Goal: Information Seeking & Learning: Learn about a topic

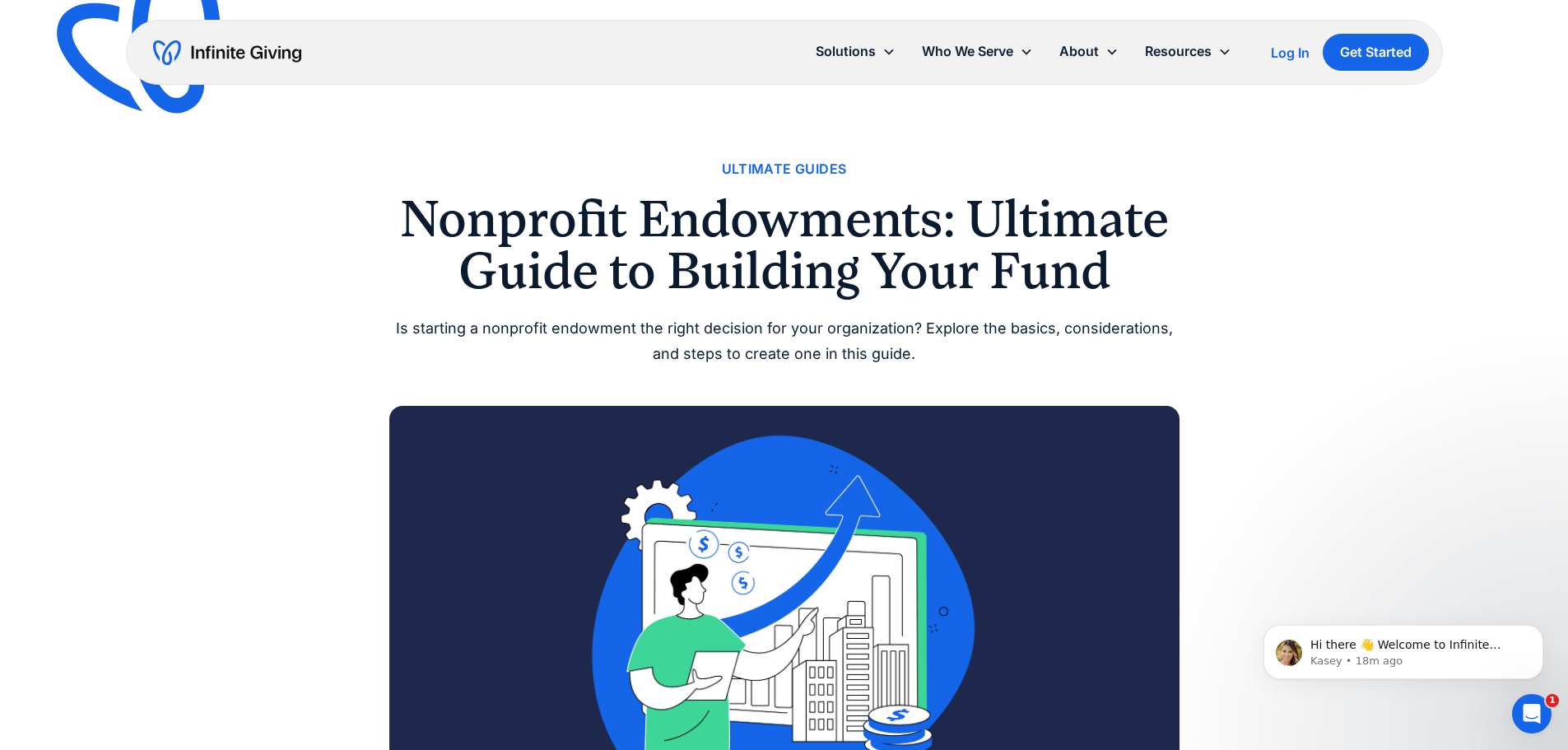
click at [681, 262] on h1 "Nonprofit Endowments: Ultimate Guide to Building Your Fund" at bounding box center [784, 245] width 790 height 103
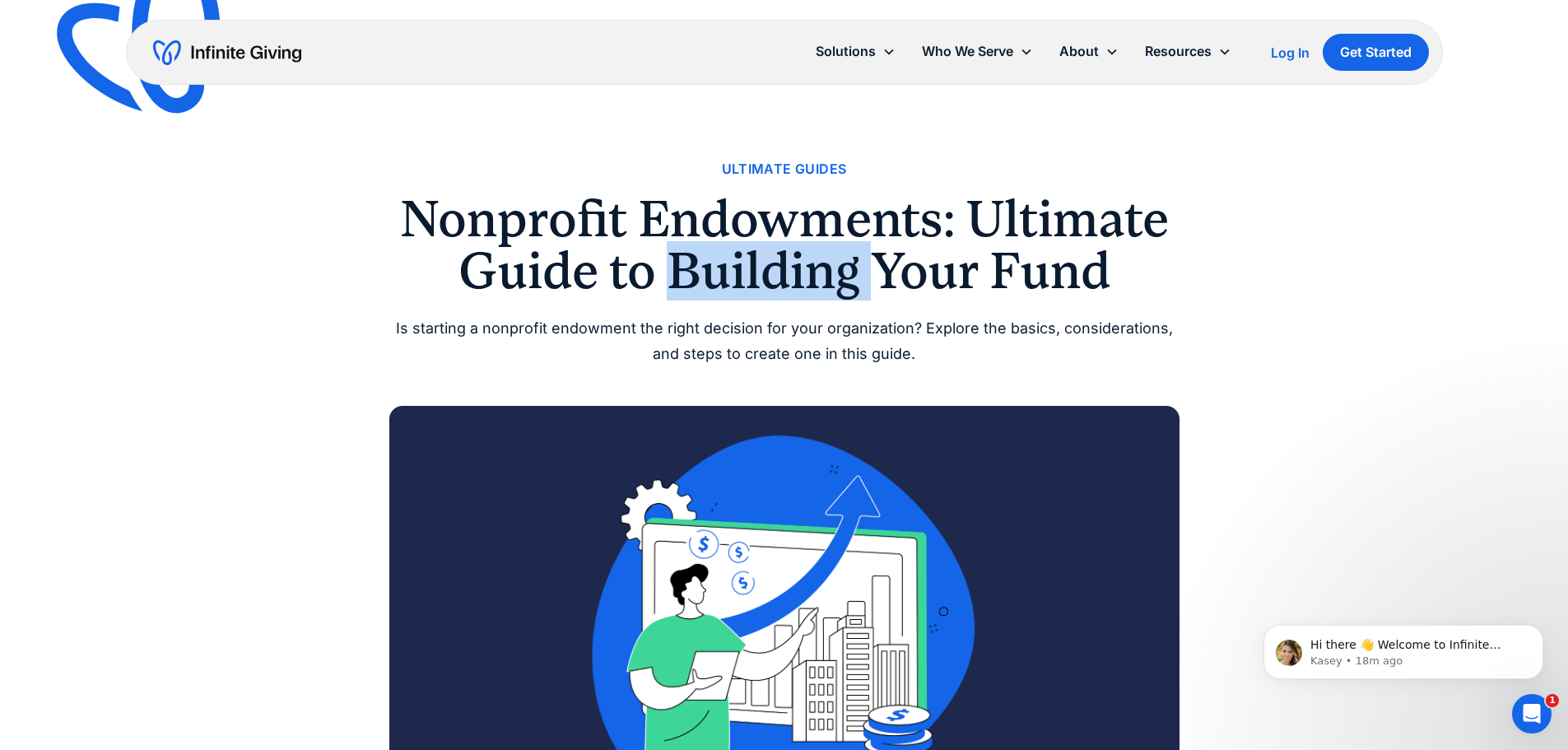
click at [681, 261] on h1 "Nonprofit Endowments: Ultimate Guide to Building Your Fund" at bounding box center [784, 245] width 790 height 103
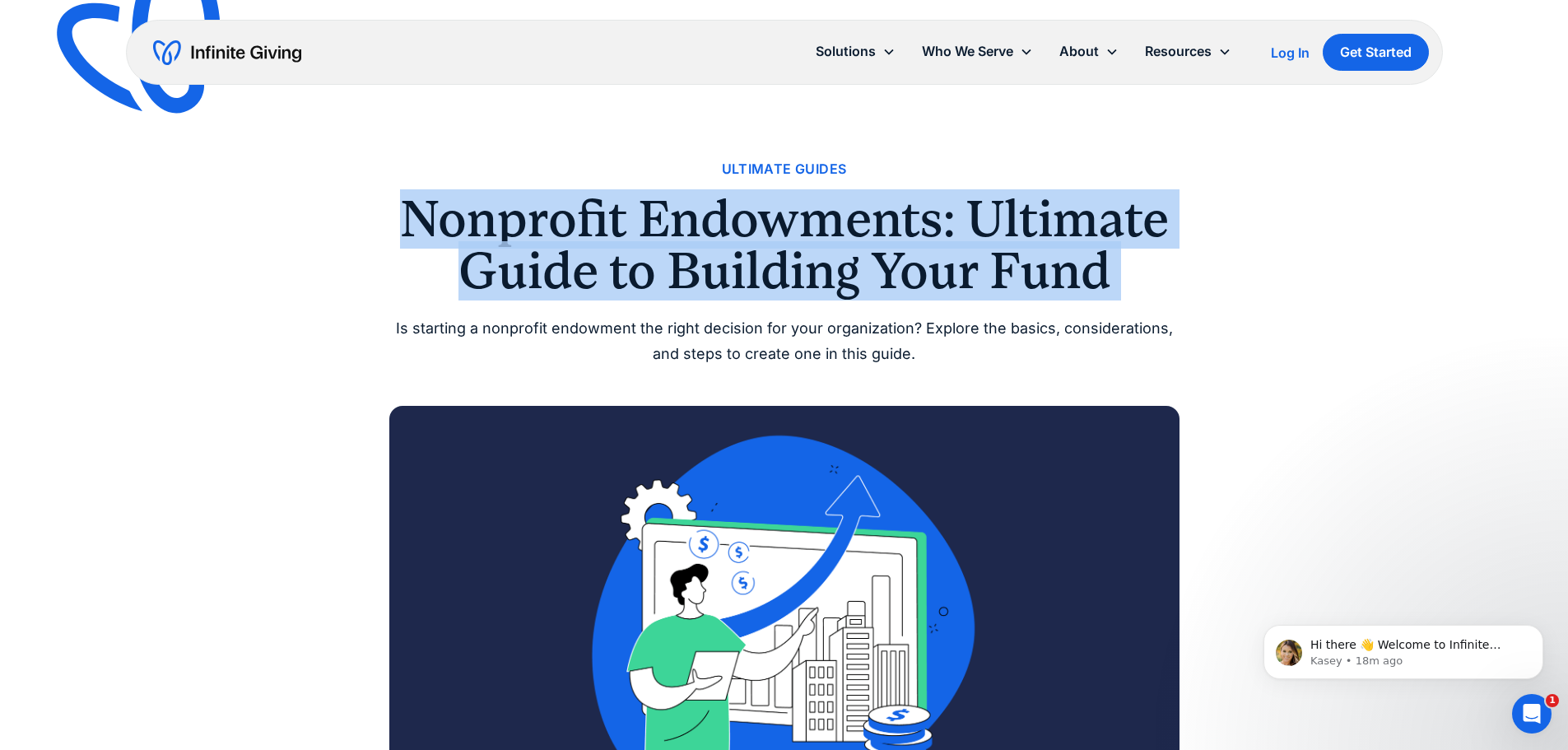
click at [681, 261] on h1 "Nonprofit Endowments: Ultimate Guide to Building Your Fund" at bounding box center [784, 245] width 790 height 103
copy h1 "Nonprofit Endowments: Ultimate Guide to Building Your Fund"
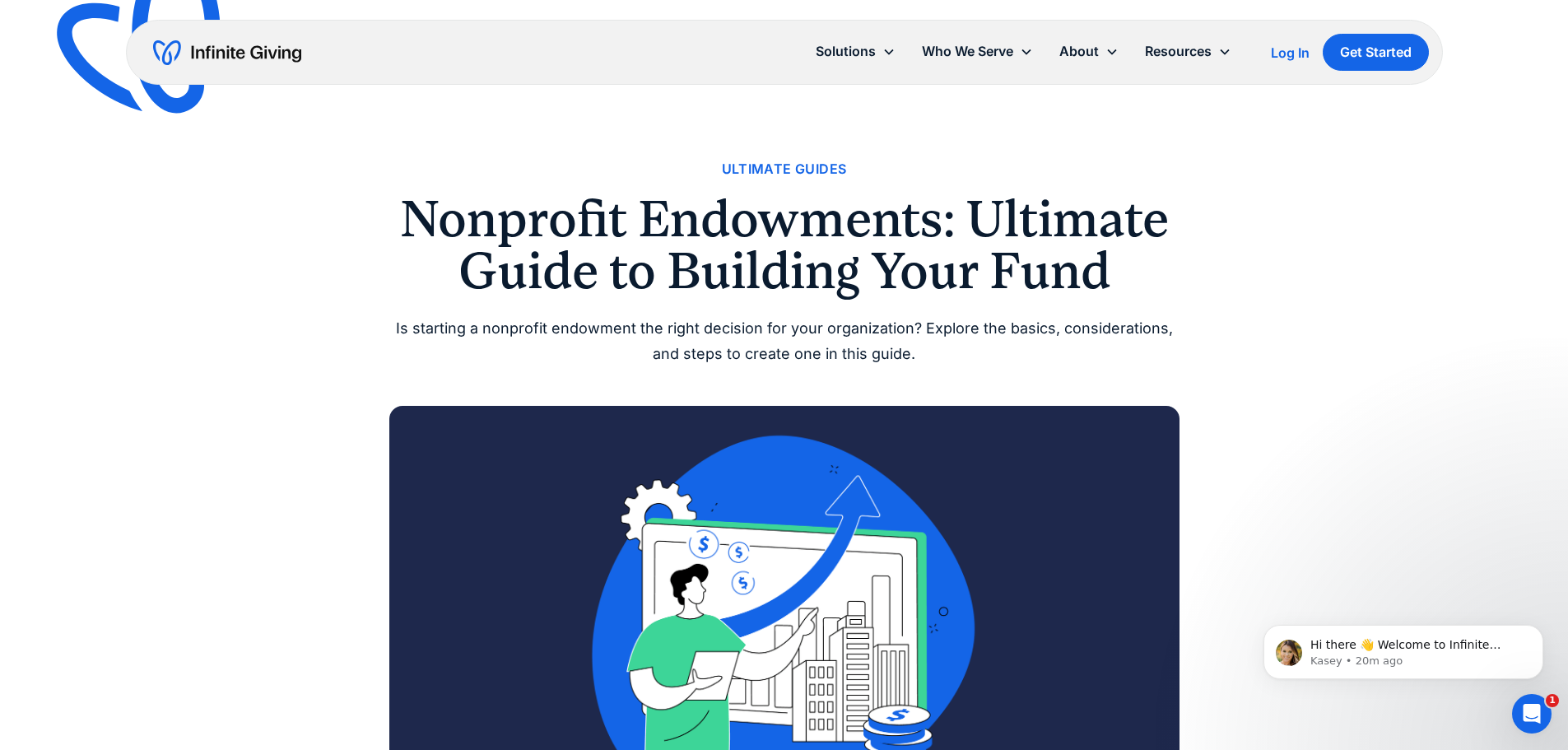
click at [673, 329] on div "Is starting a nonprofit endowment the right decision for your organization? Exp…" at bounding box center [784, 340] width 790 height 50
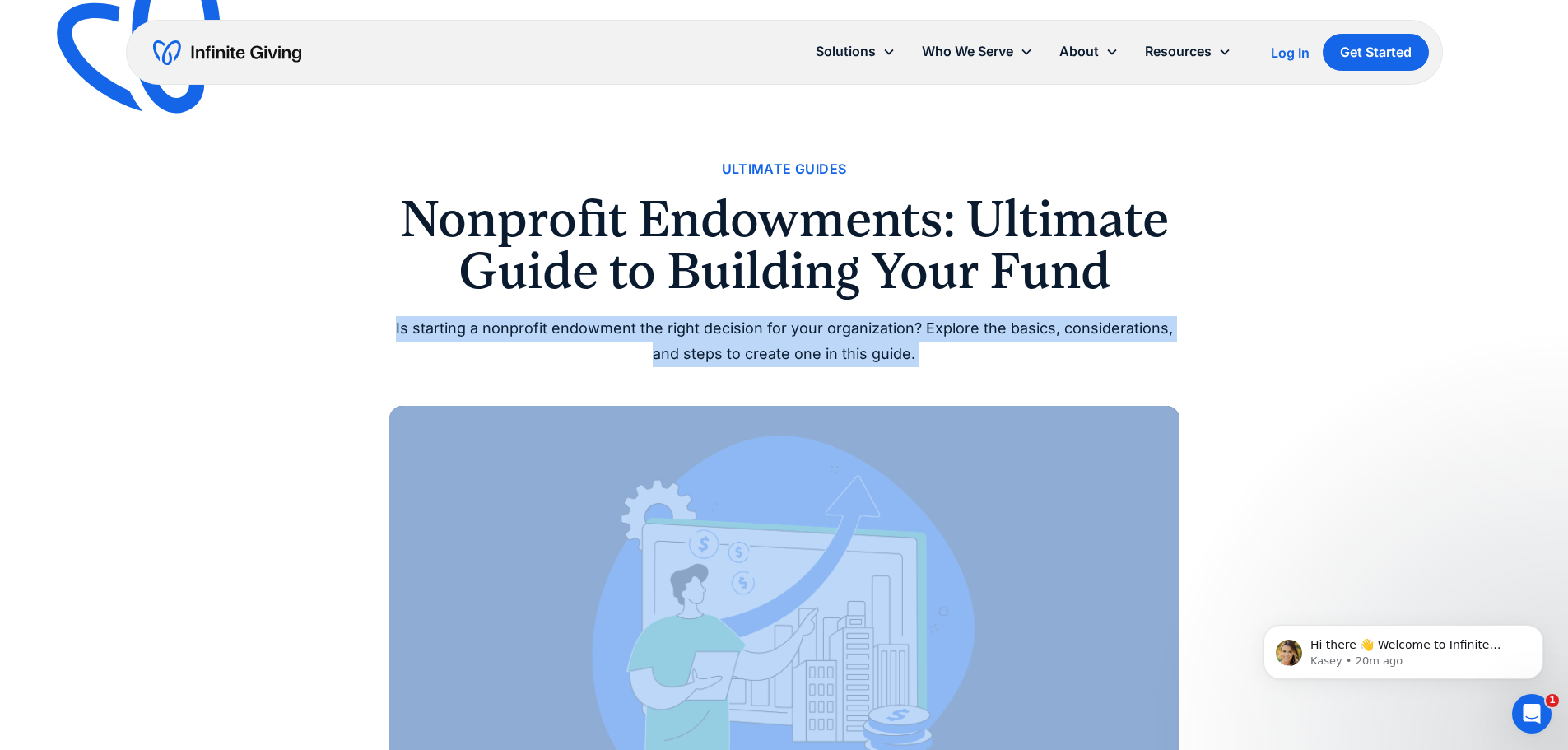
click at [673, 329] on div "Is starting a nonprofit endowment the right decision for your organization? Exp…" at bounding box center [784, 340] width 790 height 50
copy div "Is starting a nonprofit endowment the right decision for your organization? Exp…"
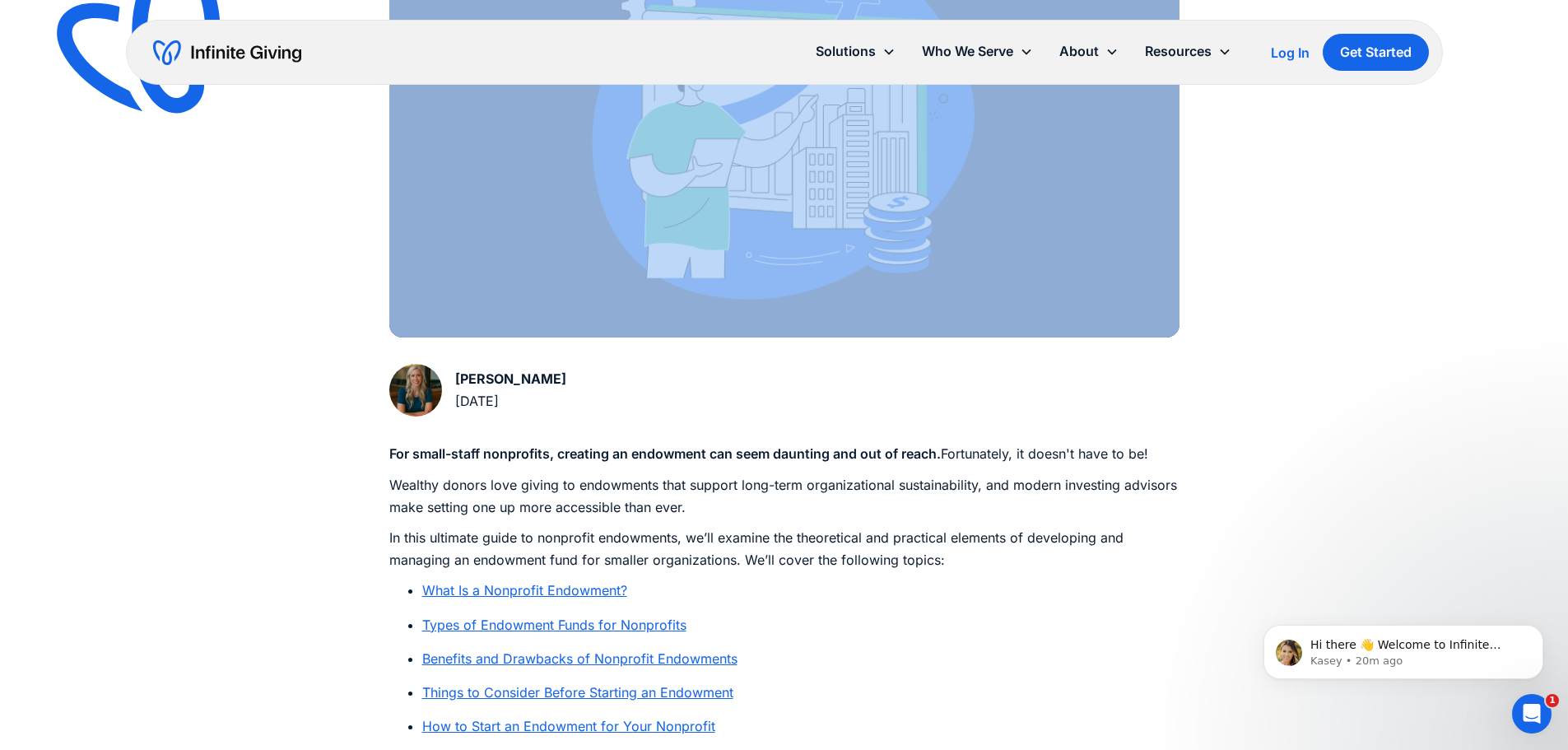
scroll to position [659, 0]
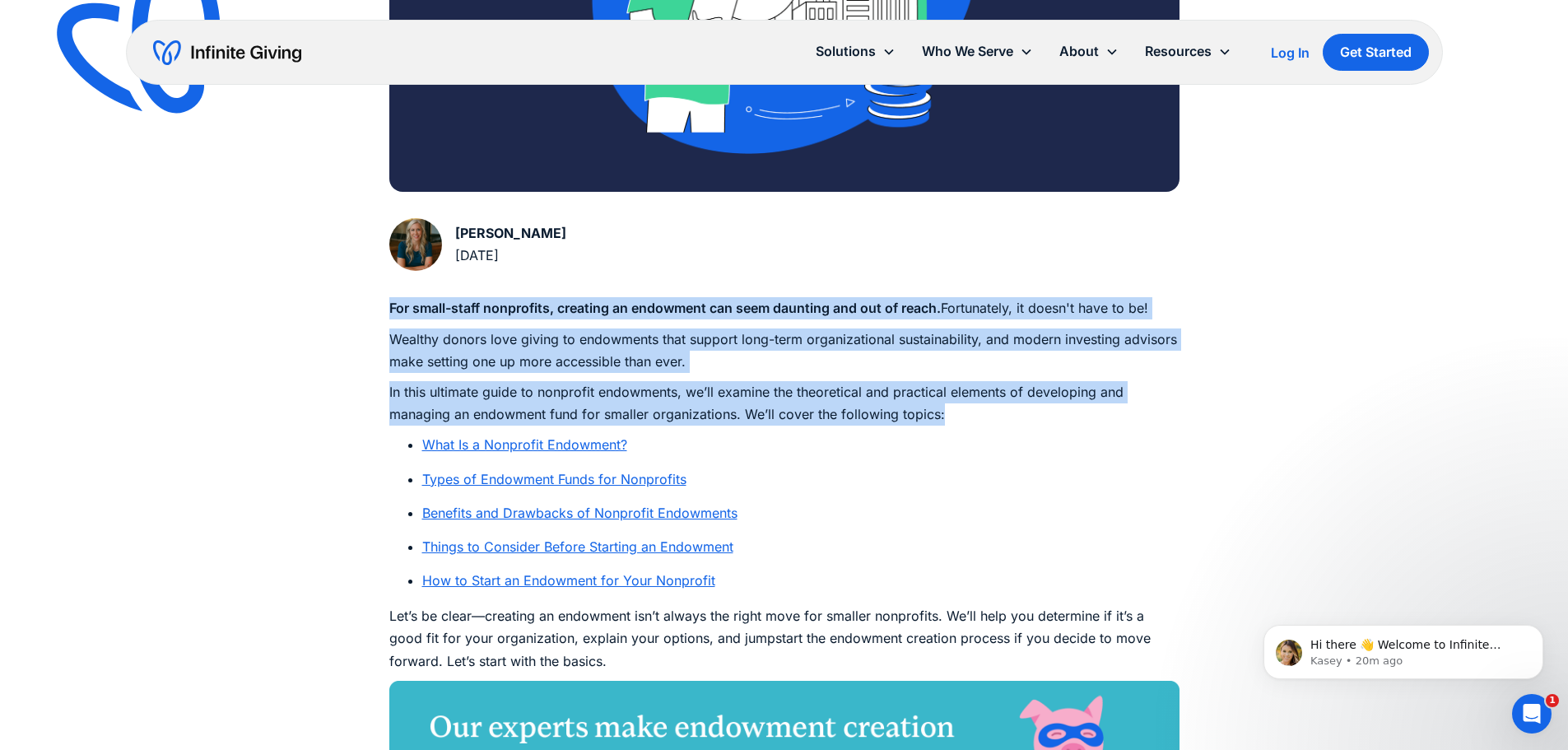
drag, startPoint x: 389, startPoint y: 306, endPoint x: 982, endPoint y: 414, distance: 602.8
copy div "For small-staff nonprofits, creating an endowment can seem daunting and out of …"
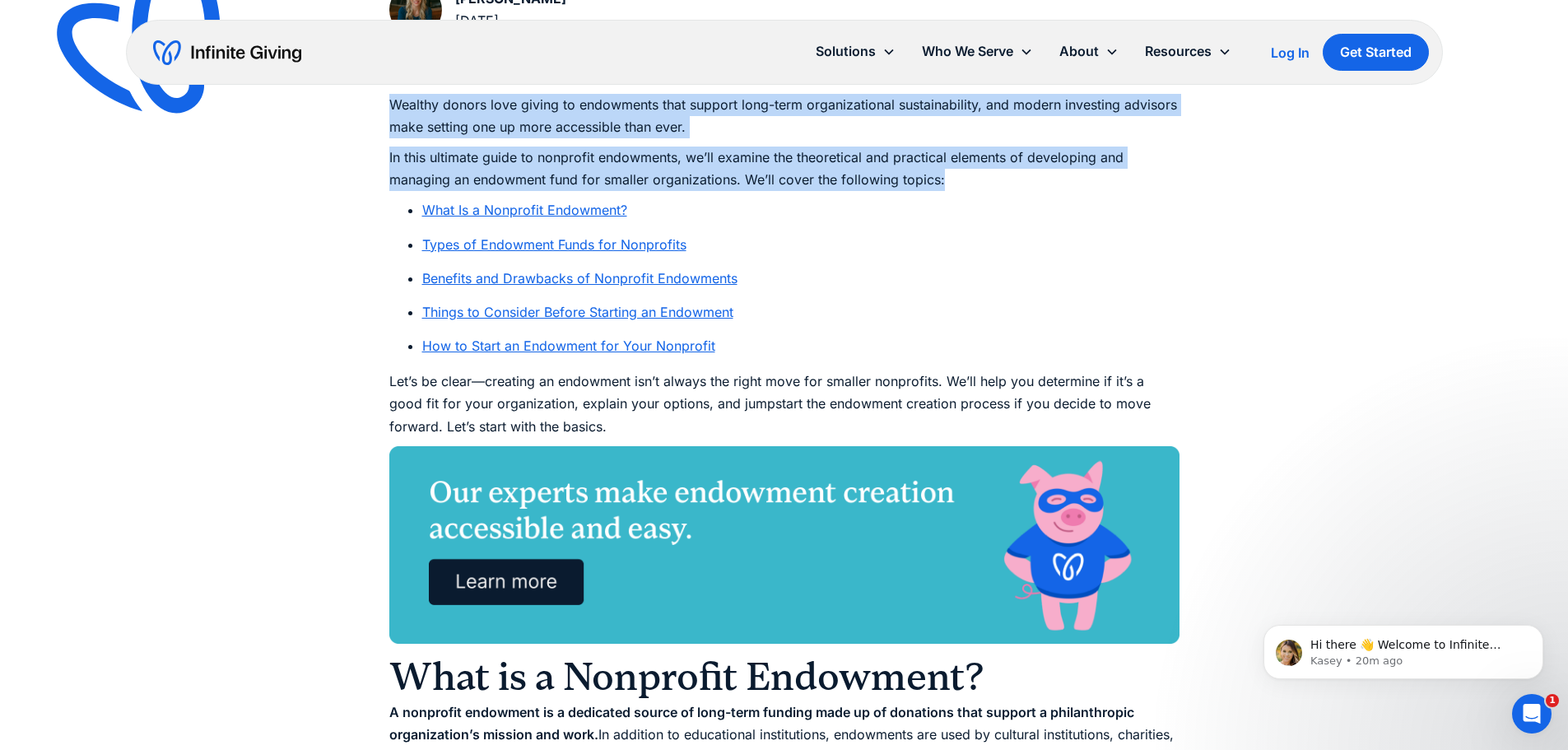
scroll to position [1070, 0]
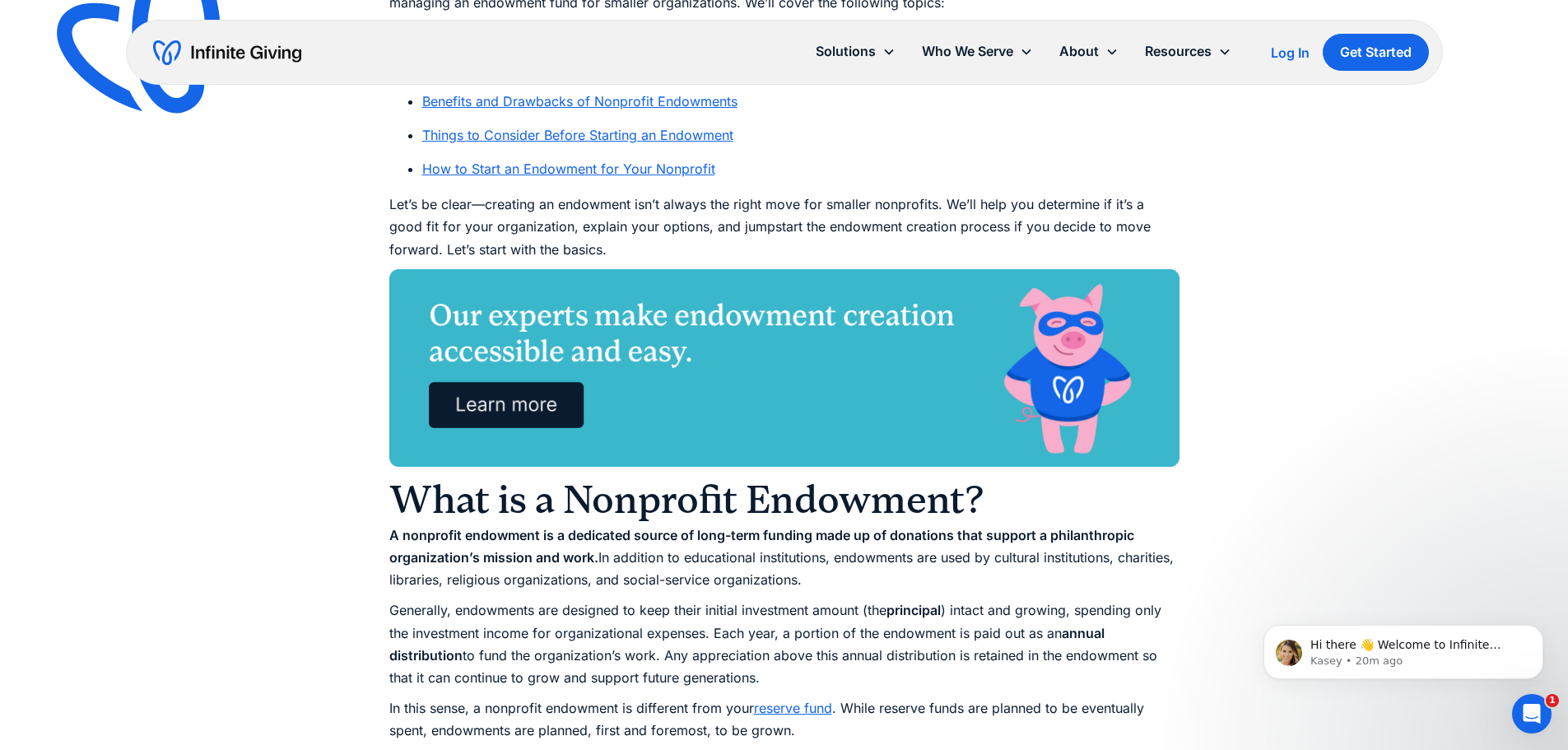
click at [436, 223] on p "Let’s be clear—creating an endowment isn’t always the right move for smaller no…" at bounding box center [784, 228] width 790 height 67
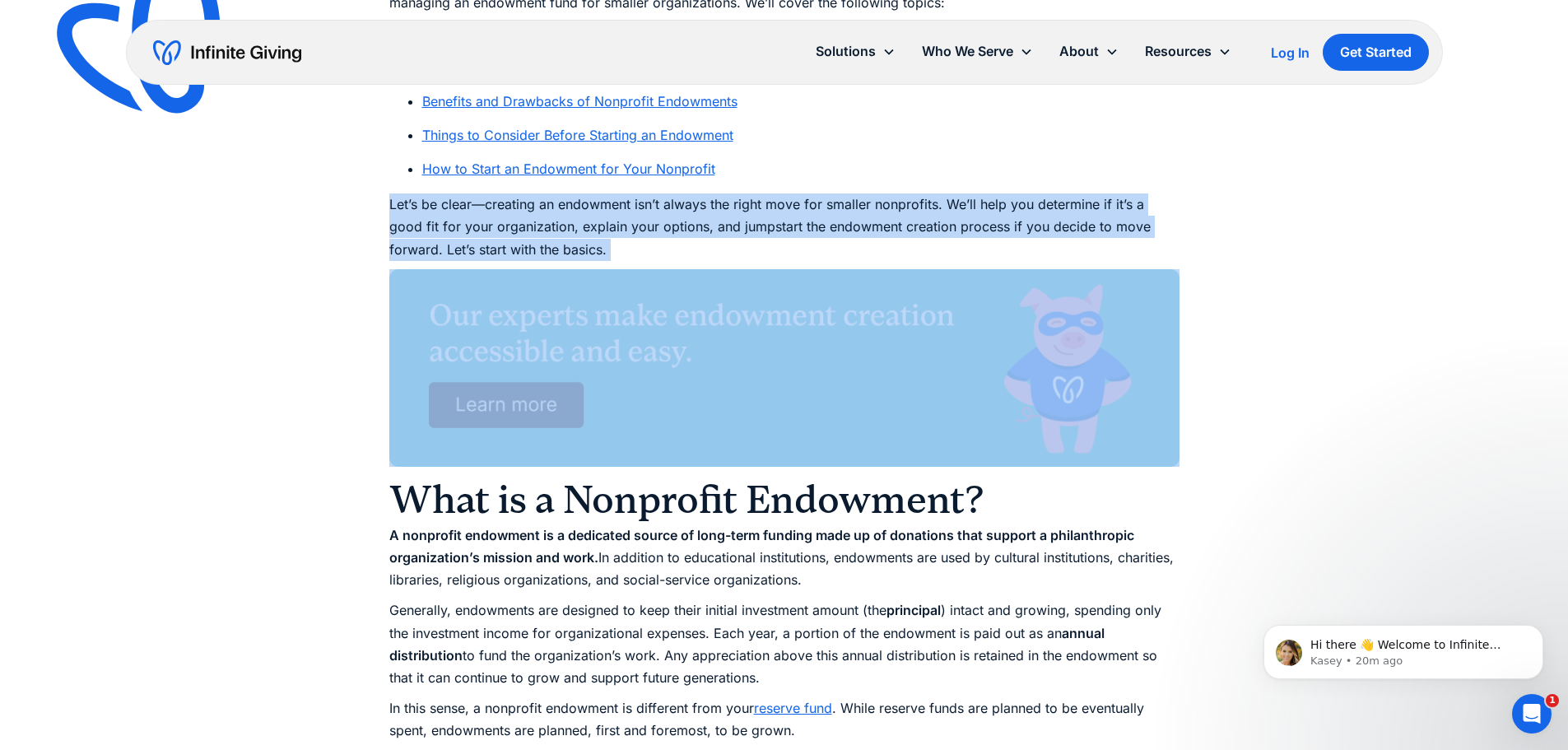
click at [436, 223] on p "Let’s be clear—creating an endowment isn’t always the right move for smaller no…" at bounding box center [784, 228] width 790 height 67
copy p "Let’s be clear—creating an endowment isn’t always the right move for smaller no…"
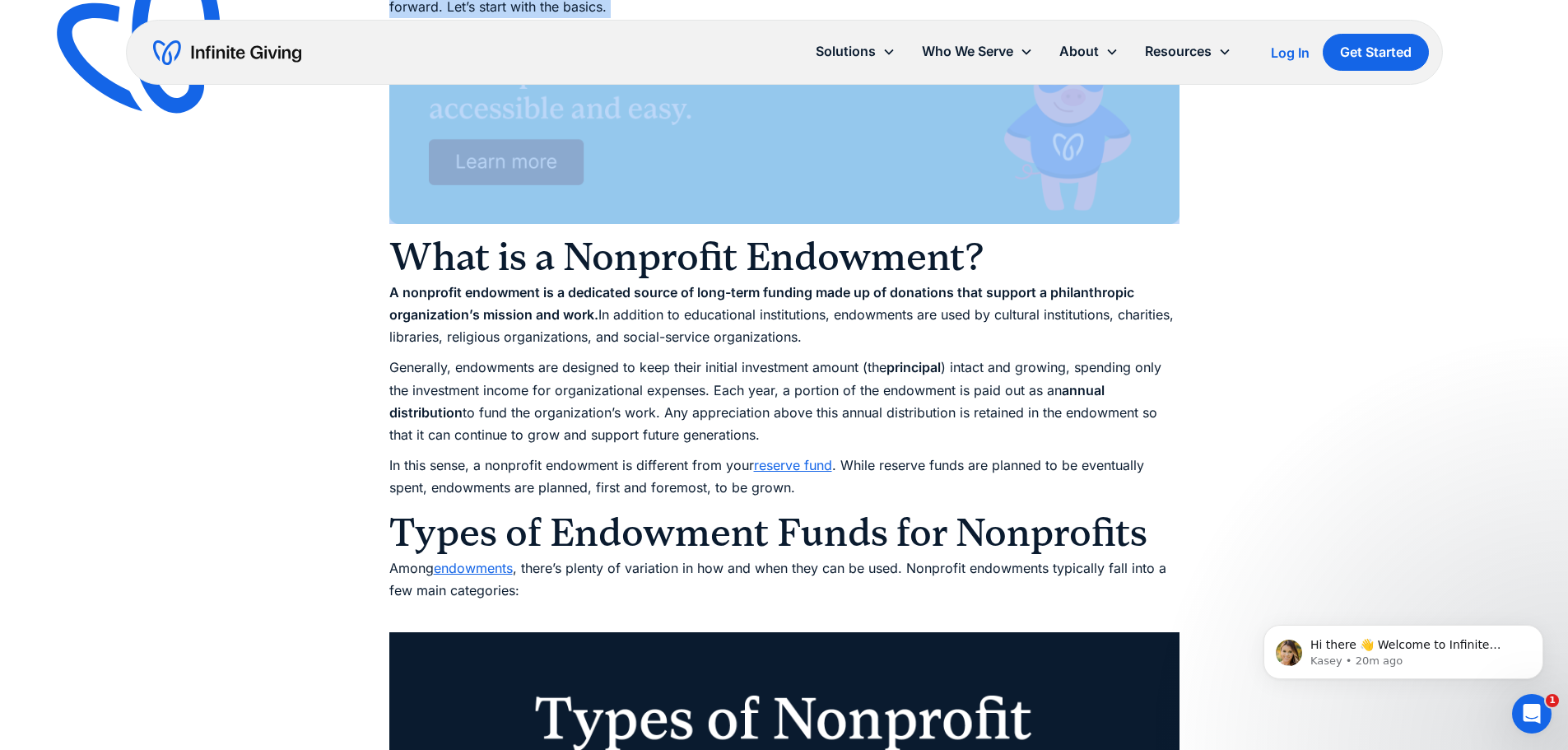
scroll to position [1317, 0]
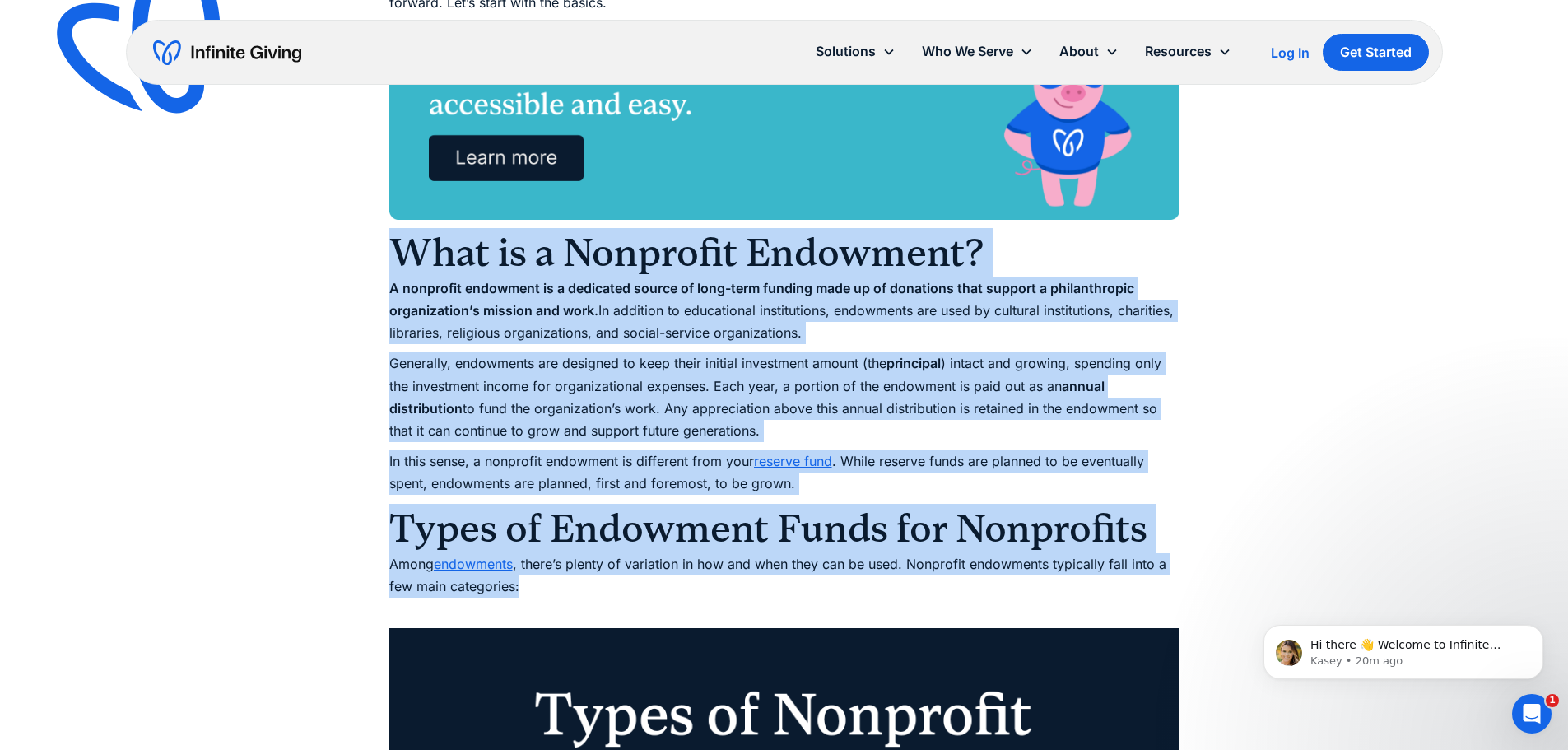
drag, startPoint x: 386, startPoint y: 242, endPoint x: 1148, endPoint y: 576, distance: 832.0
copy div "Lore ip d Sitametco Adipiscin? E seddoeius temporinc ut l etdolorem aliqua en a…"
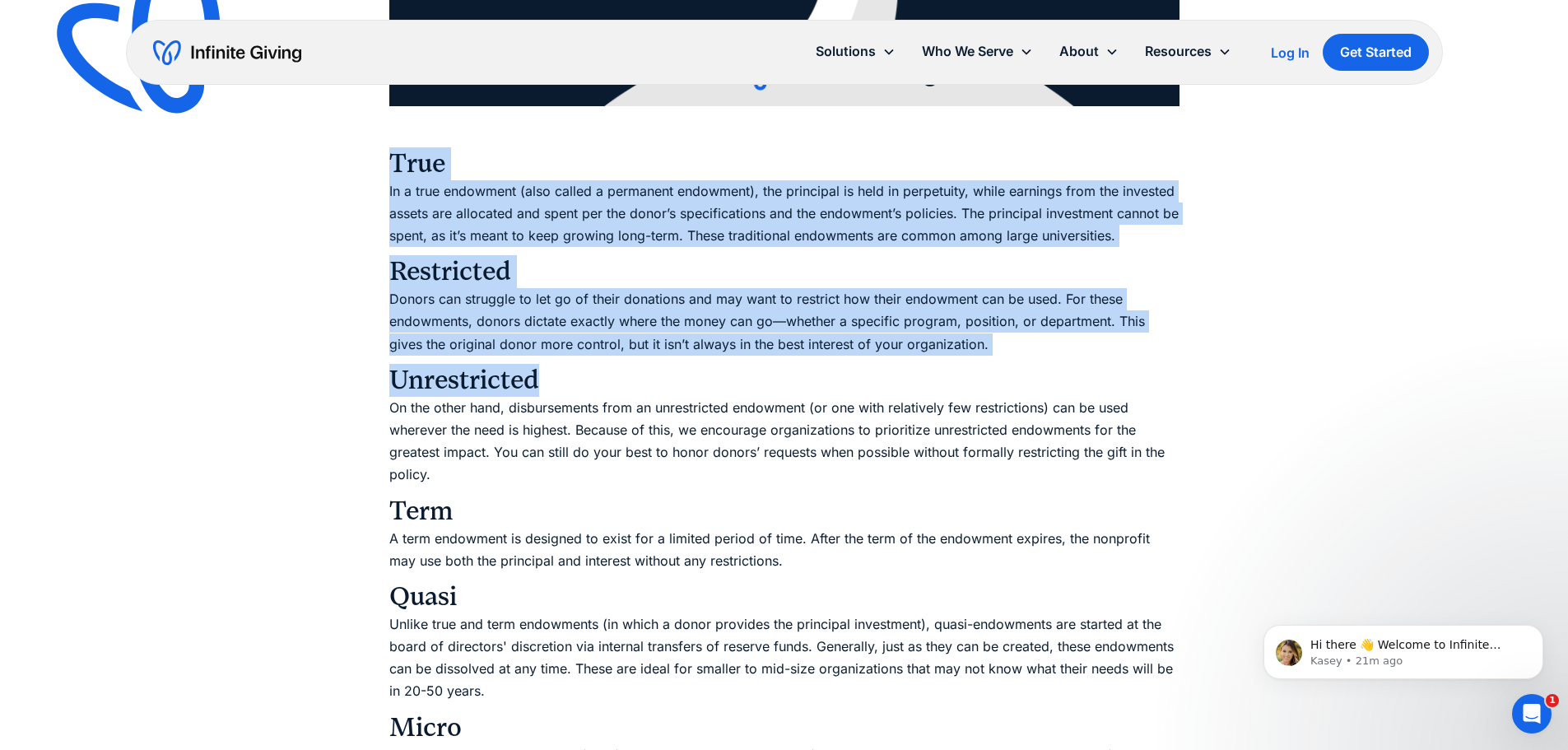
scroll to position [3211, 0]
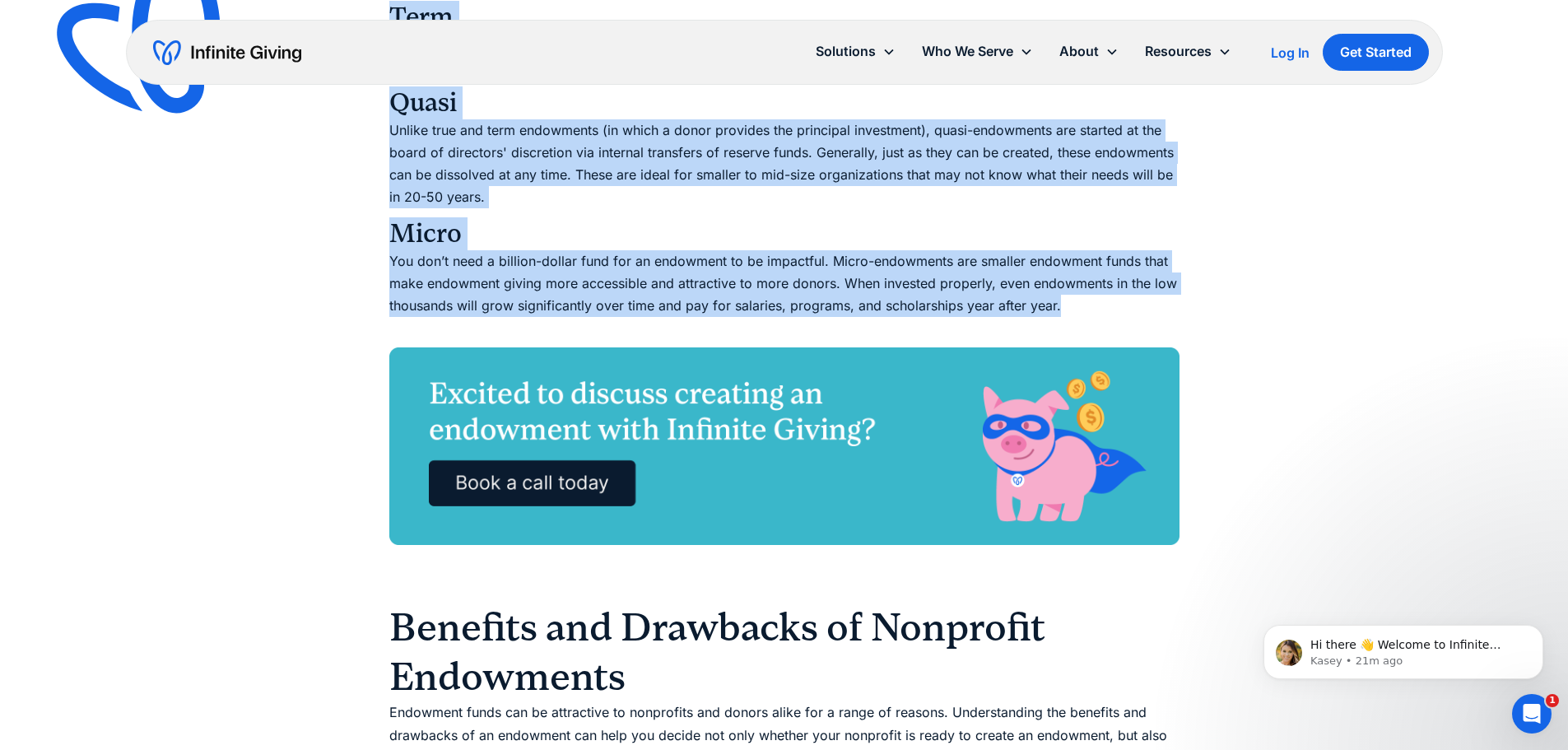
drag, startPoint x: 393, startPoint y: 159, endPoint x: 784, endPoint y: 267, distance: 405.6
copy div "Lore Ip d sita consectet (adip elitse d eiusmodte incididun), utl etdolorem al …"
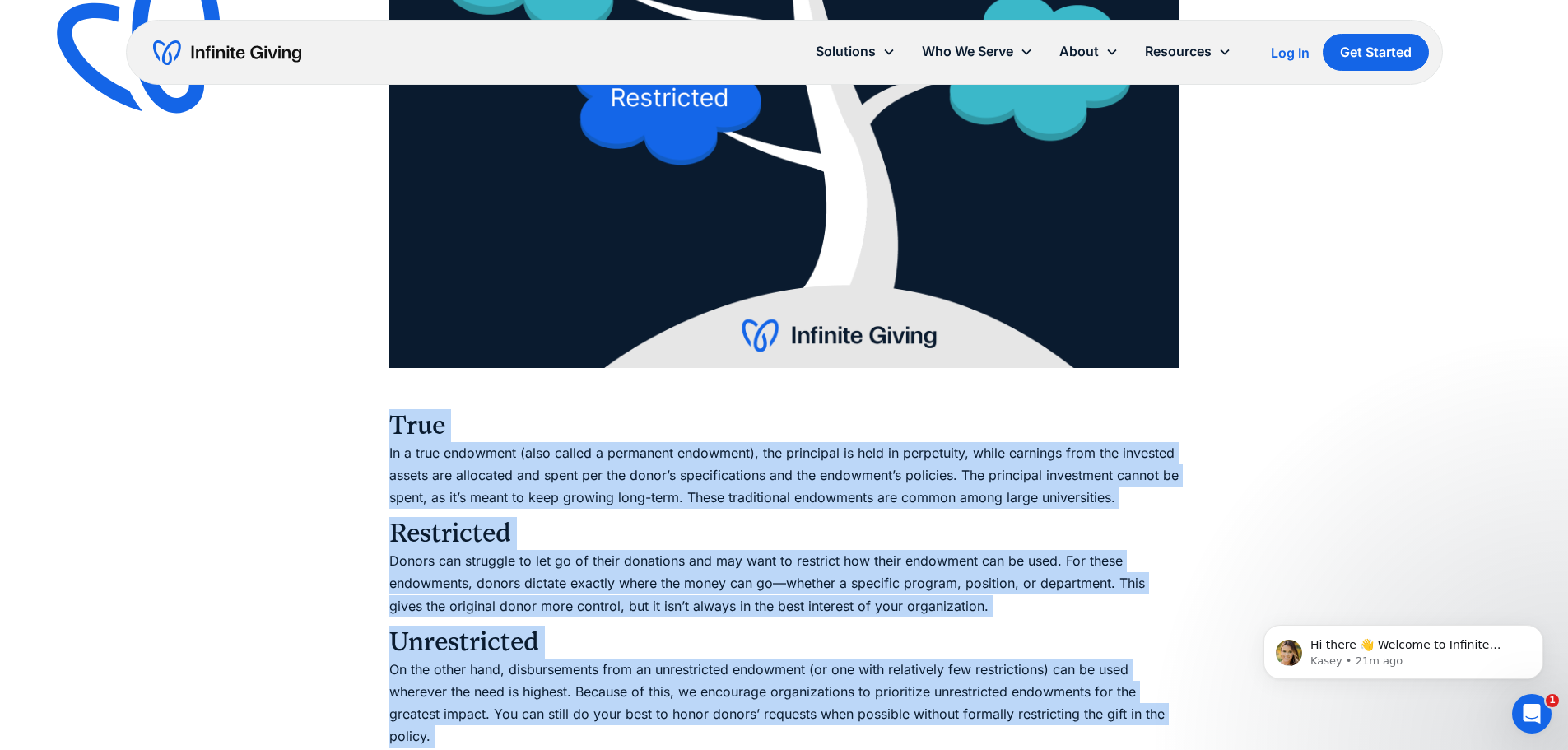
scroll to position [2634, 0]
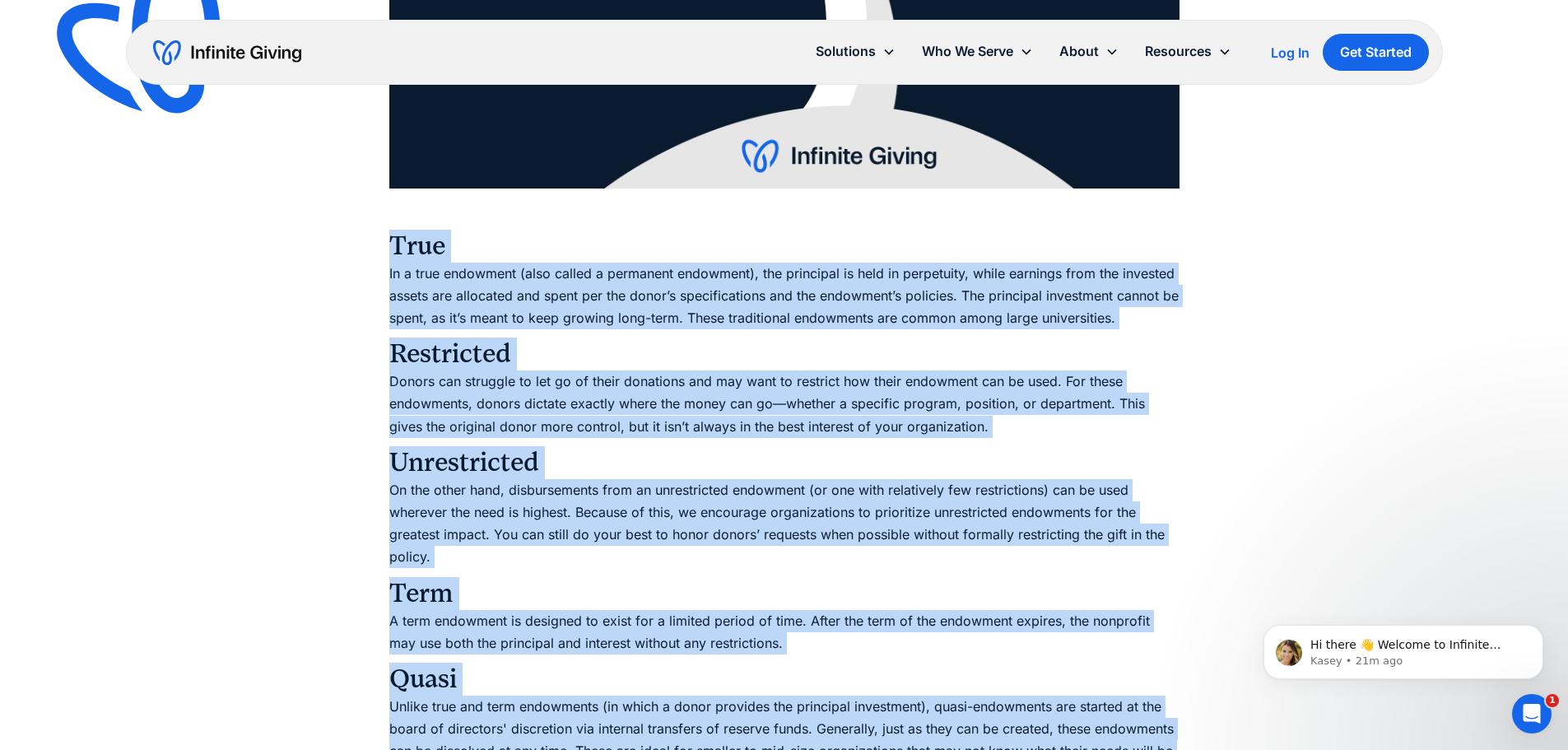
click at [418, 311] on p "In a true endowment (also called a permanent endowment), the principal is held …" at bounding box center [784, 297] width 790 height 67
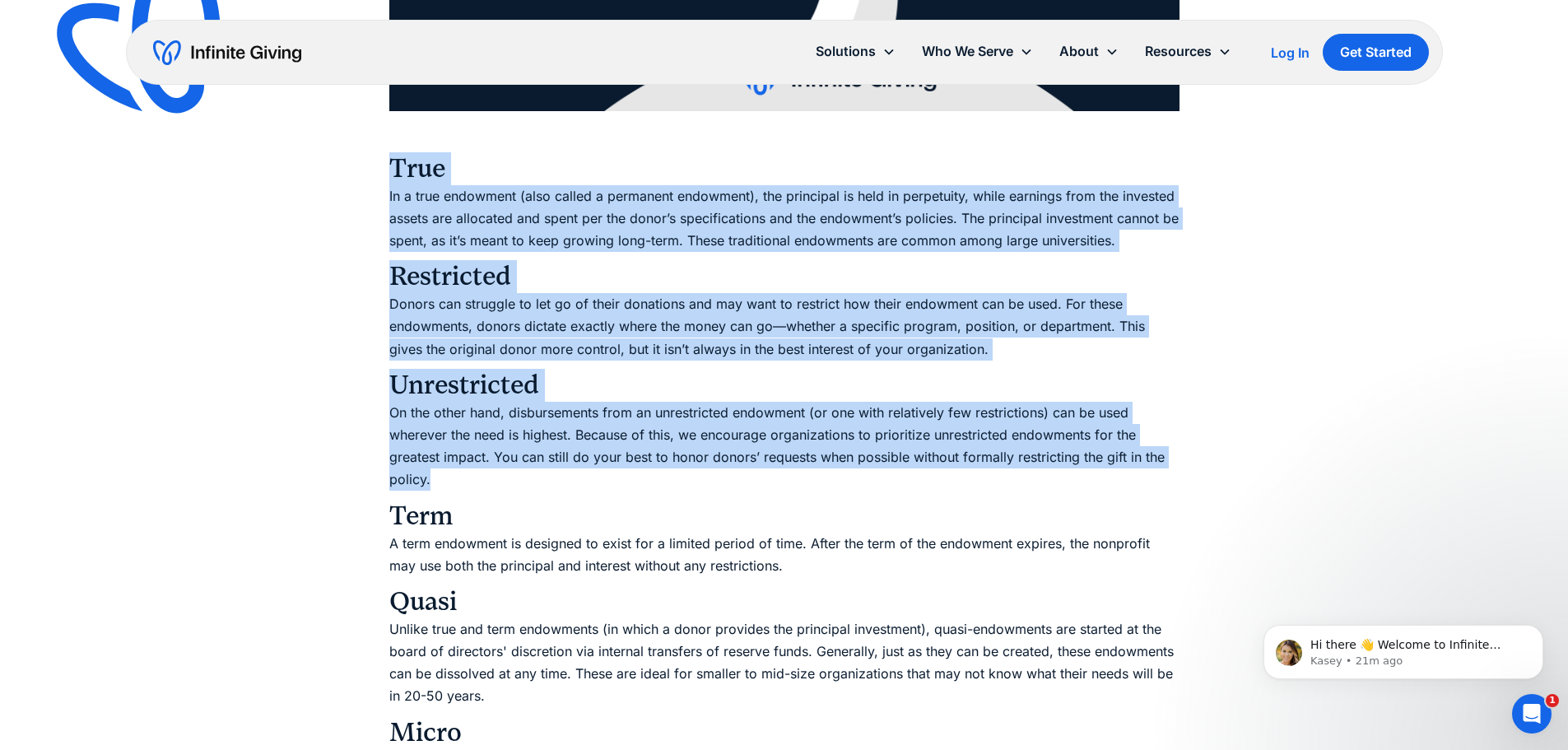
scroll to position [2882, 0]
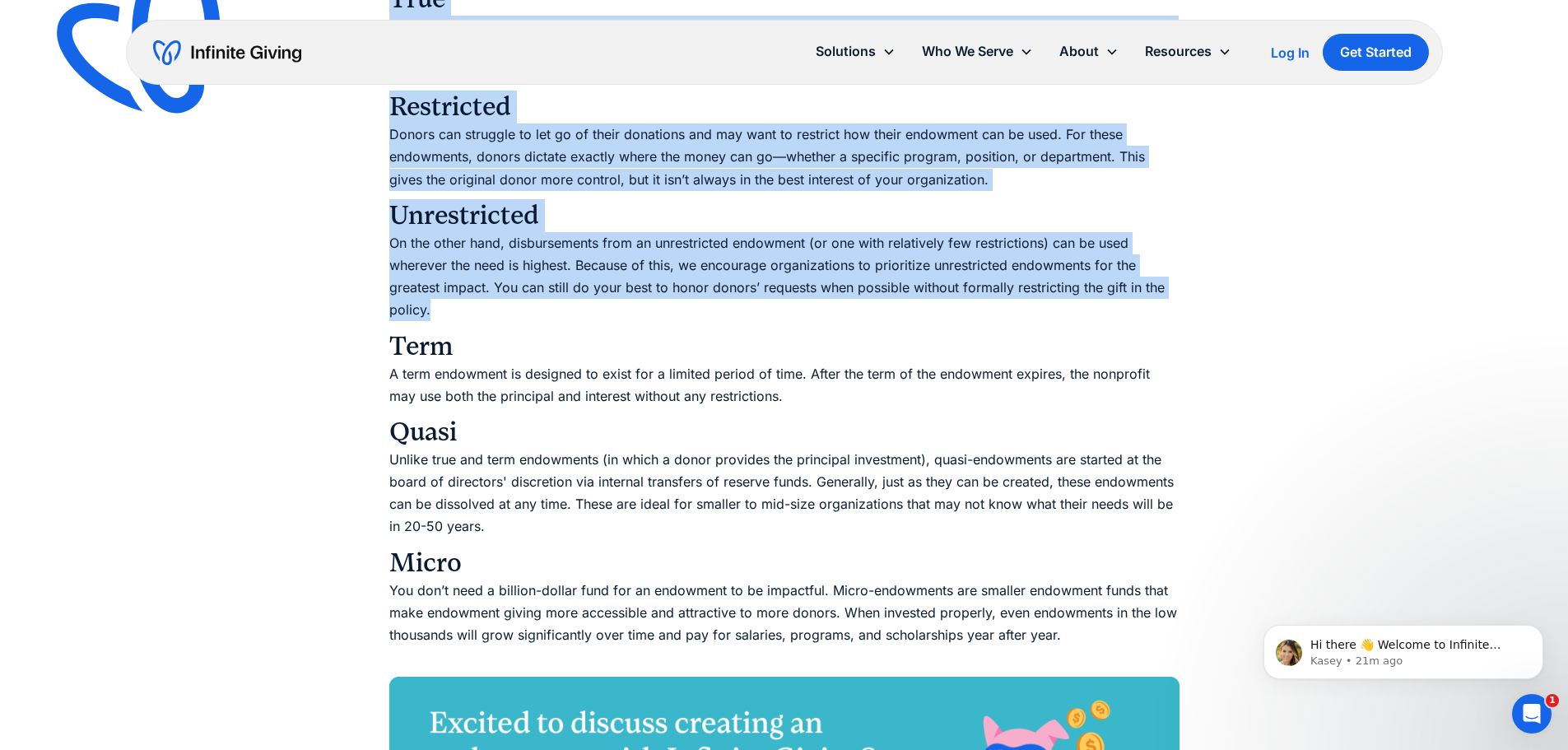
drag, startPoint x: 392, startPoint y: 238, endPoint x: 1186, endPoint y: 318, distance: 798.0
copy div "Lore Ip d sita consectet (adip elitse d eiusmodte incididun), utl etdolorem al …"
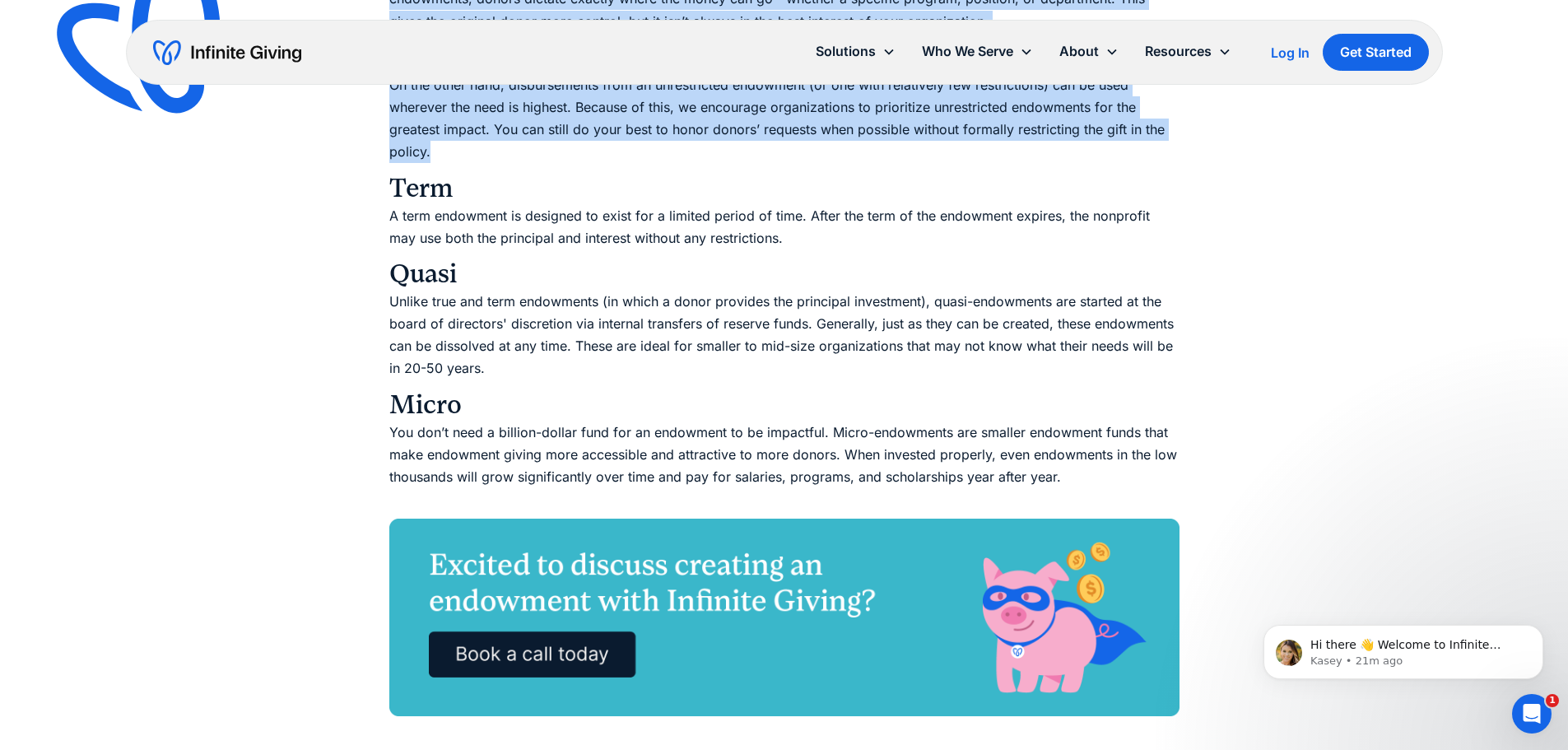
scroll to position [3046, 0]
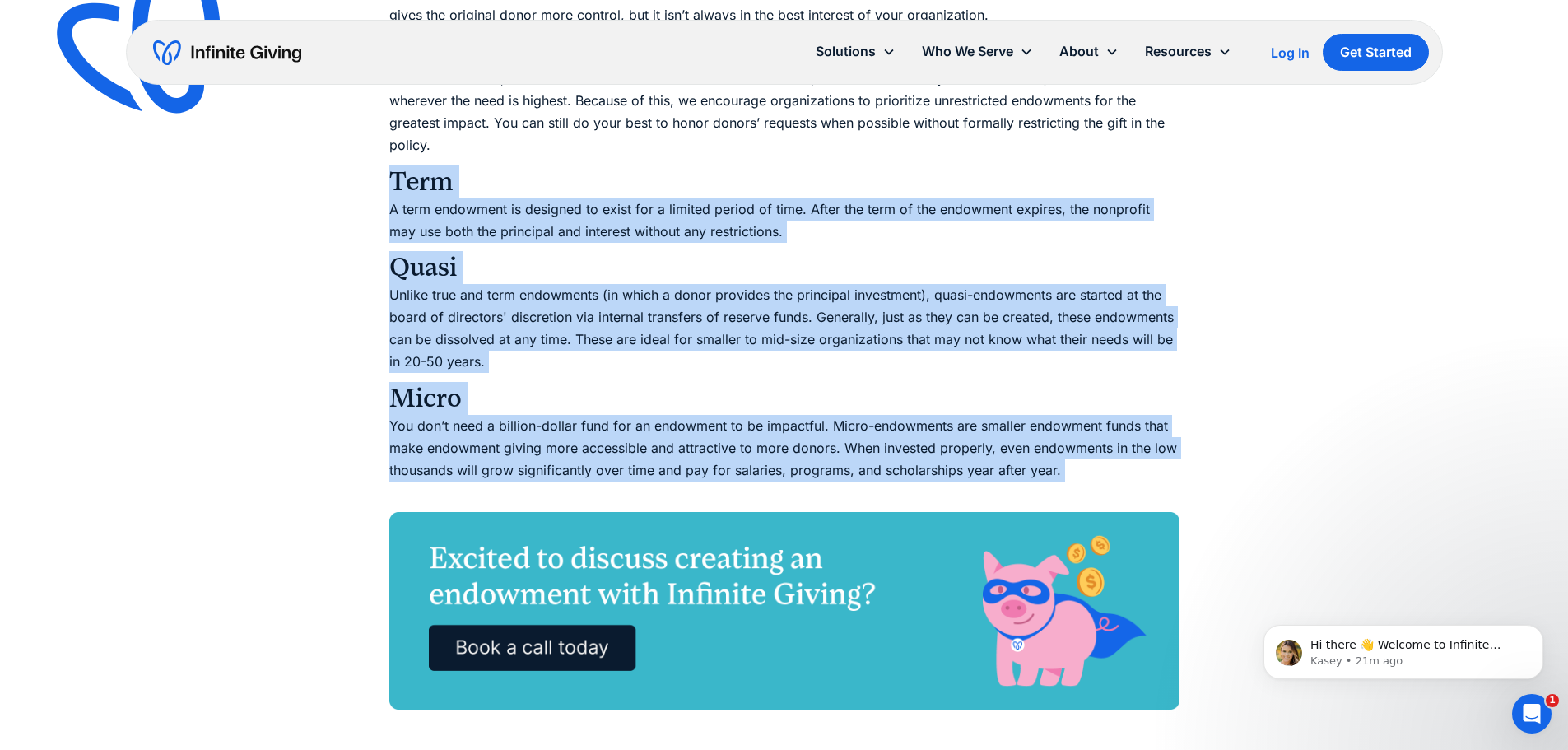
drag, startPoint x: 395, startPoint y: 176, endPoint x: 1215, endPoint y: 485, distance: 876.3
copy div "Term A term endowment is designed to exist for a limited period of time. After …"
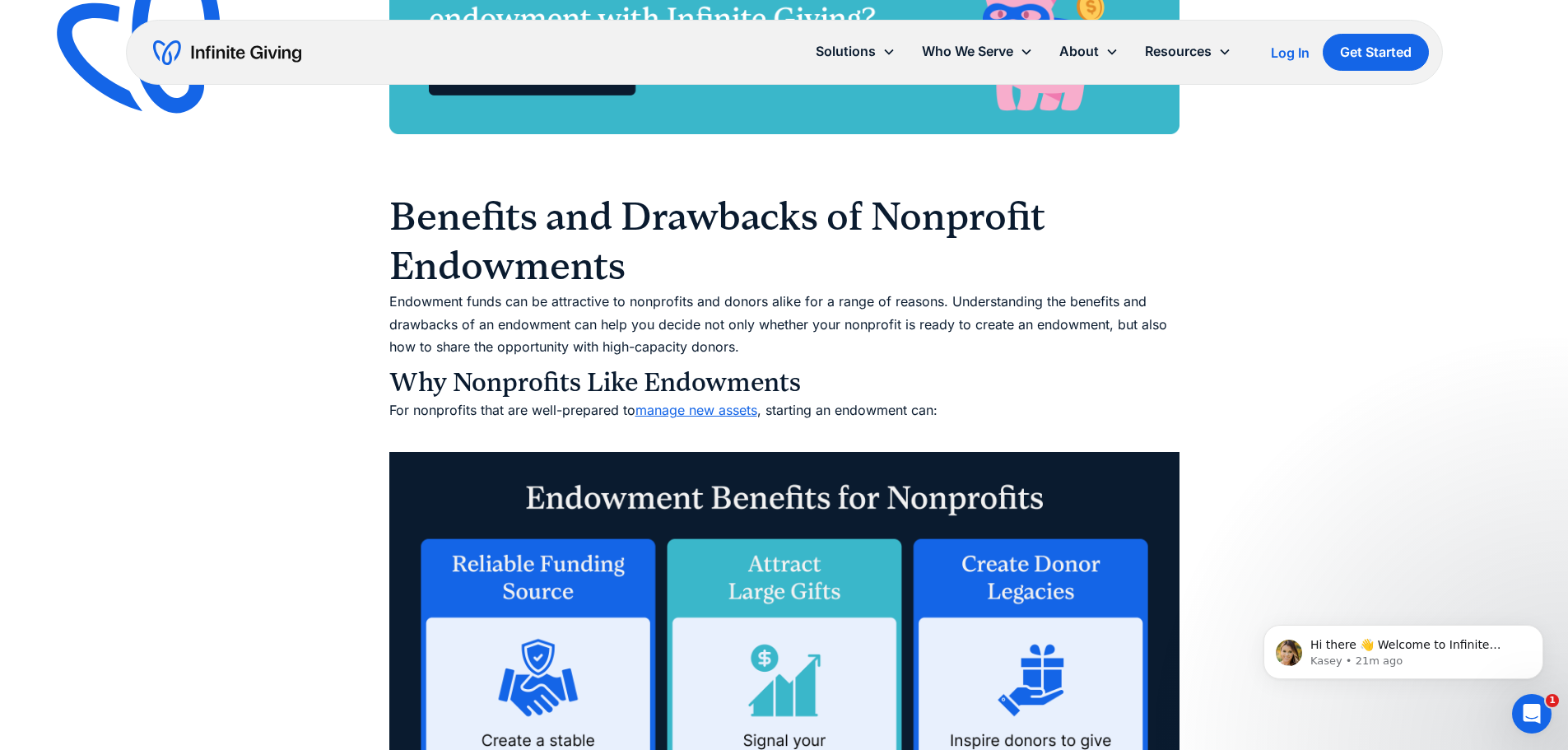
scroll to position [3623, 0]
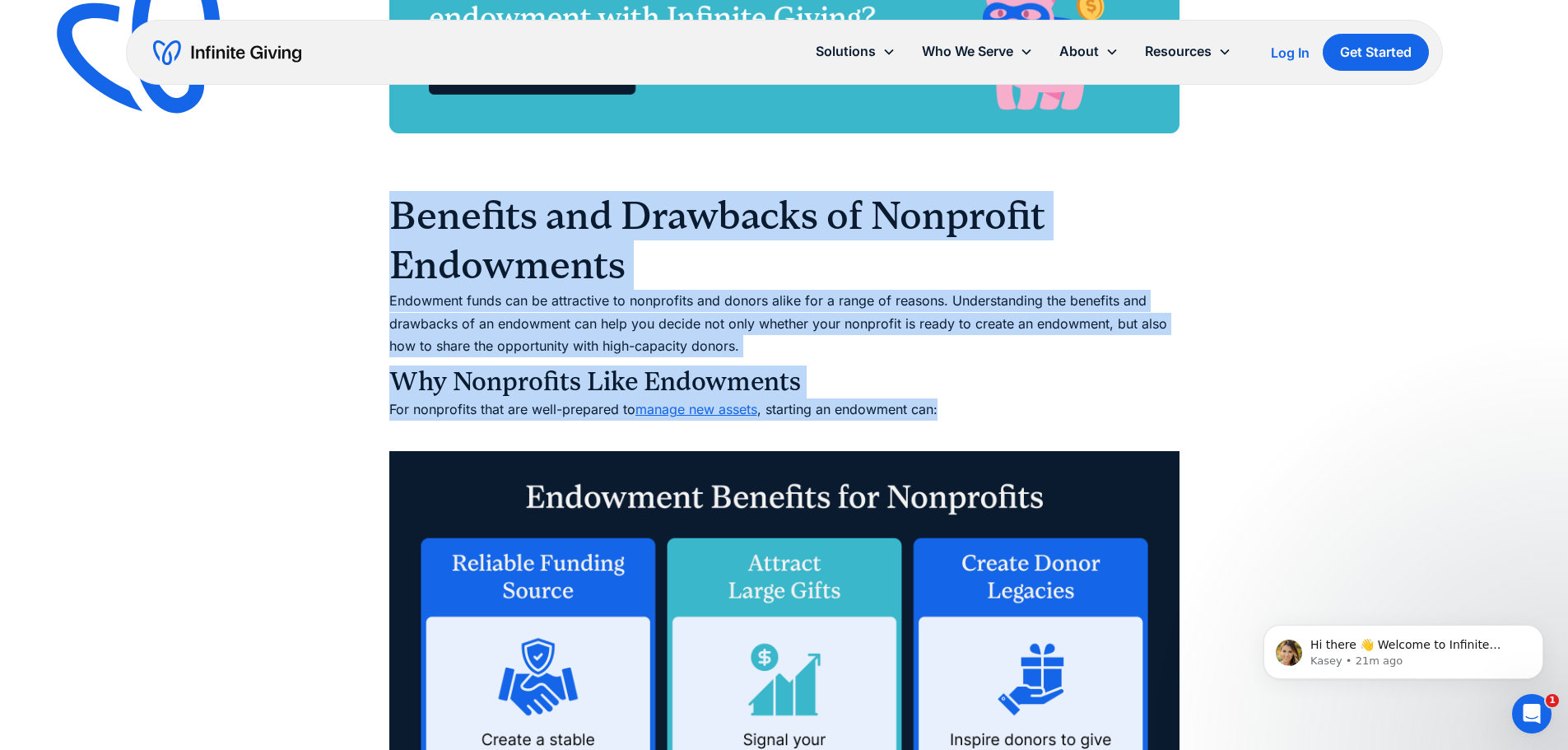
drag, startPoint x: 401, startPoint y: 211, endPoint x: 959, endPoint y: 415, distance: 594.1
copy div "Benefits and Drawbacks of Nonprofit Endowments Endowment funds can be attractiv…"
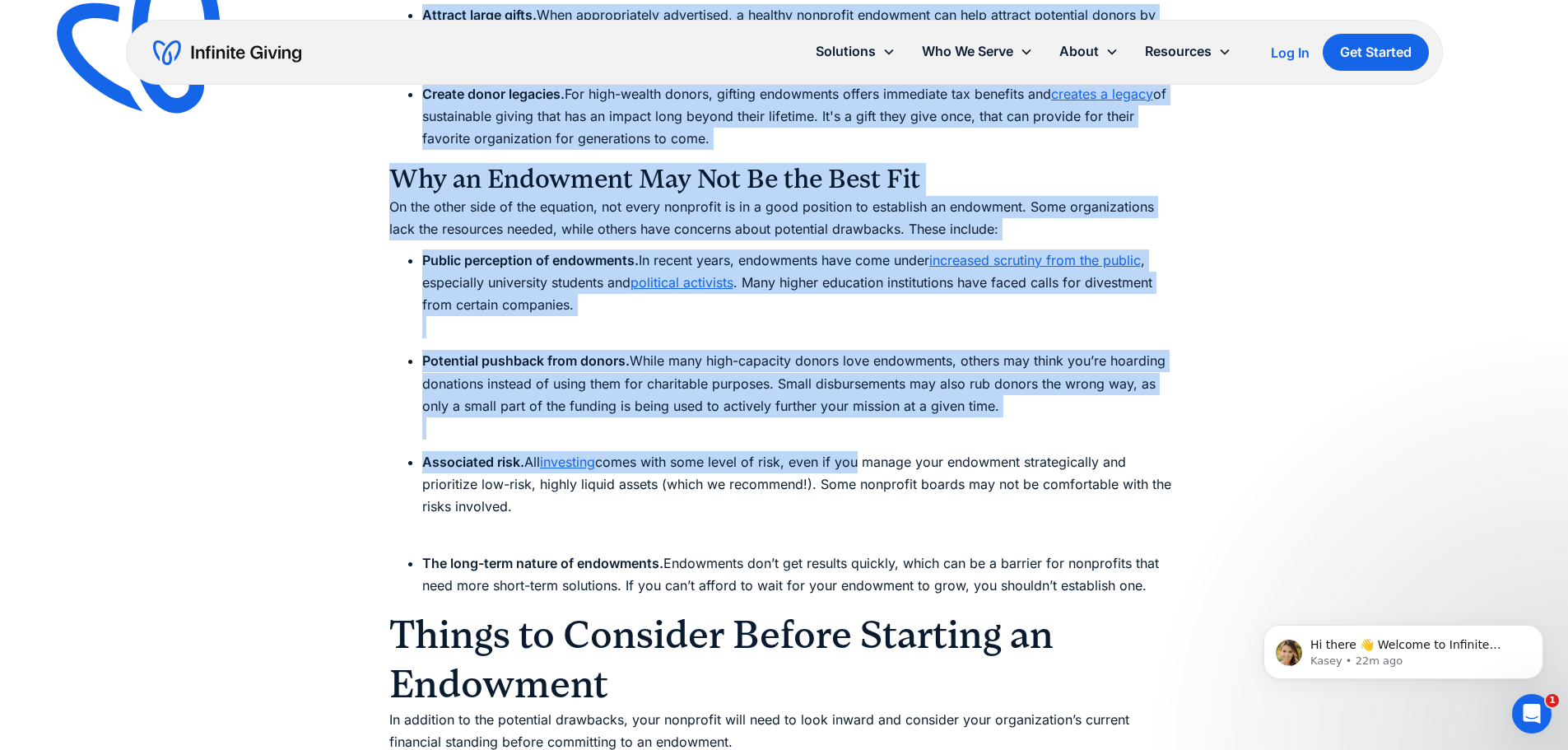
scroll to position [4693, 0]
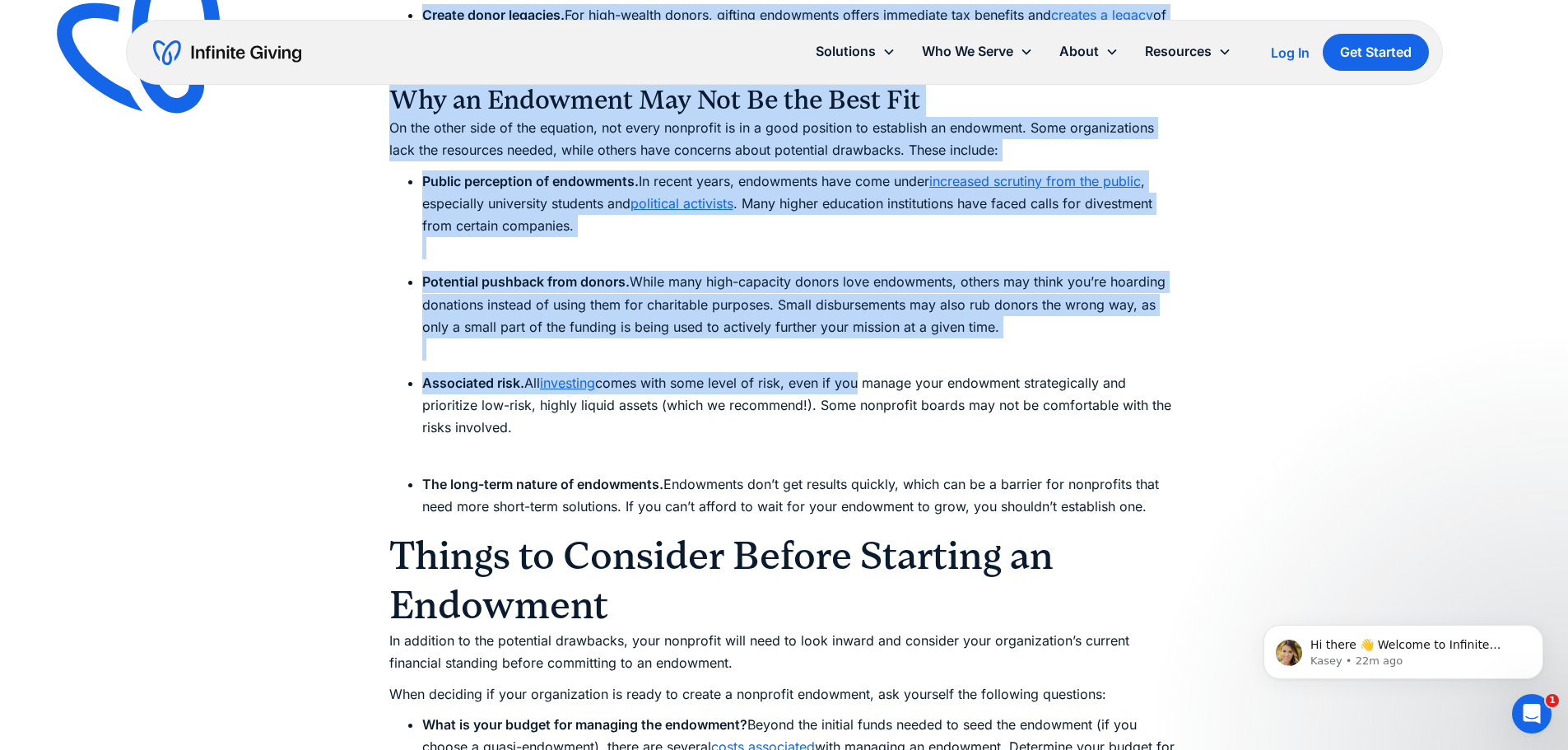
drag, startPoint x: 409, startPoint y: 333, endPoint x: 1153, endPoint y: 495, distance: 761.4
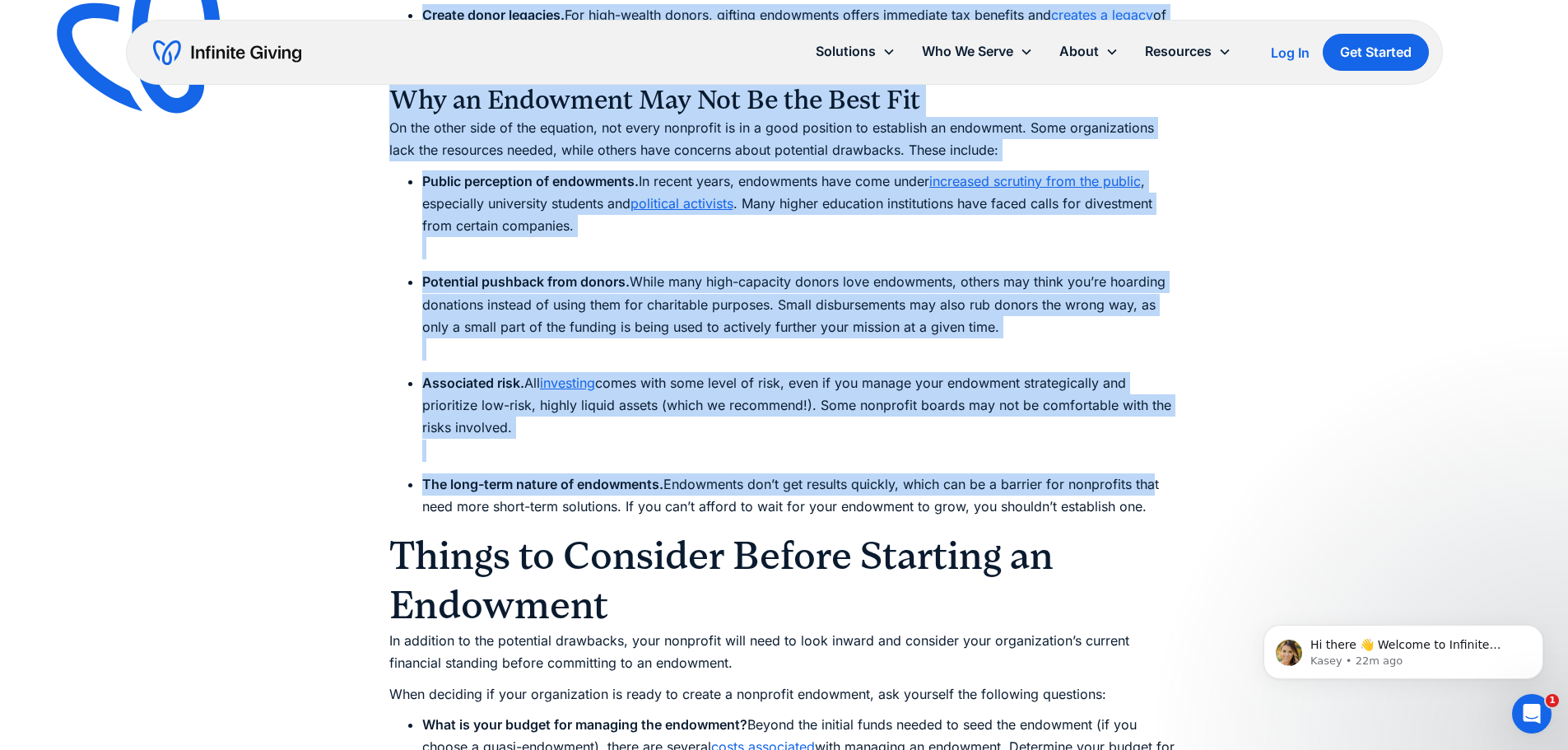
drag, startPoint x: 616, startPoint y: 383, endPoint x: 459, endPoint y: 449, distance: 170.3
click at [454, 439] on li "Associated risk. All investing comes with some level of risk, even if you manag…" at bounding box center [801, 417] width 757 height 90
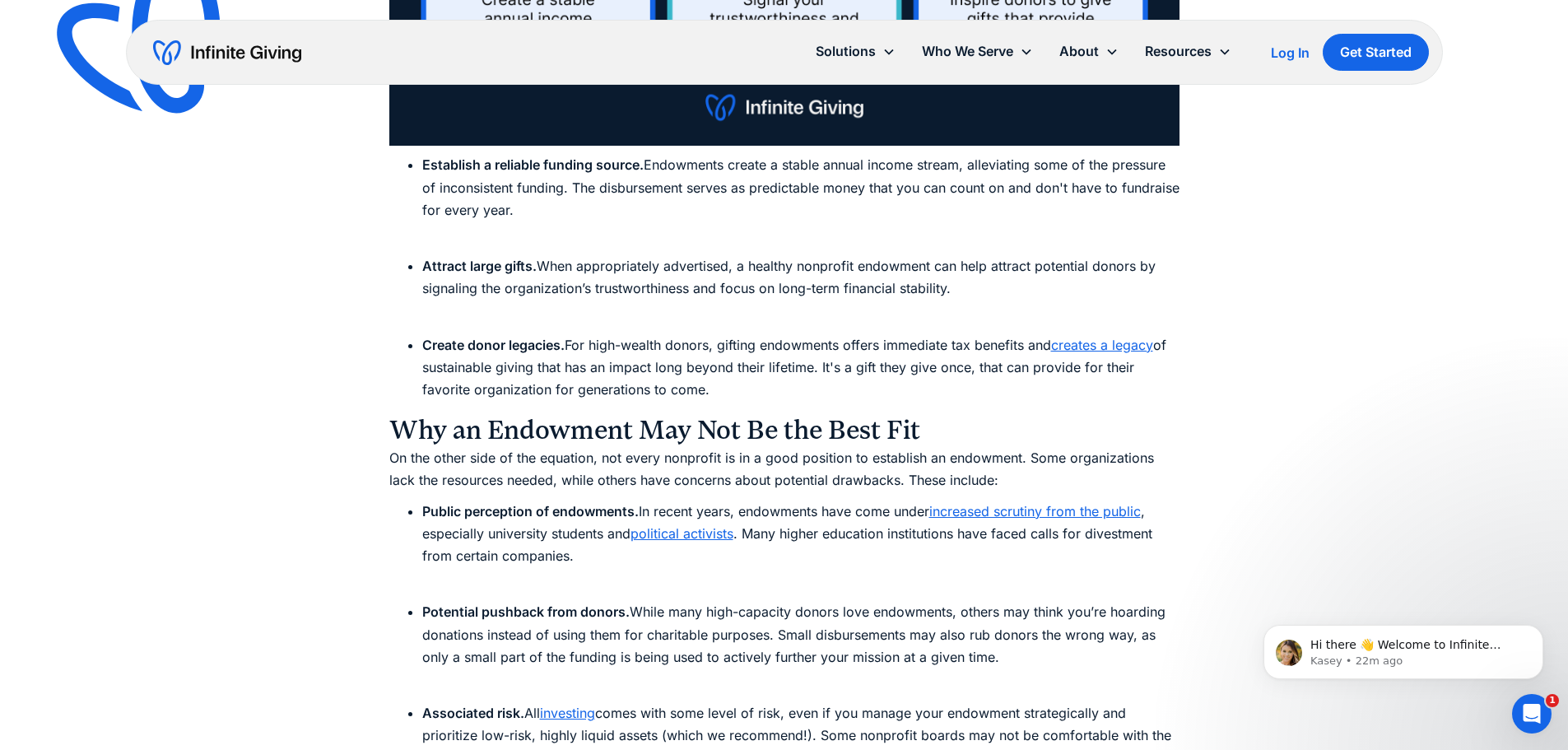
scroll to position [4363, 0]
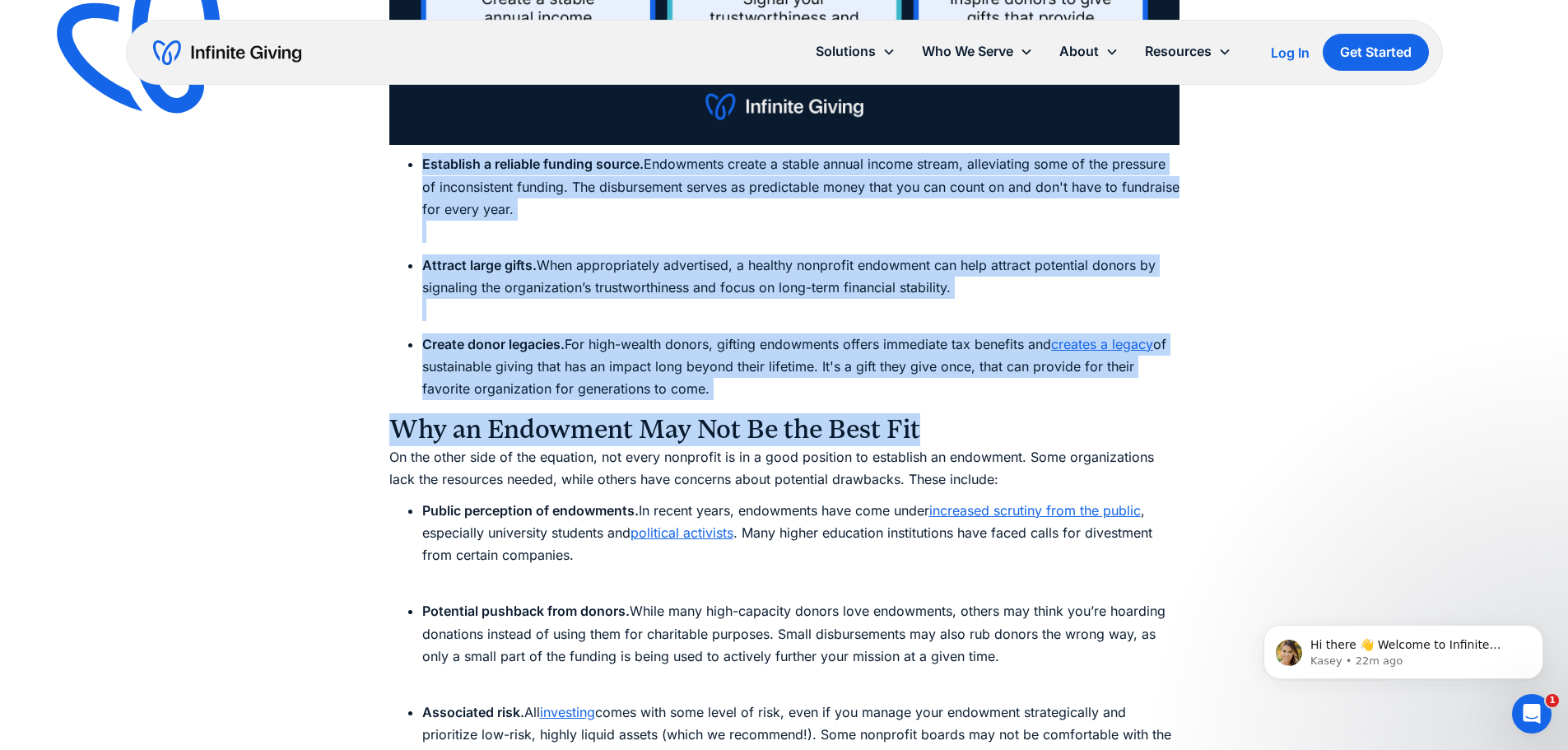
drag, startPoint x: 410, startPoint y: 162, endPoint x: 1010, endPoint y: 401, distance: 645.8
click at [470, 244] on ul "Establish a reliable funding source. Endowments create a stable annual income s…" at bounding box center [784, 276] width 790 height 247
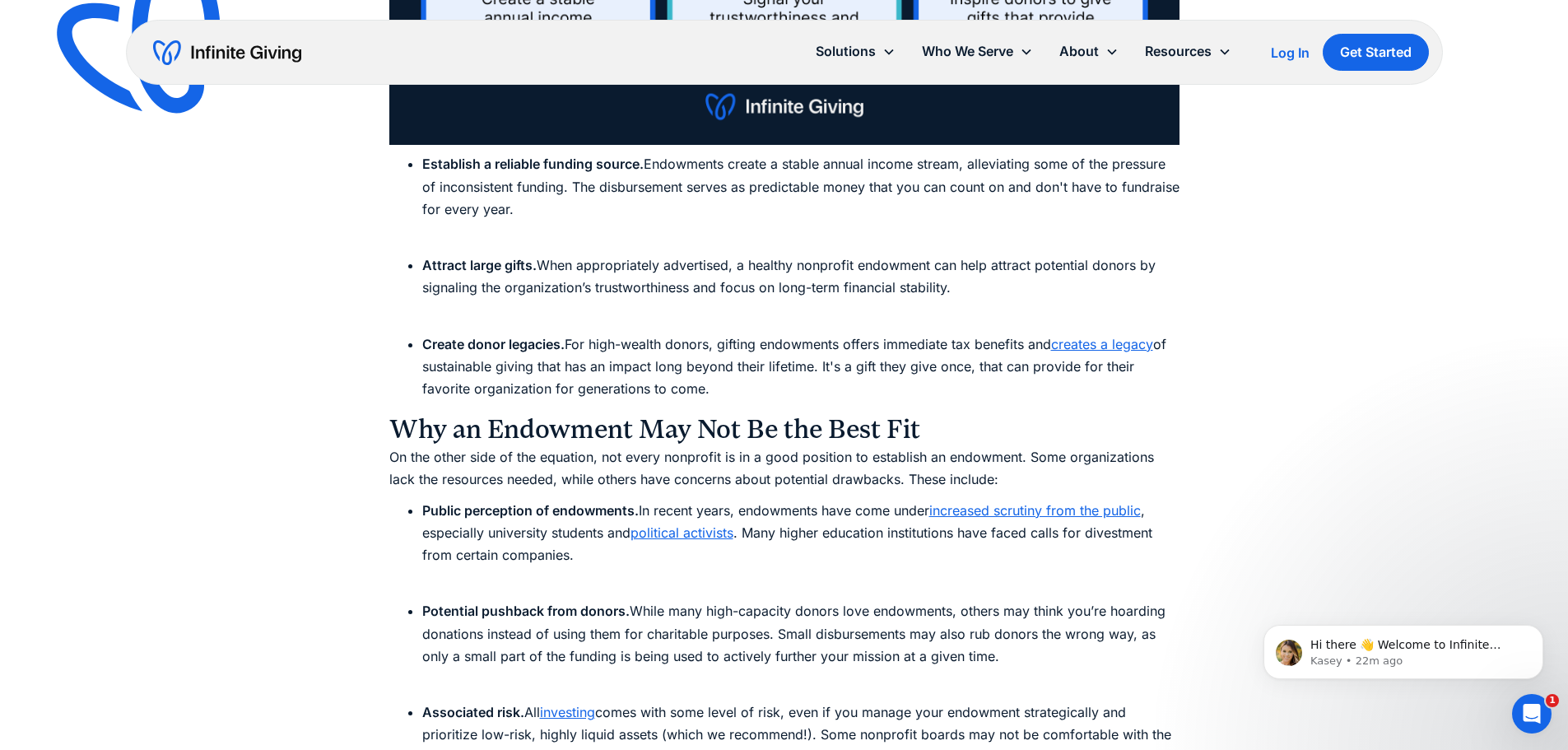
drag, startPoint x: 405, startPoint y: 164, endPoint x: 740, endPoint y: 393, distance: 405.8
click at [740, 393] on ul "Establish a reliable funding source. Endowments create a stable annual income s…" at bounding box center [784, 276] width 790 height 247
copy ul "Establish a reliable funding source. Endowments create a stable annual income s…"
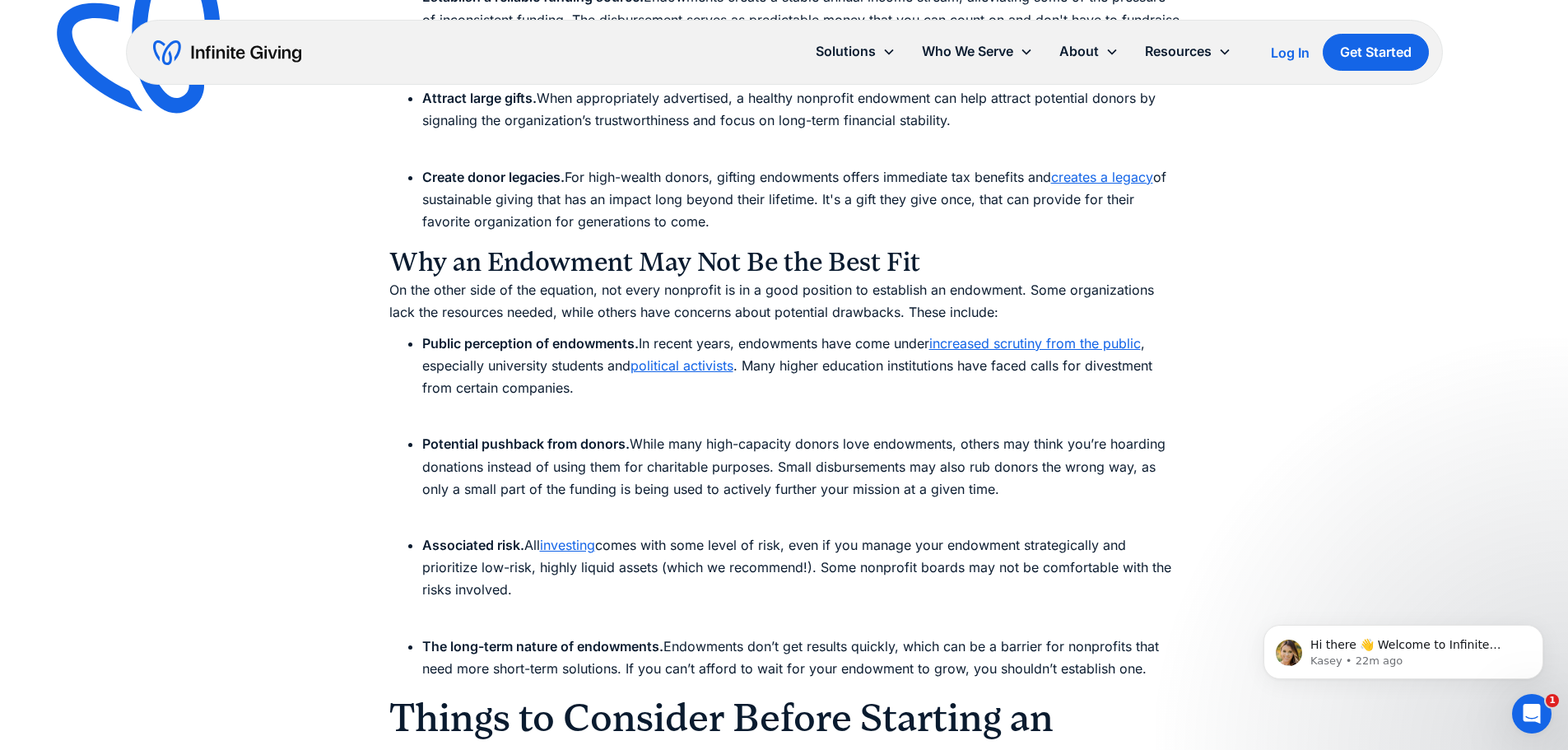
scroll to position [4610, 0]
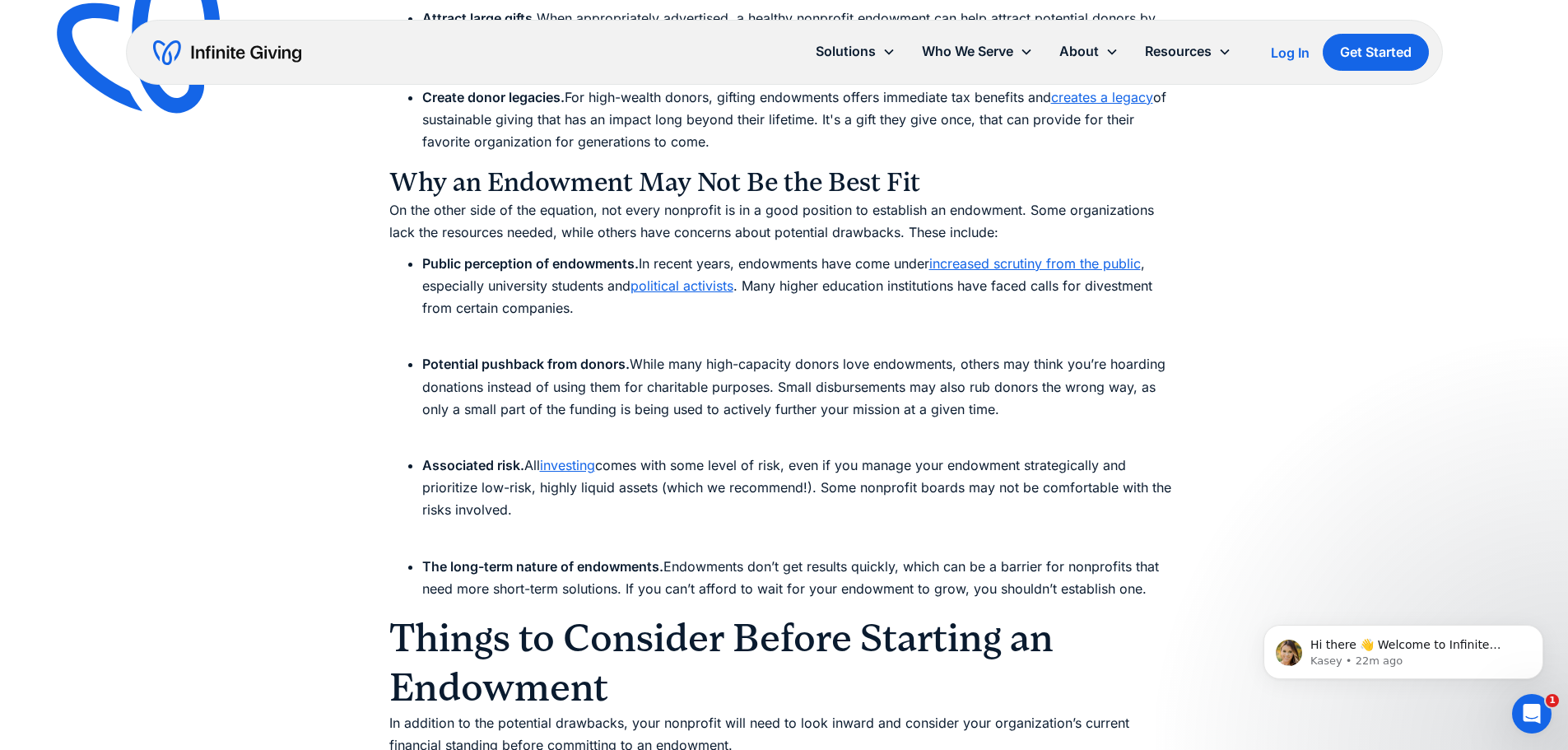
drag, startPoint x: 389, startPoint y: 181, endPoint x: 1163, endPoint y: 593, distance: 876.8
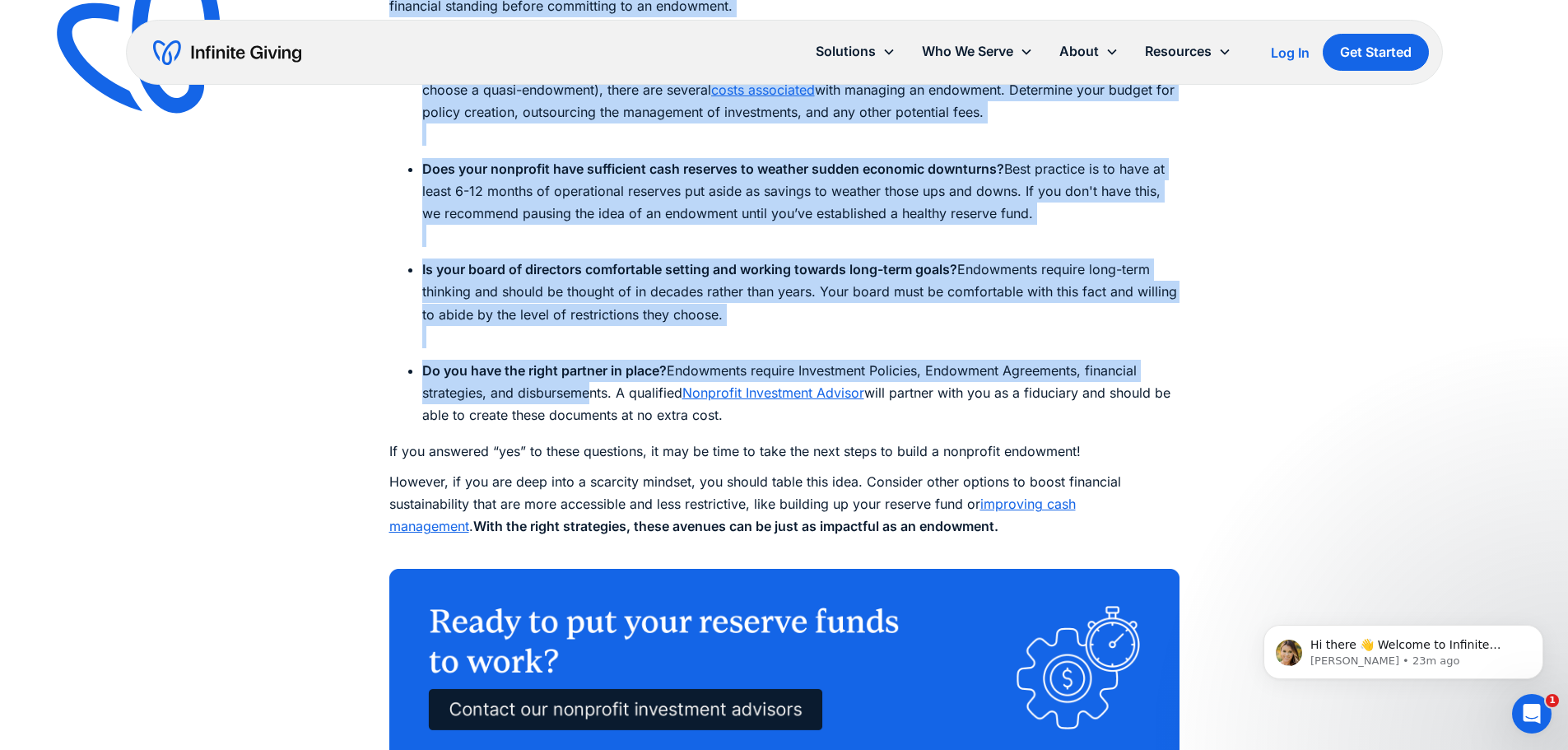
scroll to position [5351, 0]
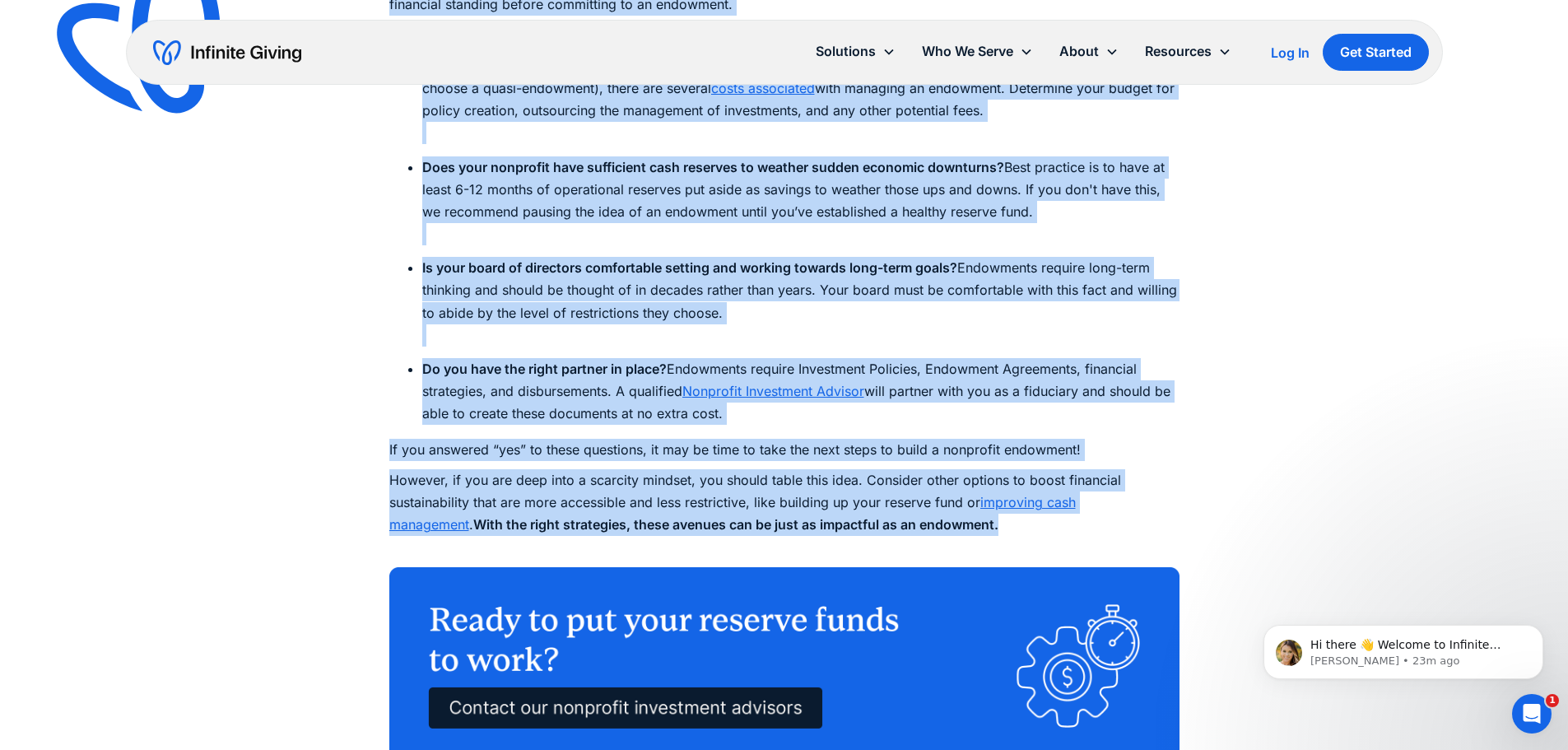
drag, startPoint x: 395, startPoint y: 304, endPoint x: 680, endPoint y: 448, distance: 319.3
click at [941, 520] on div "For small-staff nonprofits, creating an endowment can seem daunting and out of …" at bounding box center [784, 305] width 790 height 9400
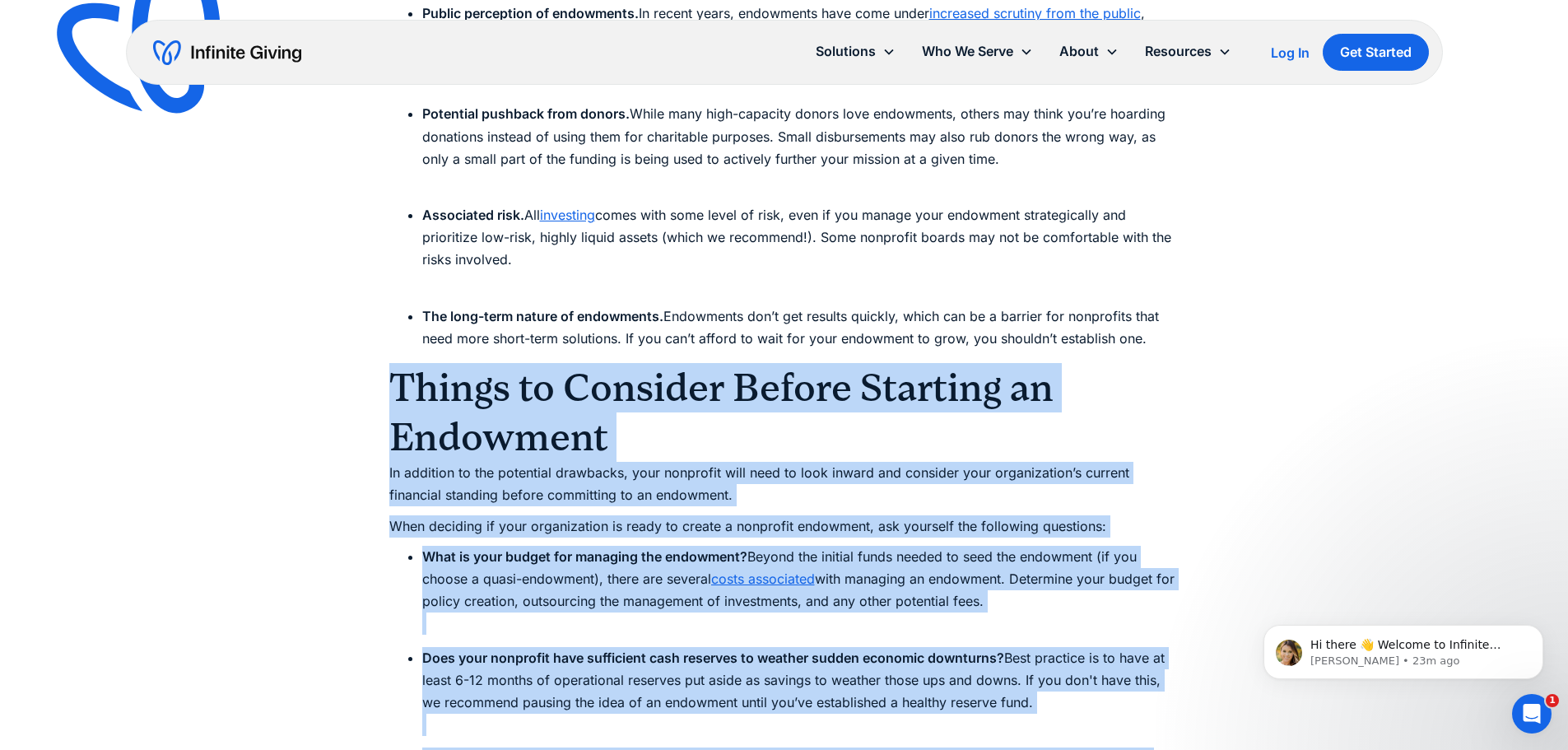
scroll to position [4940, 0]
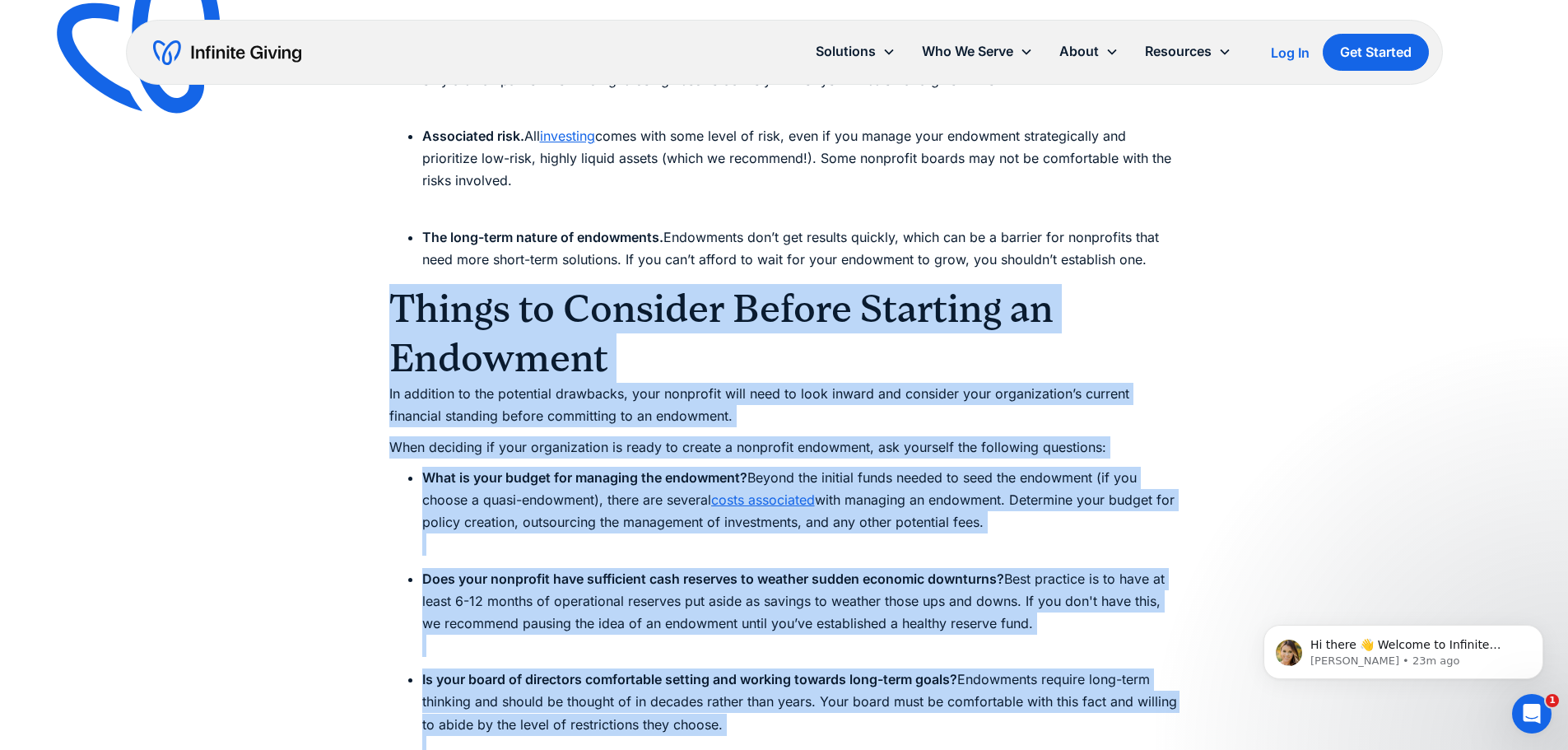
click at [394, 332] on h2 "Things to Consider Before Starting an Endowment" at bounding box center [784, 333] width 790 height 99
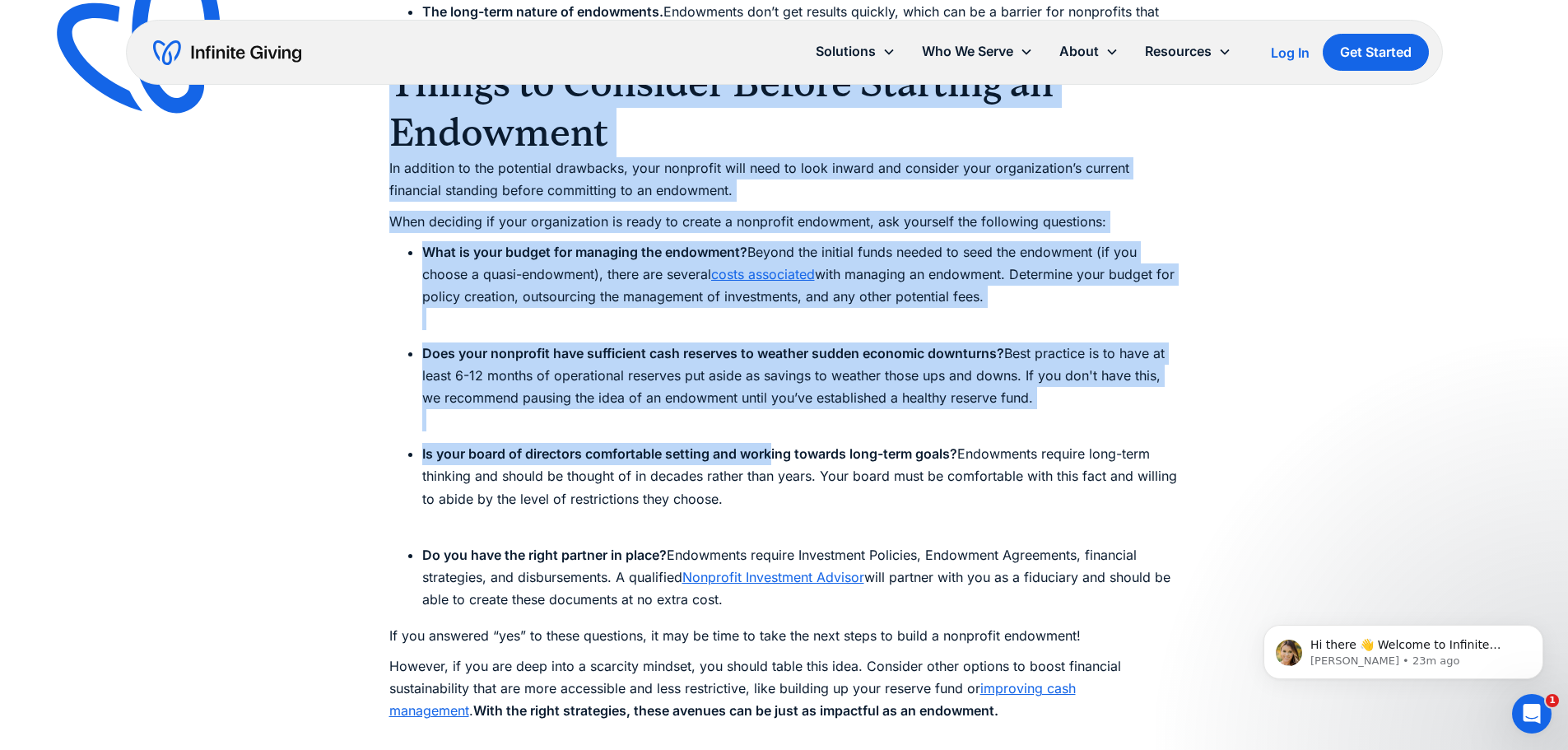
scroll to position [5186, 0]
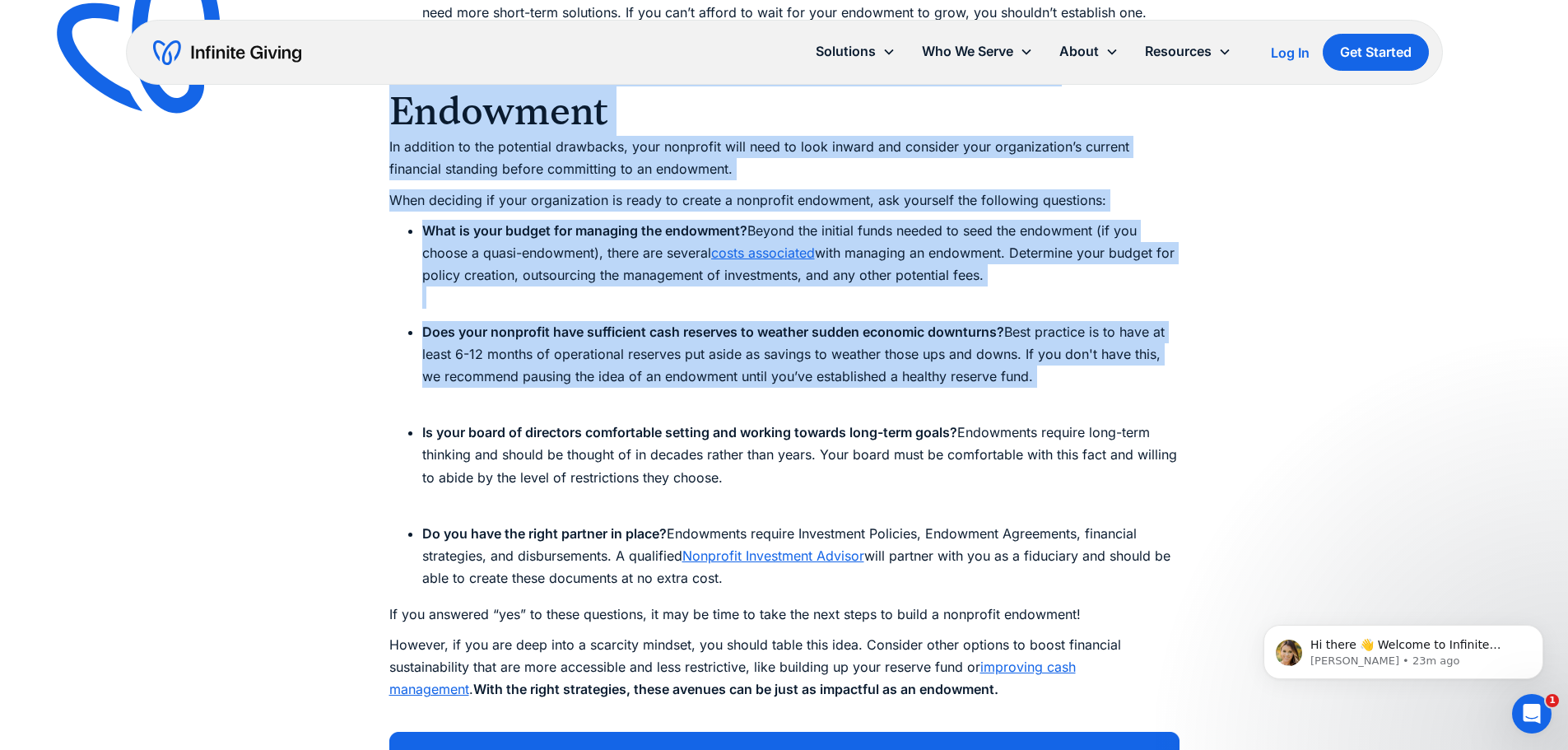
drag, startPoint x: 397, startPoint y: 304, endPoint x: 1083, endPoint y: 389, distance: 691.2
click at [1083, 389] on div "For small-staff nonprofits, creating an endowment can seem daunting and out of …" at bounding box center [784, 470] width 790 height 9400
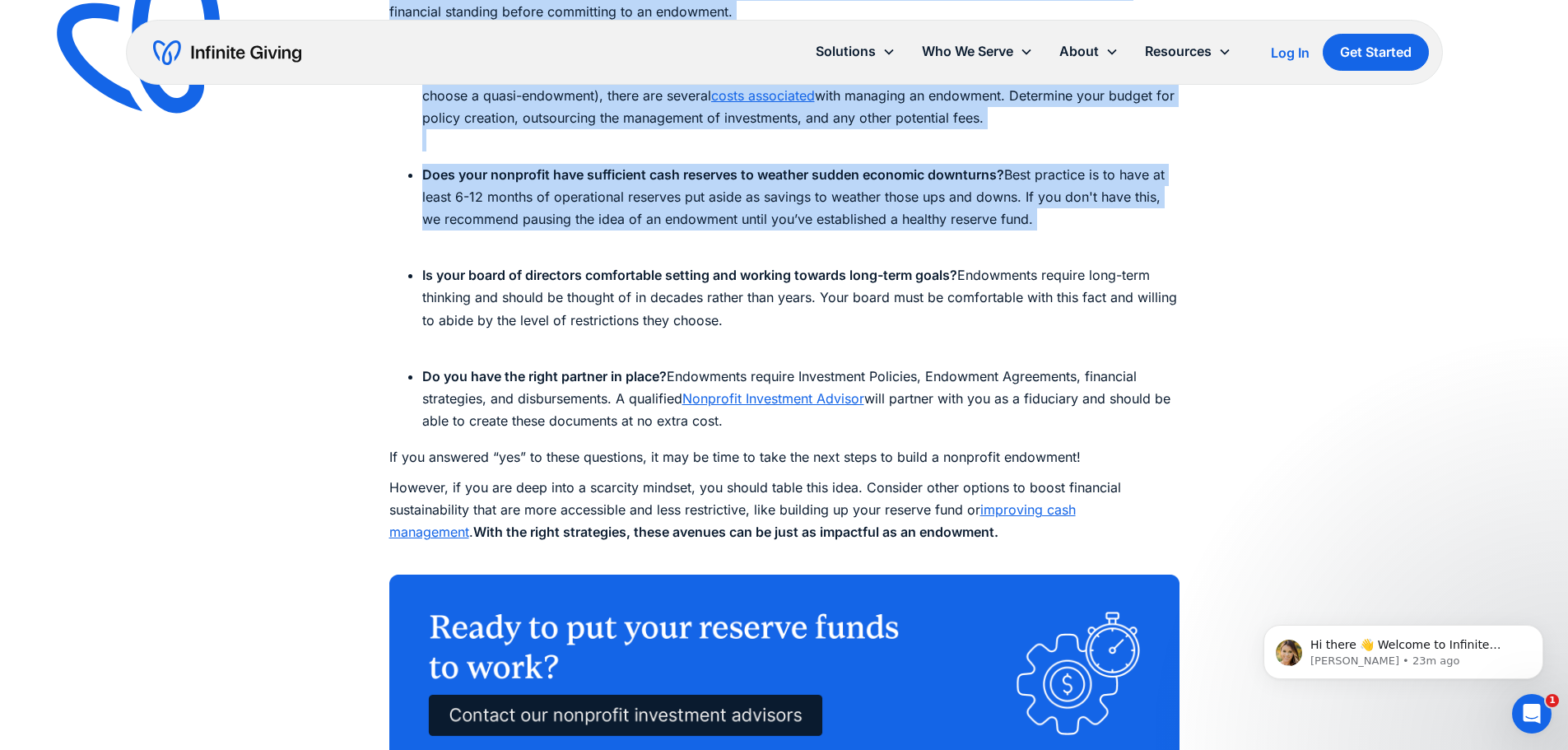
scroll to position [5351, 0]
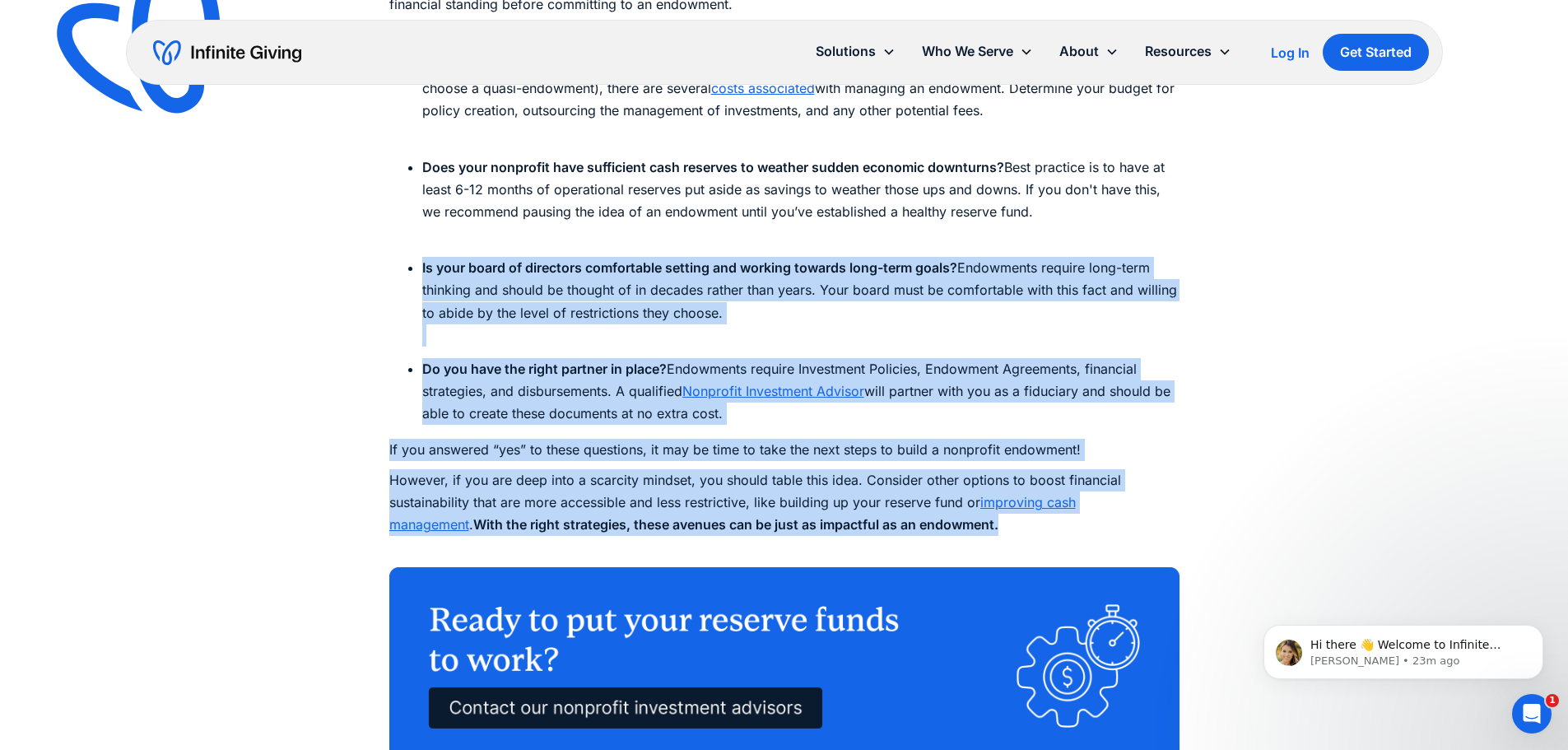
drag, startPoint x: 410, startPoint y: 269, endPoint x: 965, endPoint y: 528, distance: 612.5
click at [965, 528] on div "For small-staff nonprofits, creating an endowment can seem daunting and out of …" at bounding box center [784, 305] width 790 height 9400
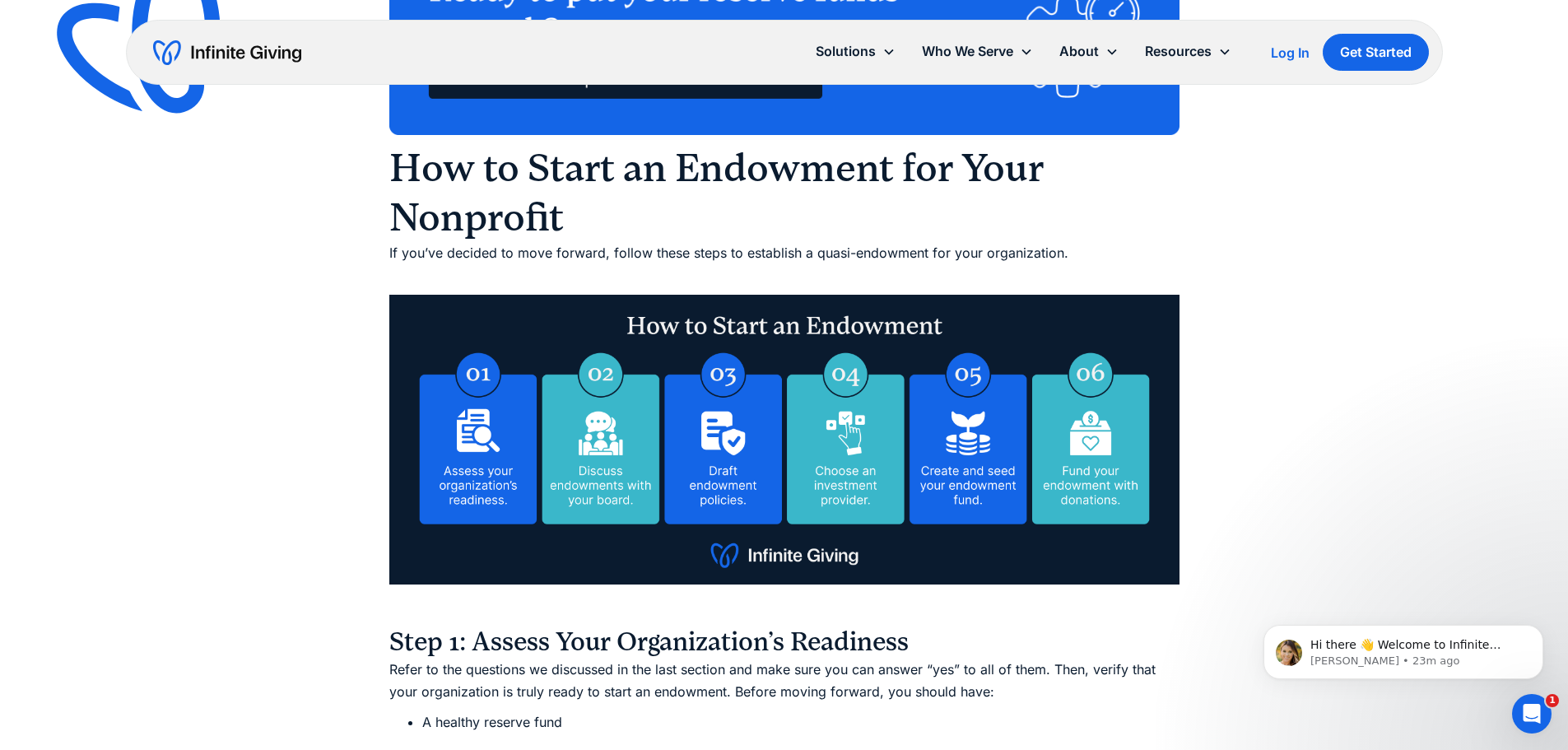
scroll to position [6010, 0]
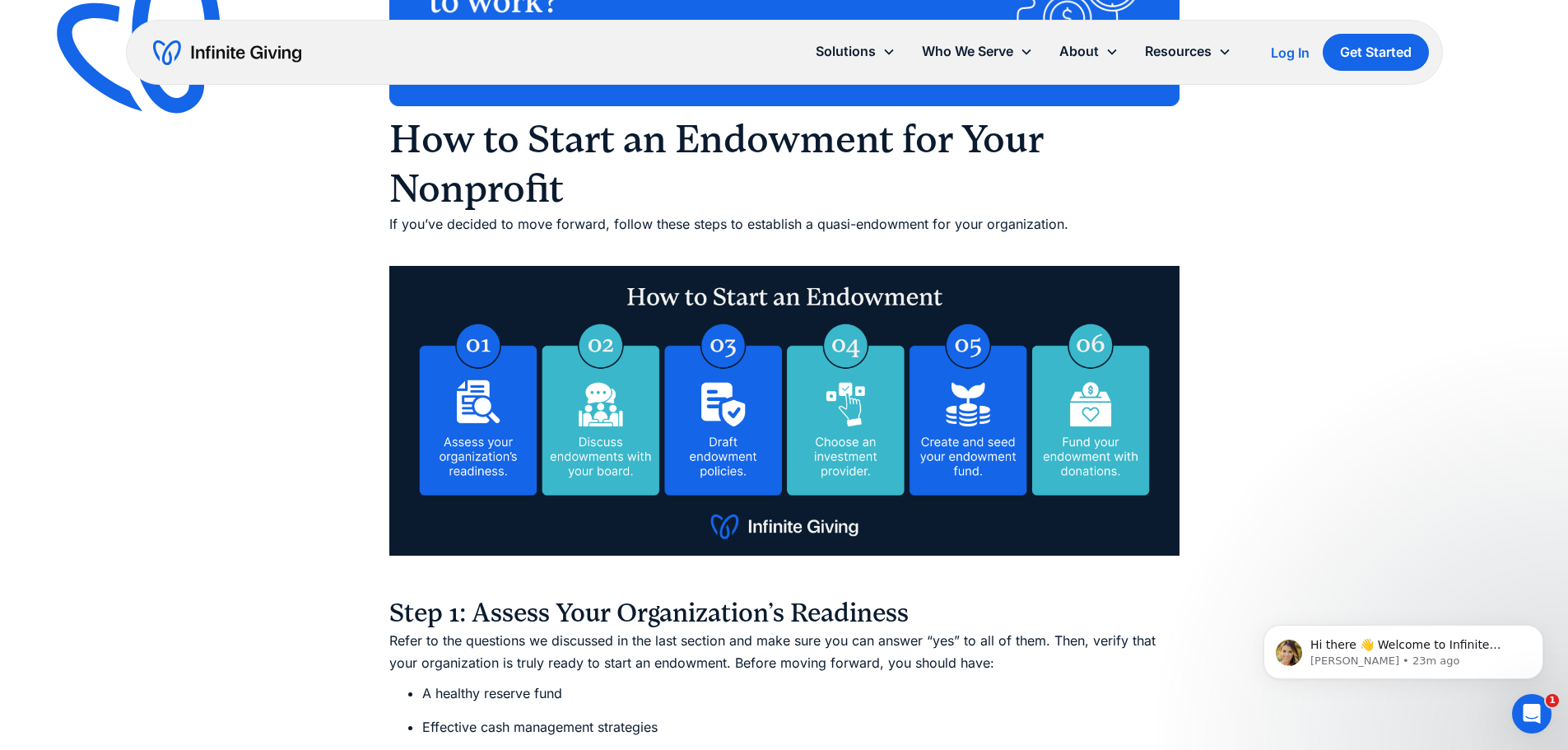
click at [401, 146] on h2 "How to Start an Endowment for Your Nonprofit" at bounding box center [784, 164] width 790 height 99
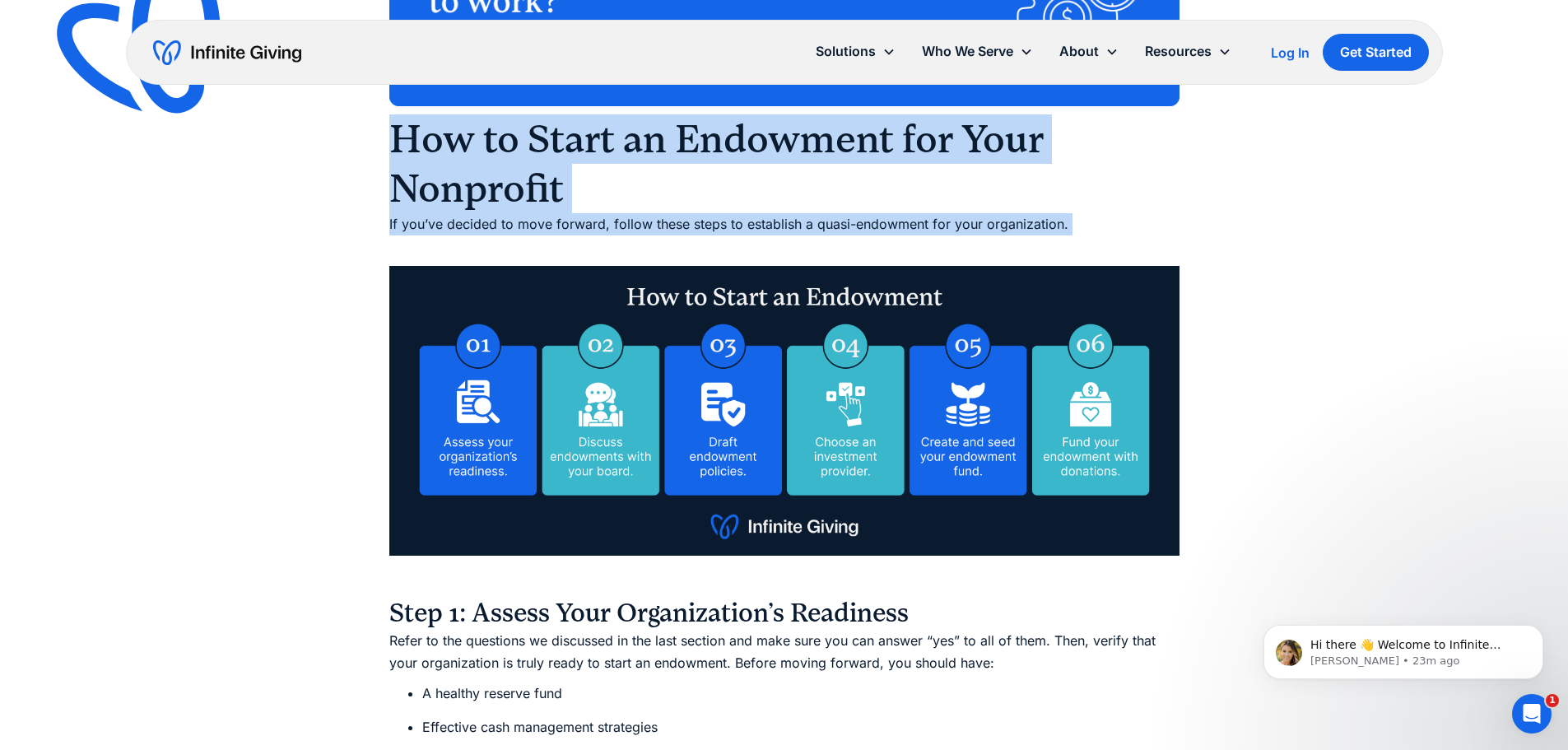
drag, startPoint x: 401, startPoint y: 146, endPoint x: 430, endPoint y: 228, distance: 87.0
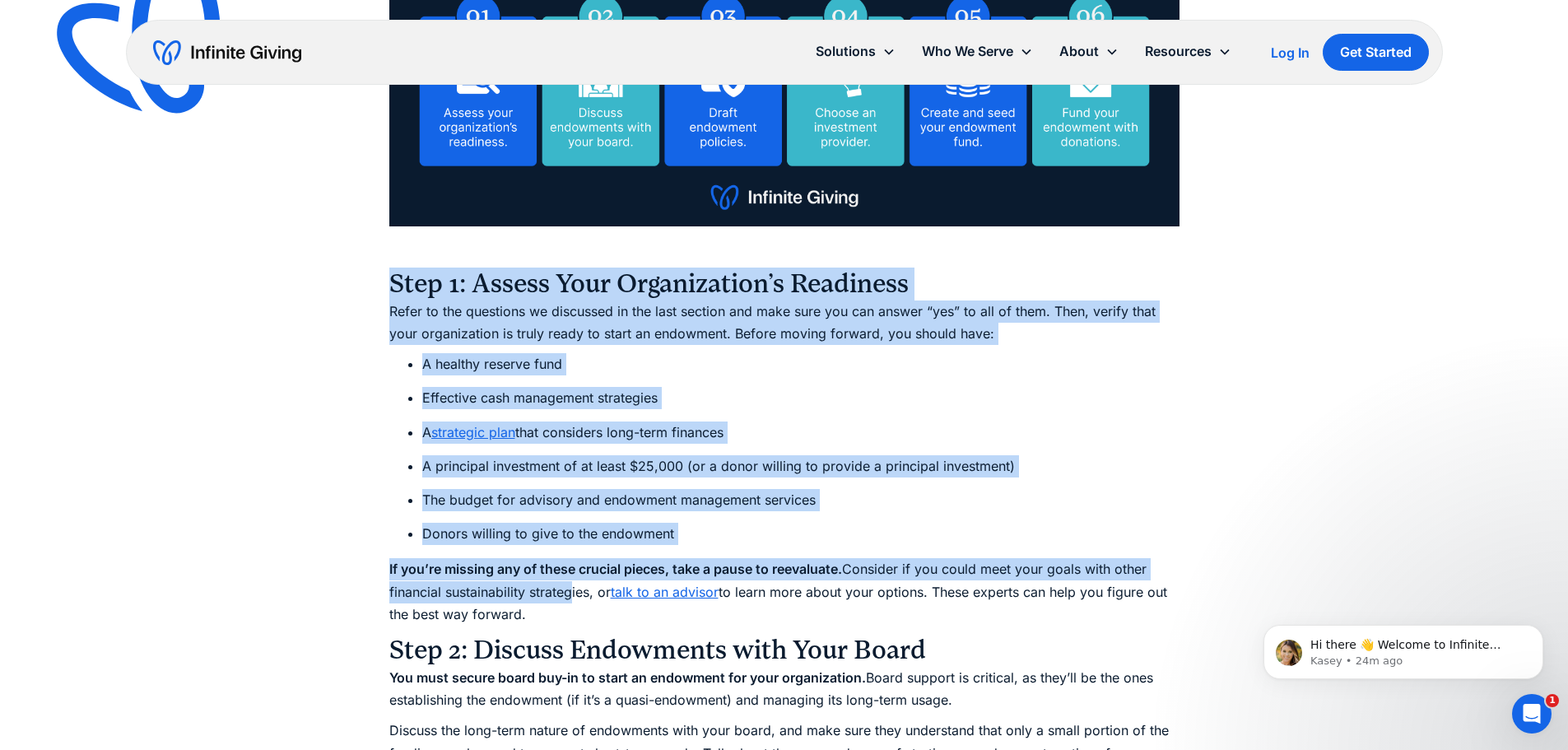
scroll to position [6751, 0]
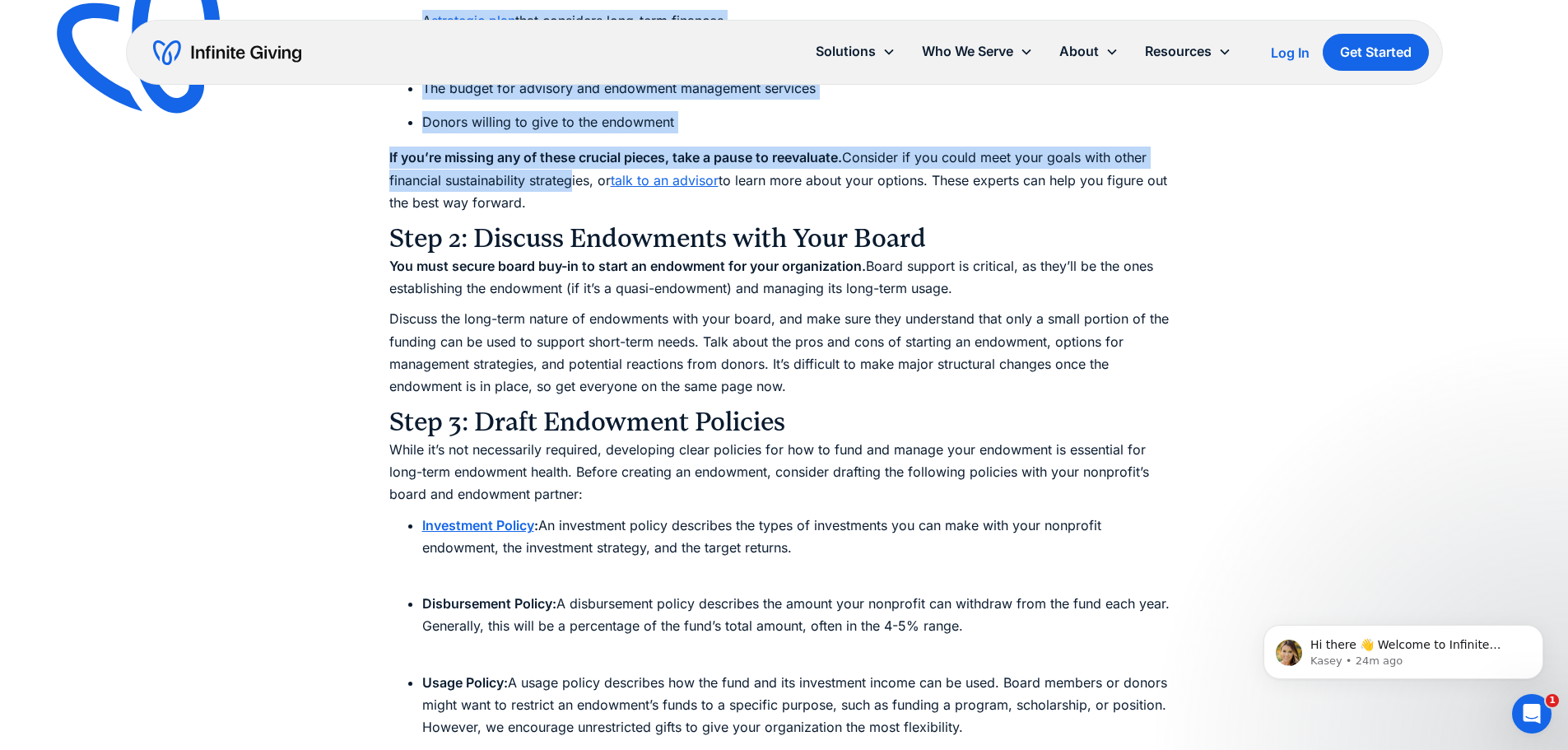
drag, startPoint x: 386, startPoint y: 282, endPoint x: 925, endPoint y: 177, distance: 549.1
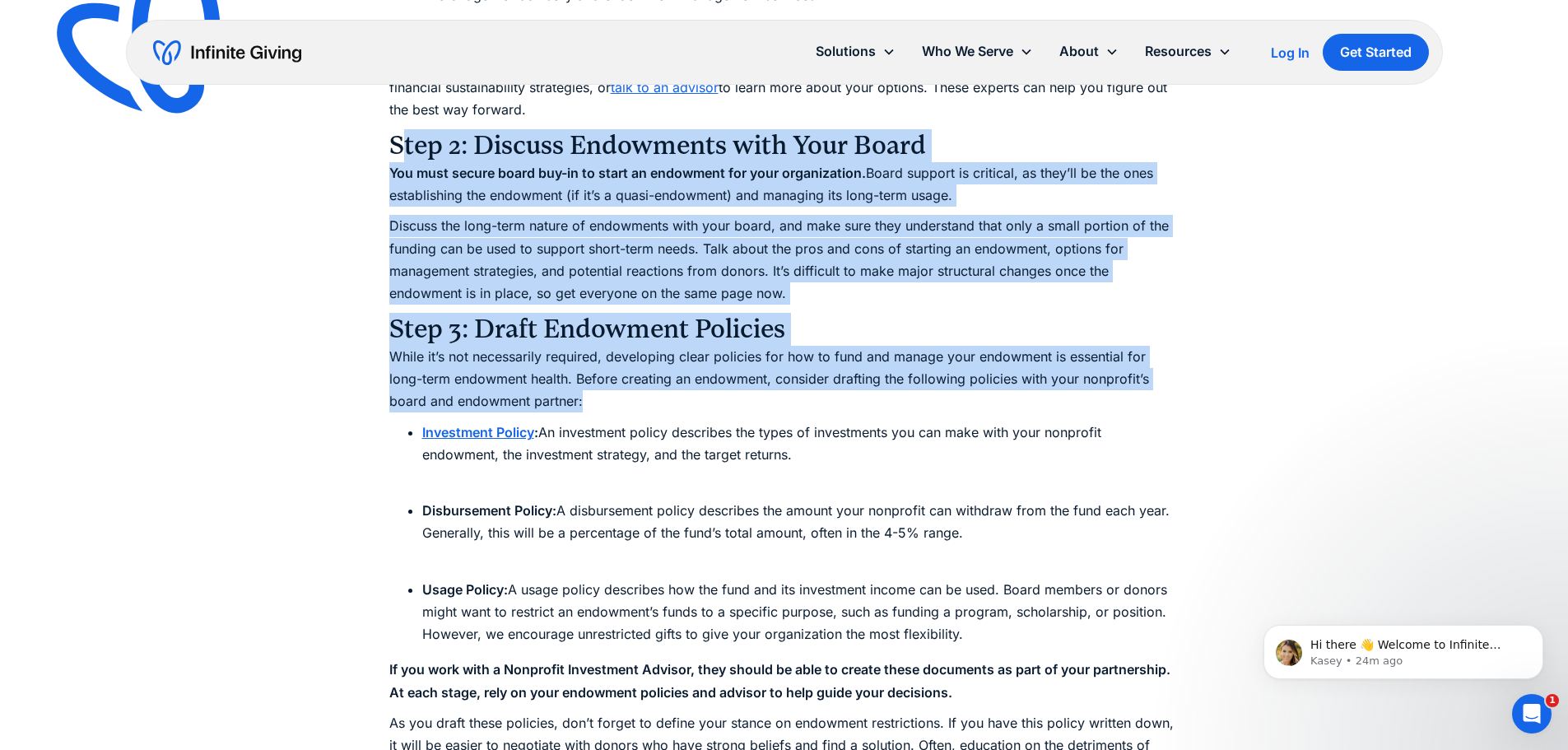
scroll to position [6998, 0]
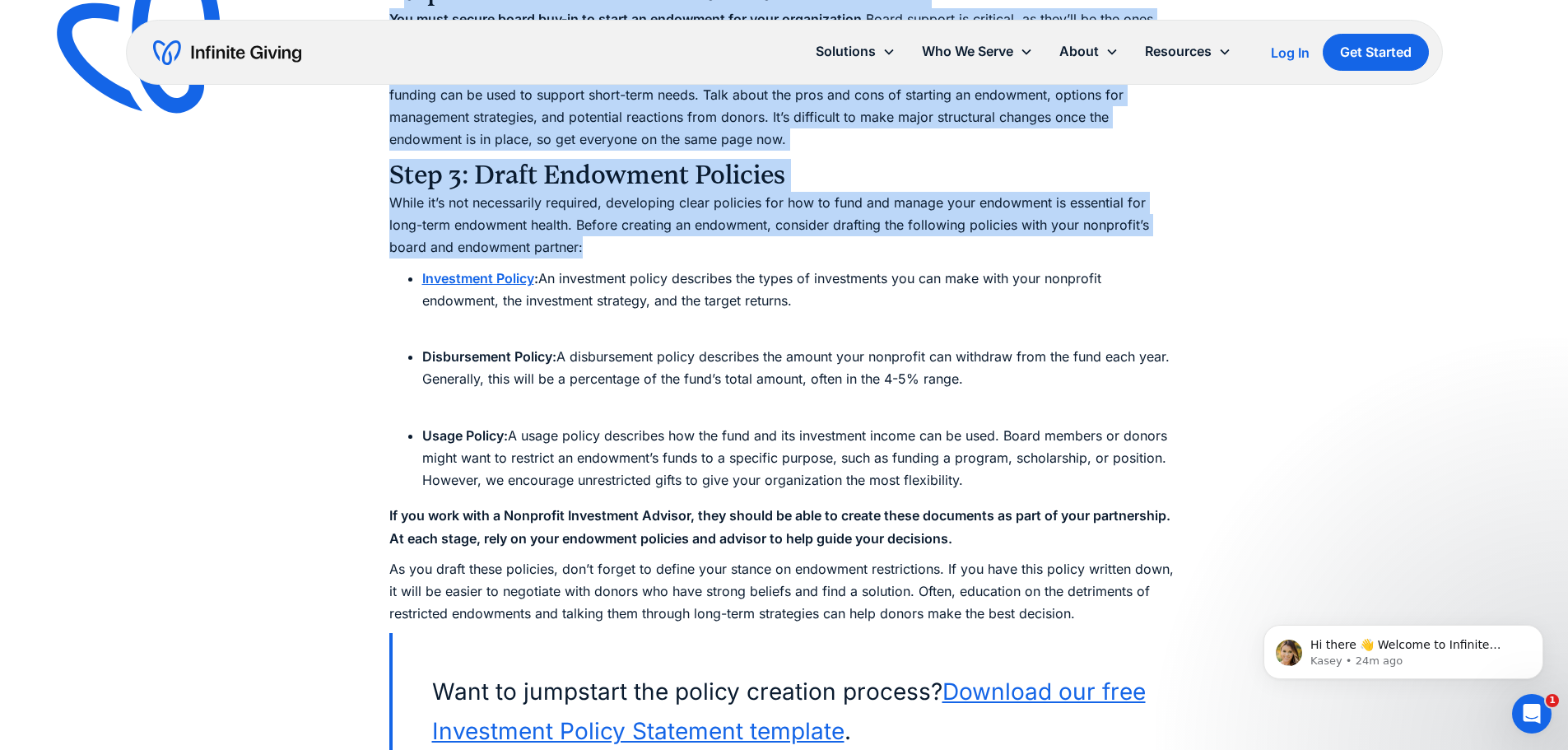
drag, startPoint x: 398, startPoint y: 233, endPoint x: 987, endPoint y: 251, distance: 589.3
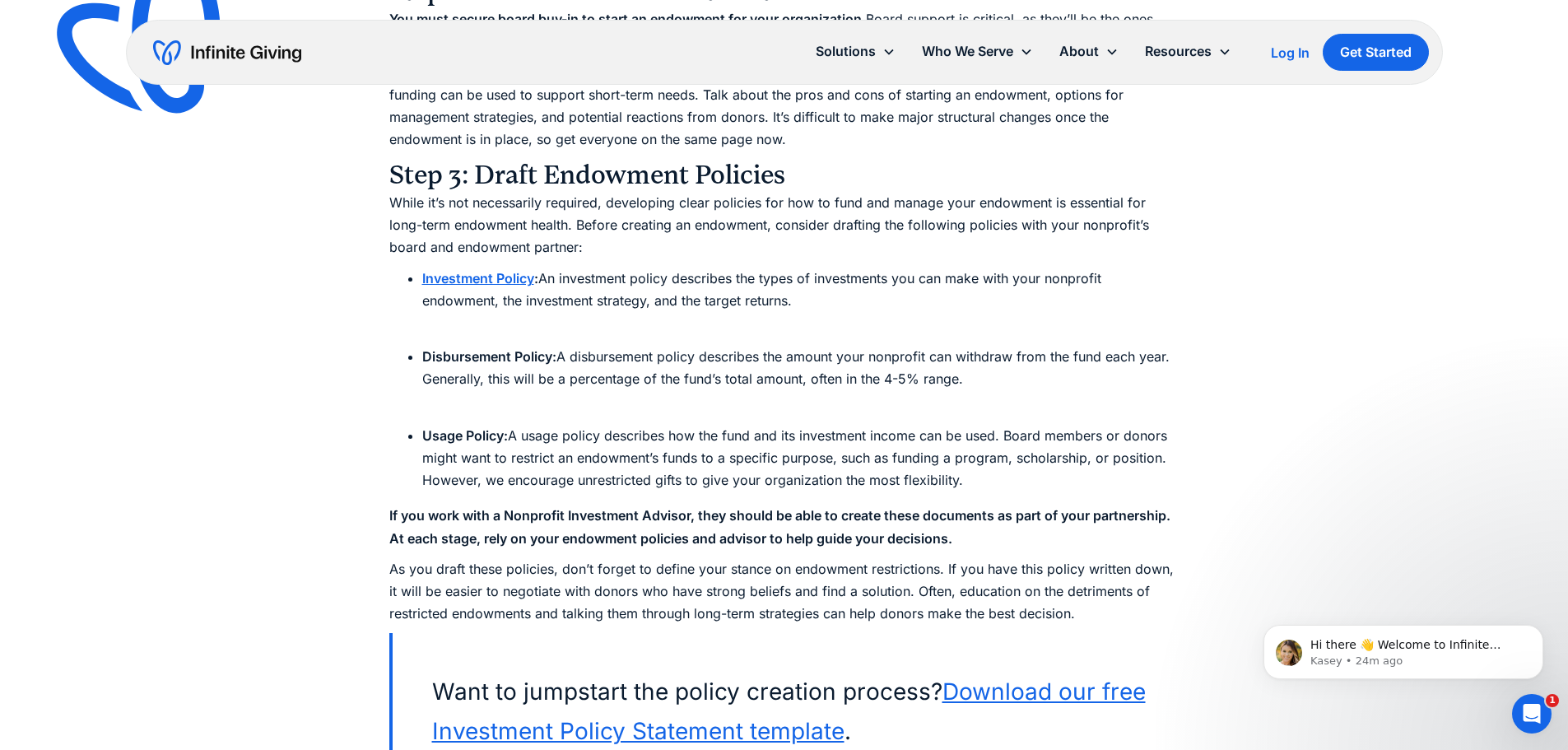
click at [422, 280] on li "Investment Policy : An investment policy describes the types of investments you…" at bounding box center [801, 301] width 757 height 67
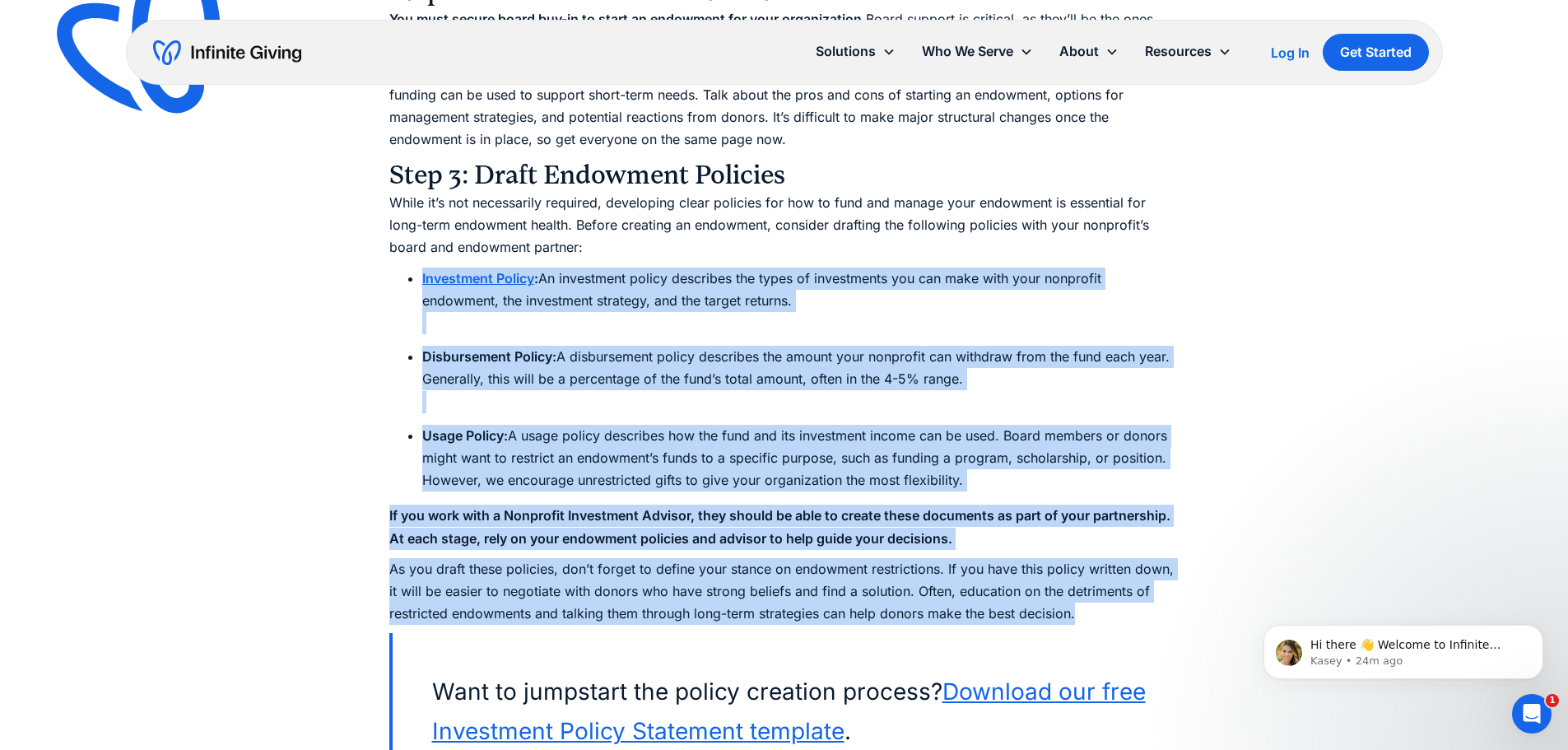
drag, startPoint x: 408, startPoint y: 280, endPoint x: 673, endPoint y: 488, distance: 336.9
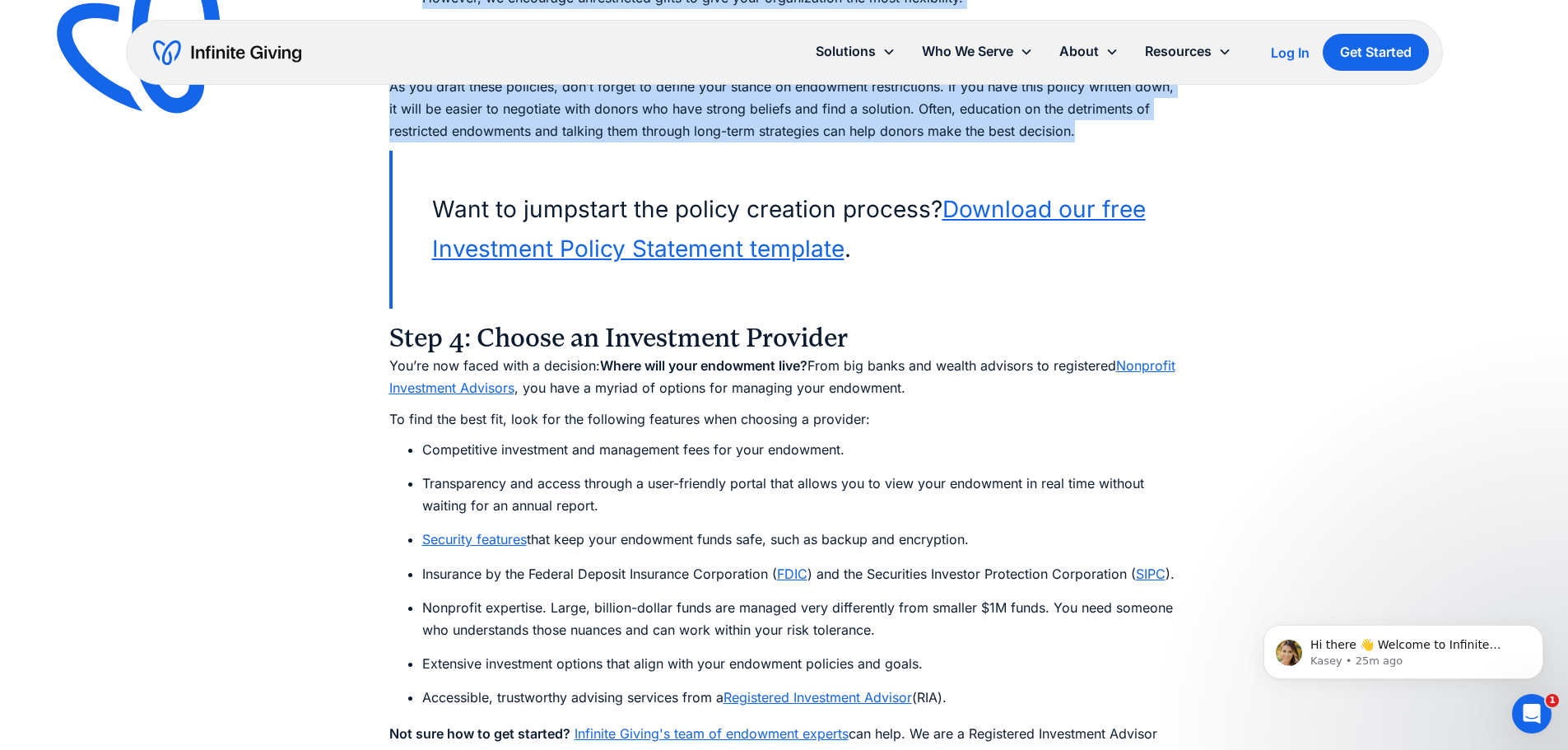
scroll to position [7575, 0]
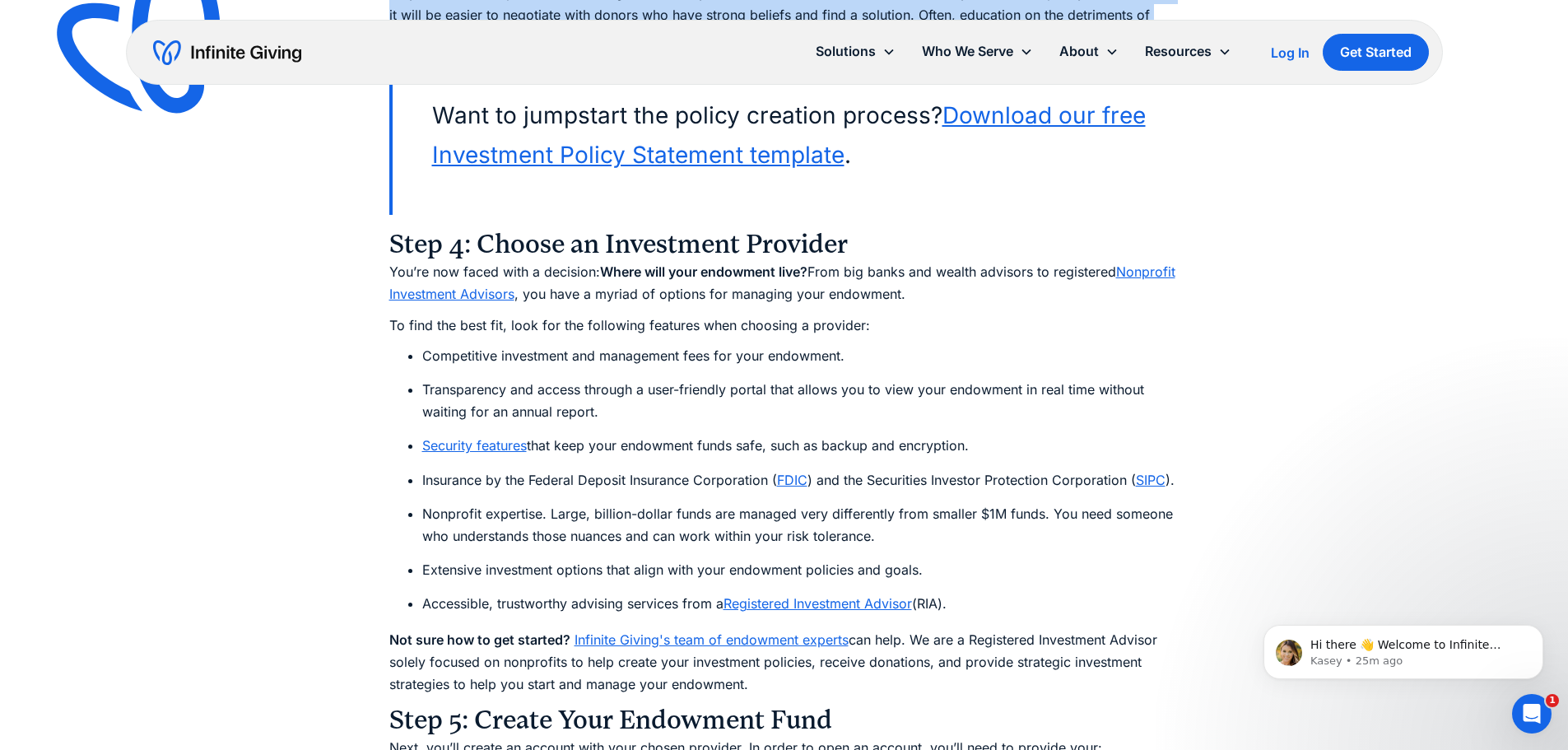
drag, startPoint x: 387, startPoint y: 249, endPoint x: 962, endPoint y: 609, distance: 678.4
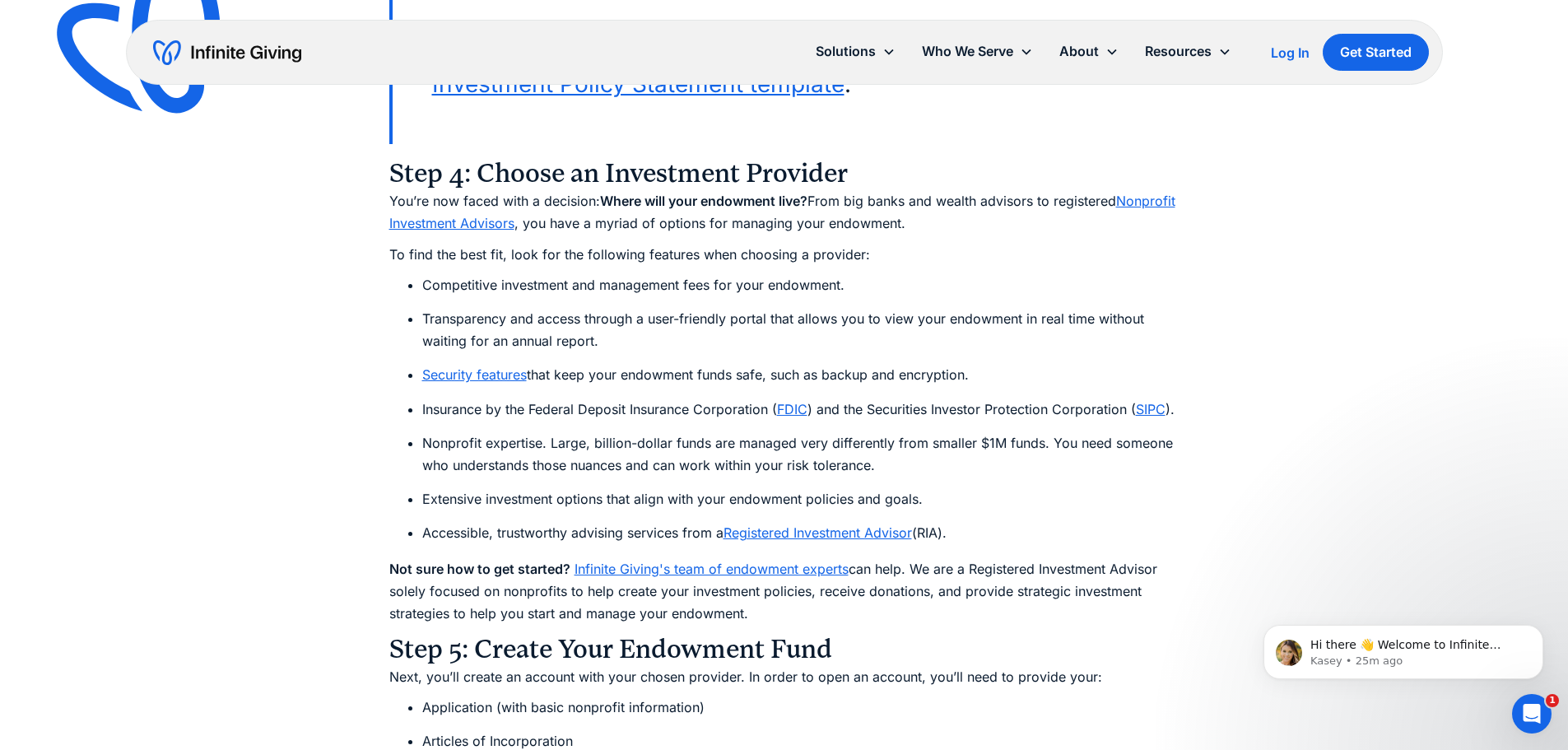
scroll to position [7903, 0]
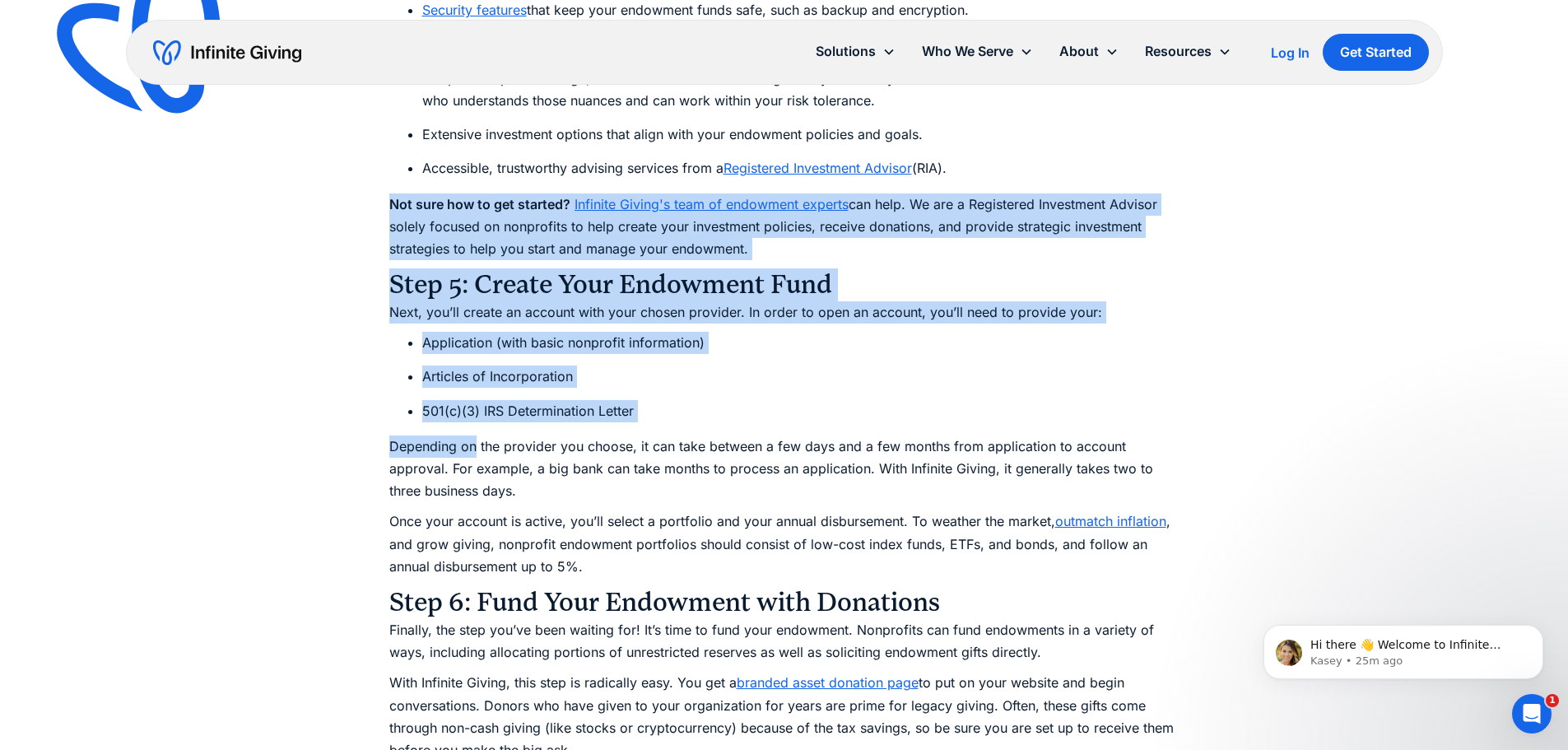
scroll to position [8151, 0]
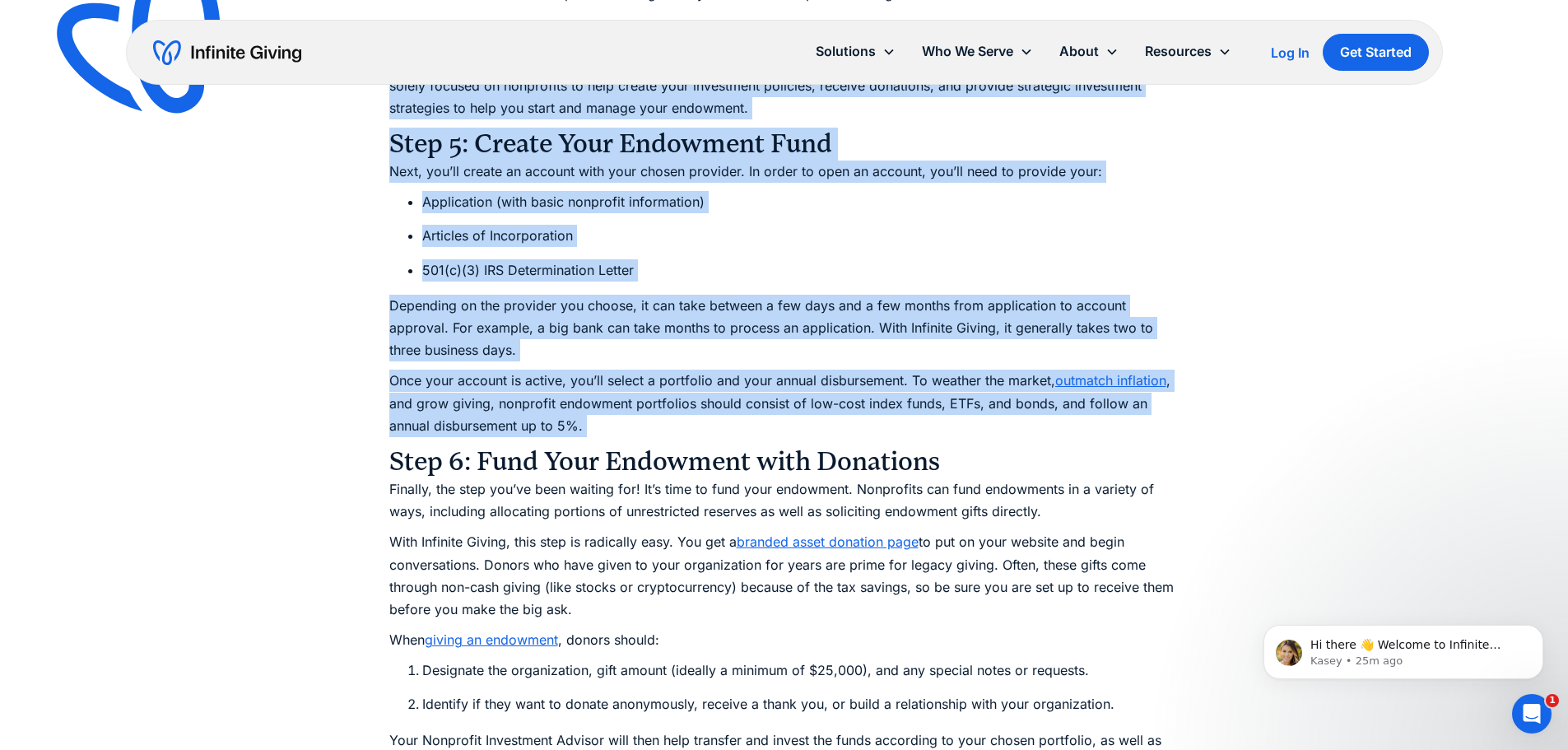
drag, startPoint x: 388, startPoint y: 303, endPoint x: 852, endPoint y: 413, distance: 476.9
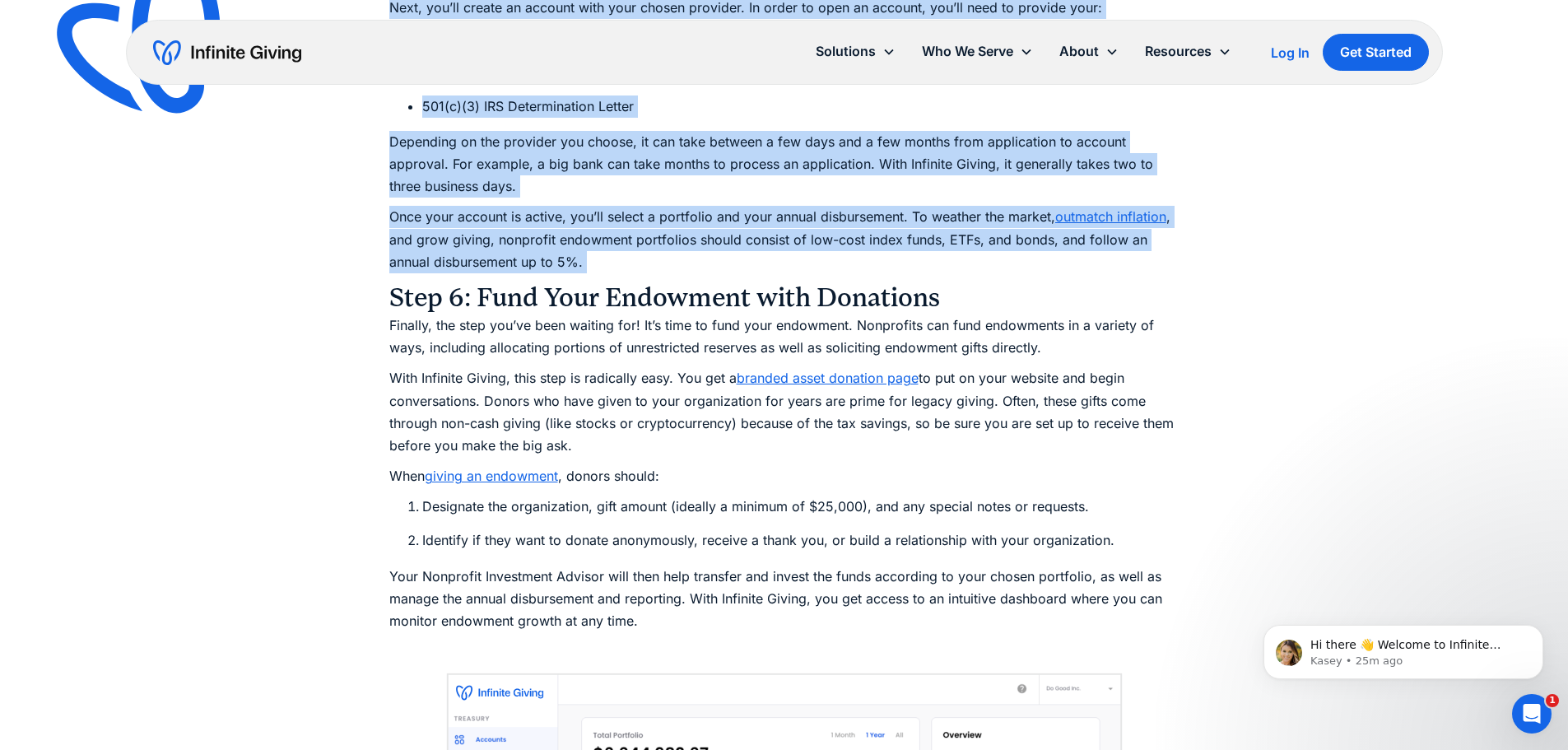
scroll to position [8316, 0]
click at [392, 296] on h3 "Step 6: Fund Your Endowment with Donations" at bounding box center [784, 297] width 790 height 33
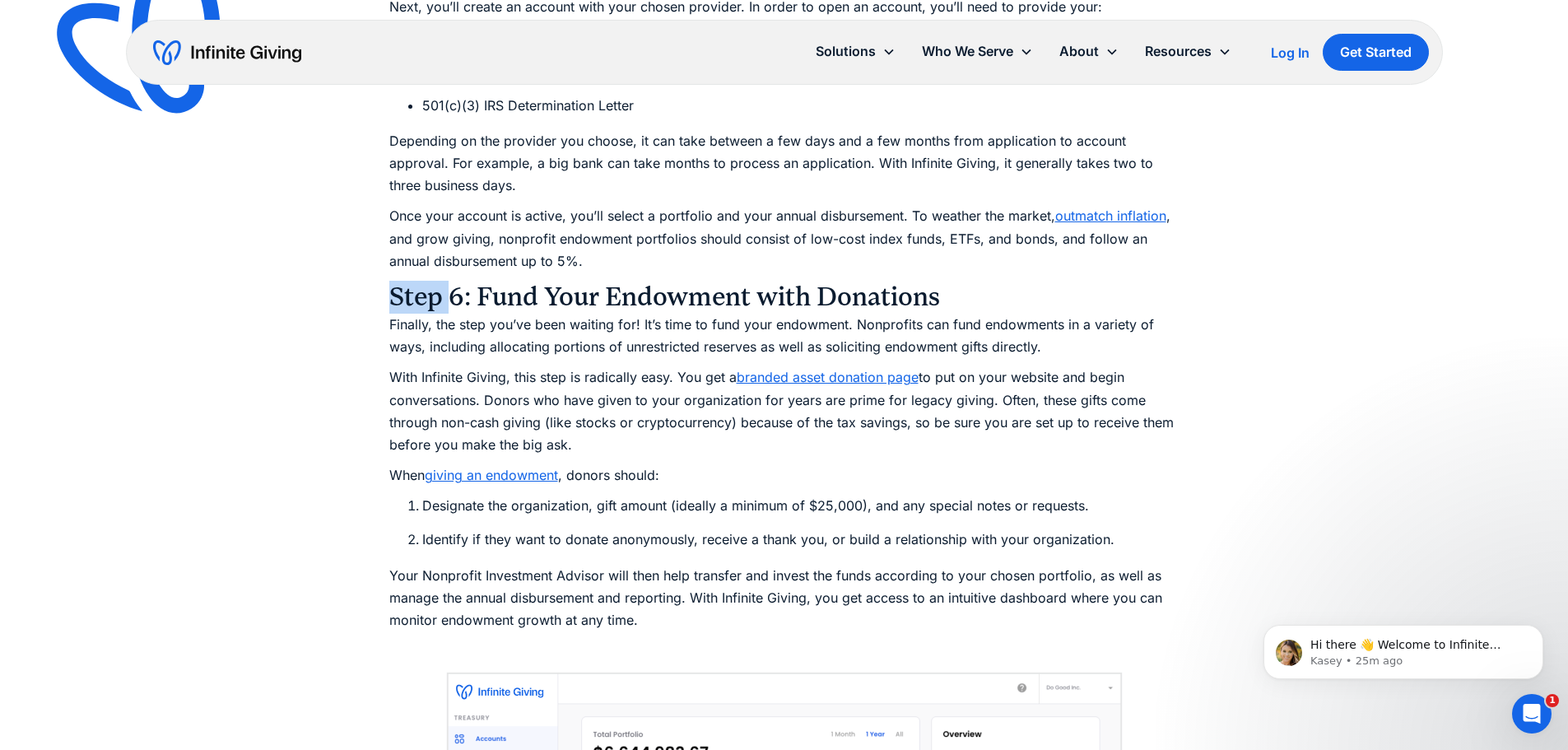
click at [392, 296] on h3 "Step 6: Fund Your Endowment with Donations" at bounding box center [784, 297] width 790 height 33
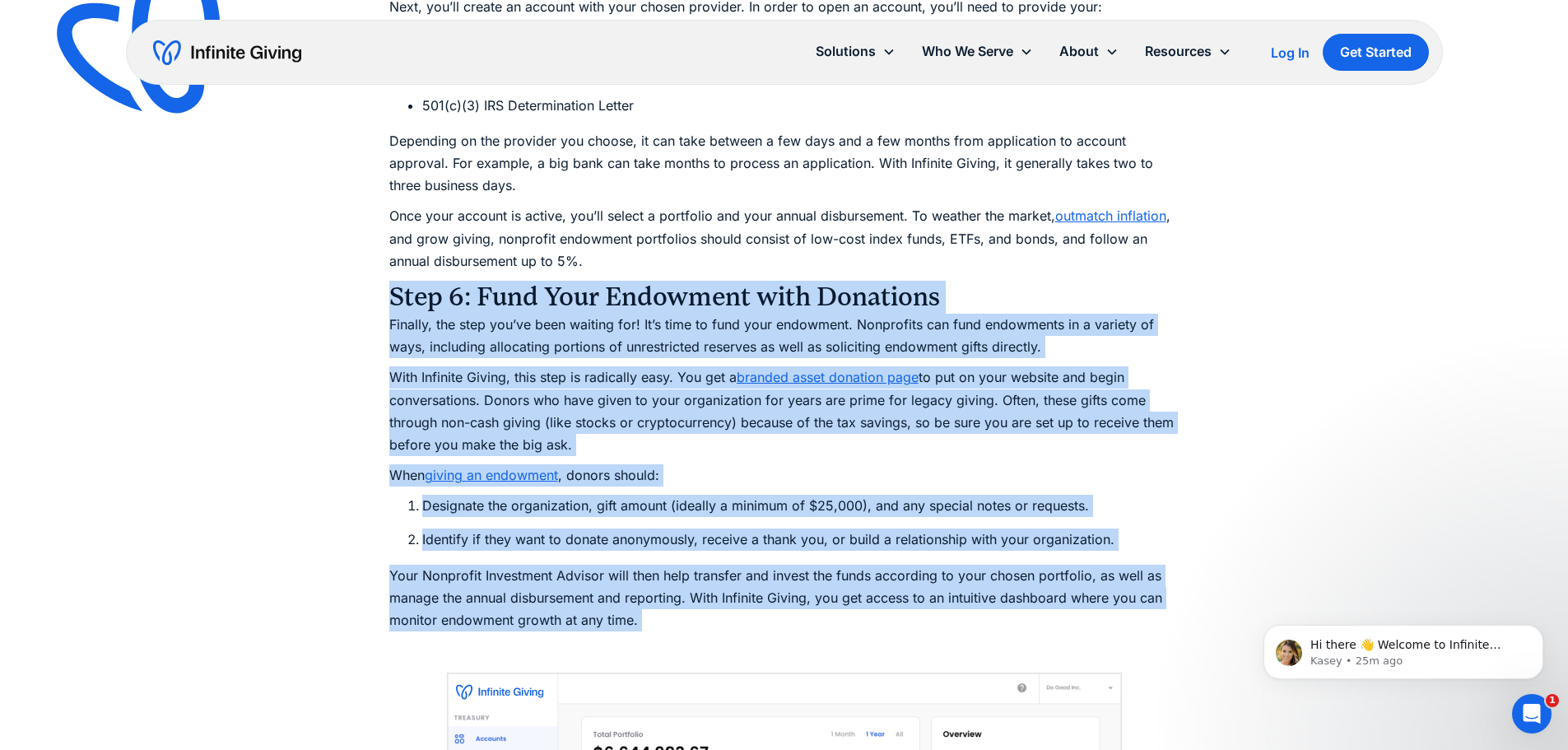
drag, startPoint x: 392, startPoint y: 296, endPoint x: 805, endPoint y: 599, distance: 512.2
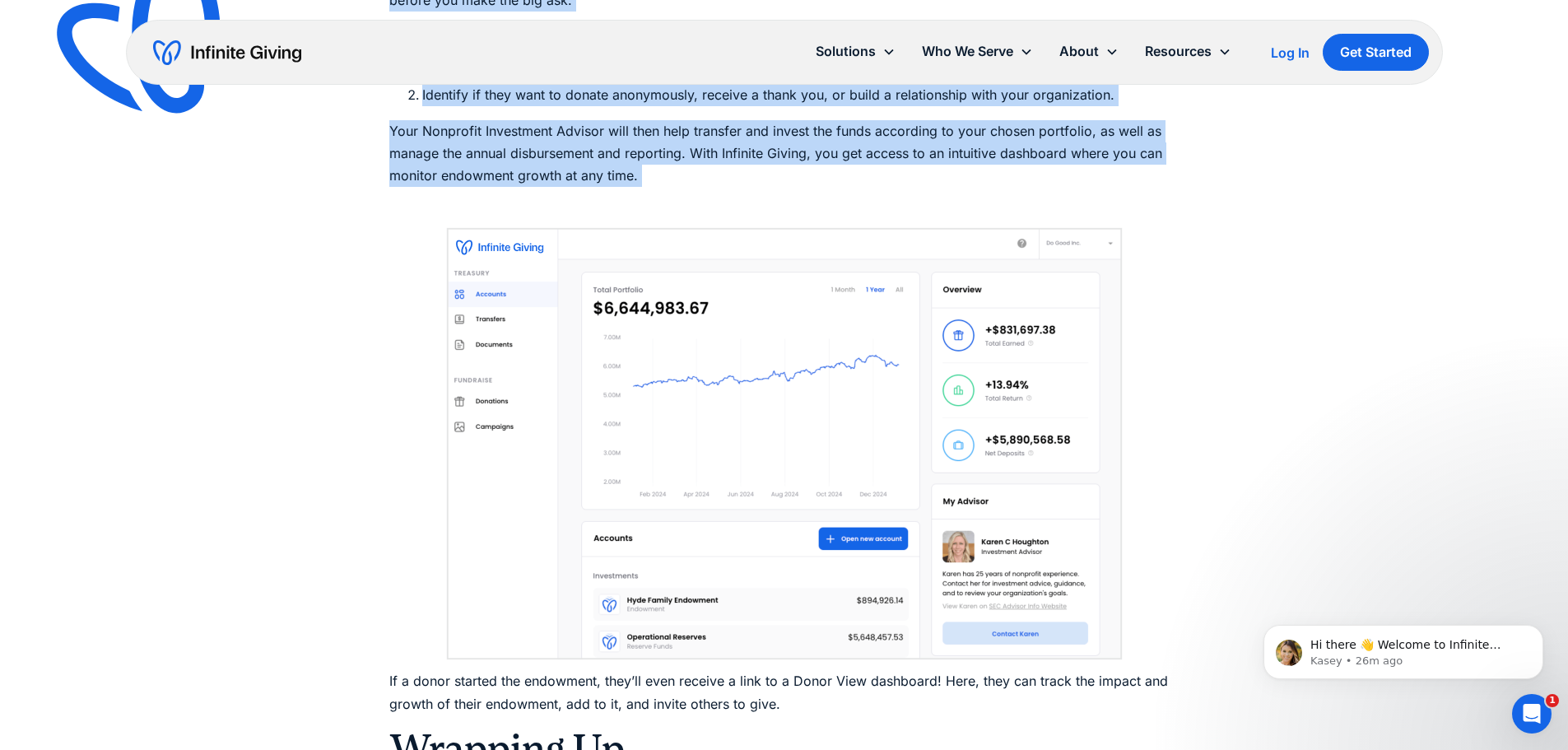
scroll to position [9138, 0]
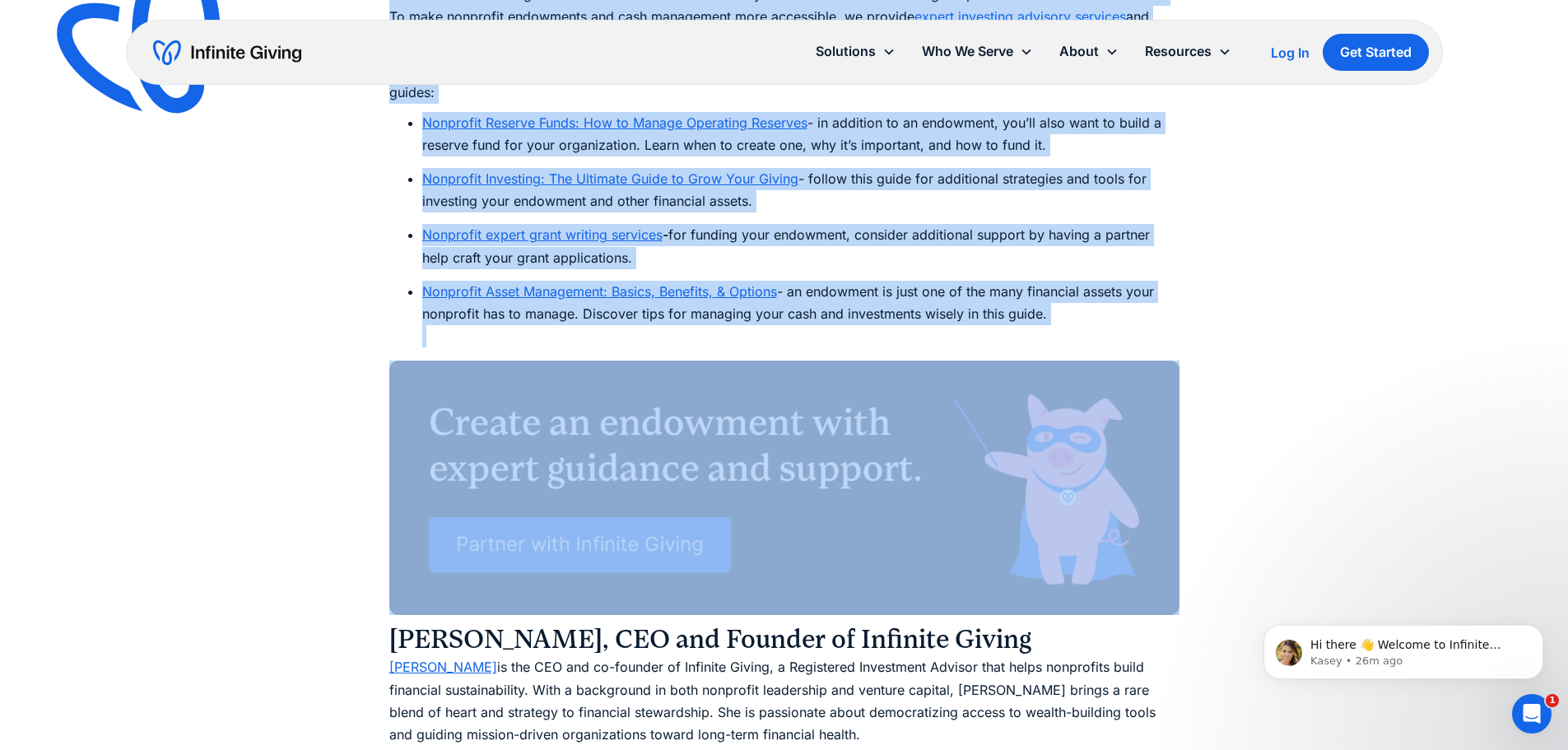
scroll to position [9550, 0]
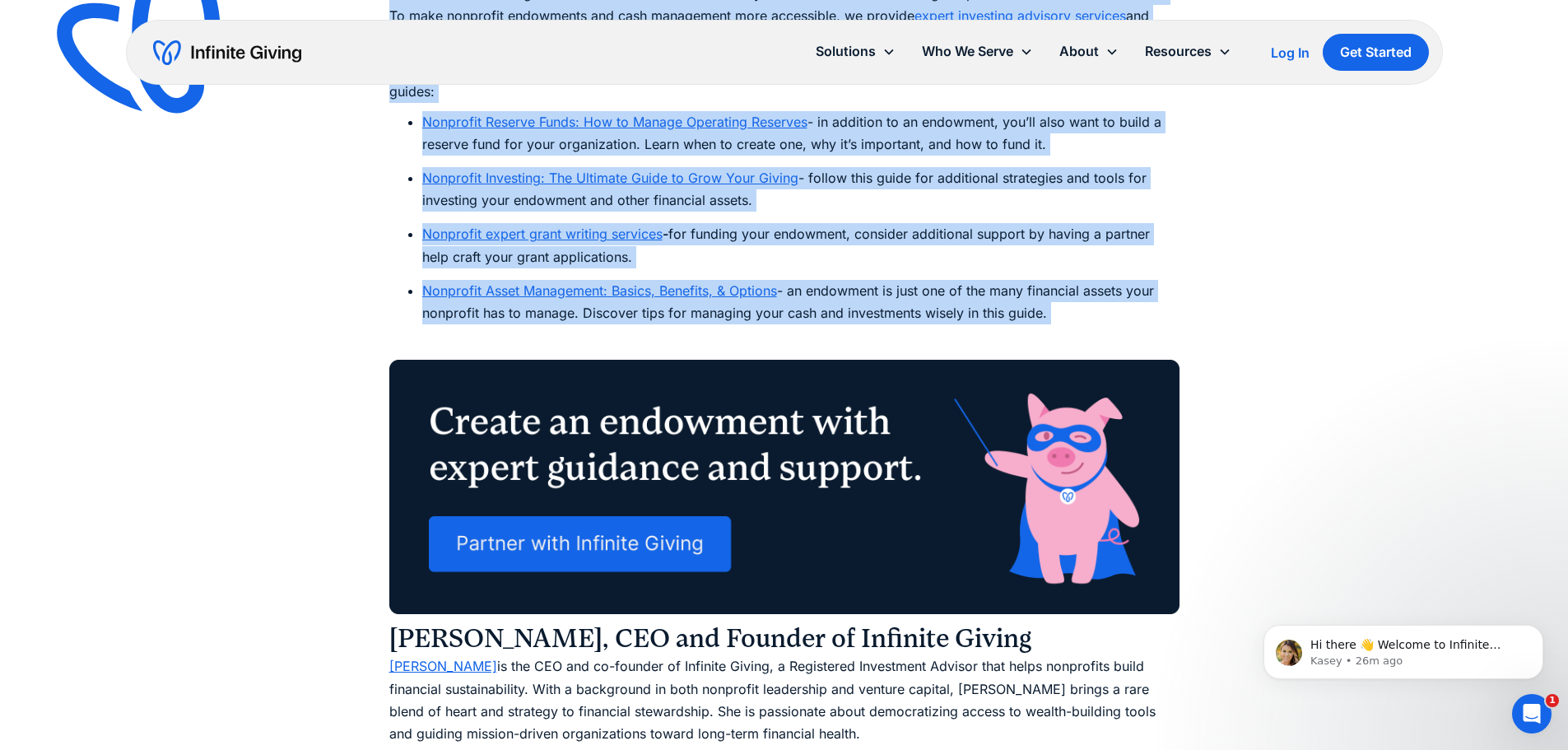
drag, startPoint x: 384, startPoint y: 301, endPoint x: 1077, endPoint y: 302, distance: 693.0
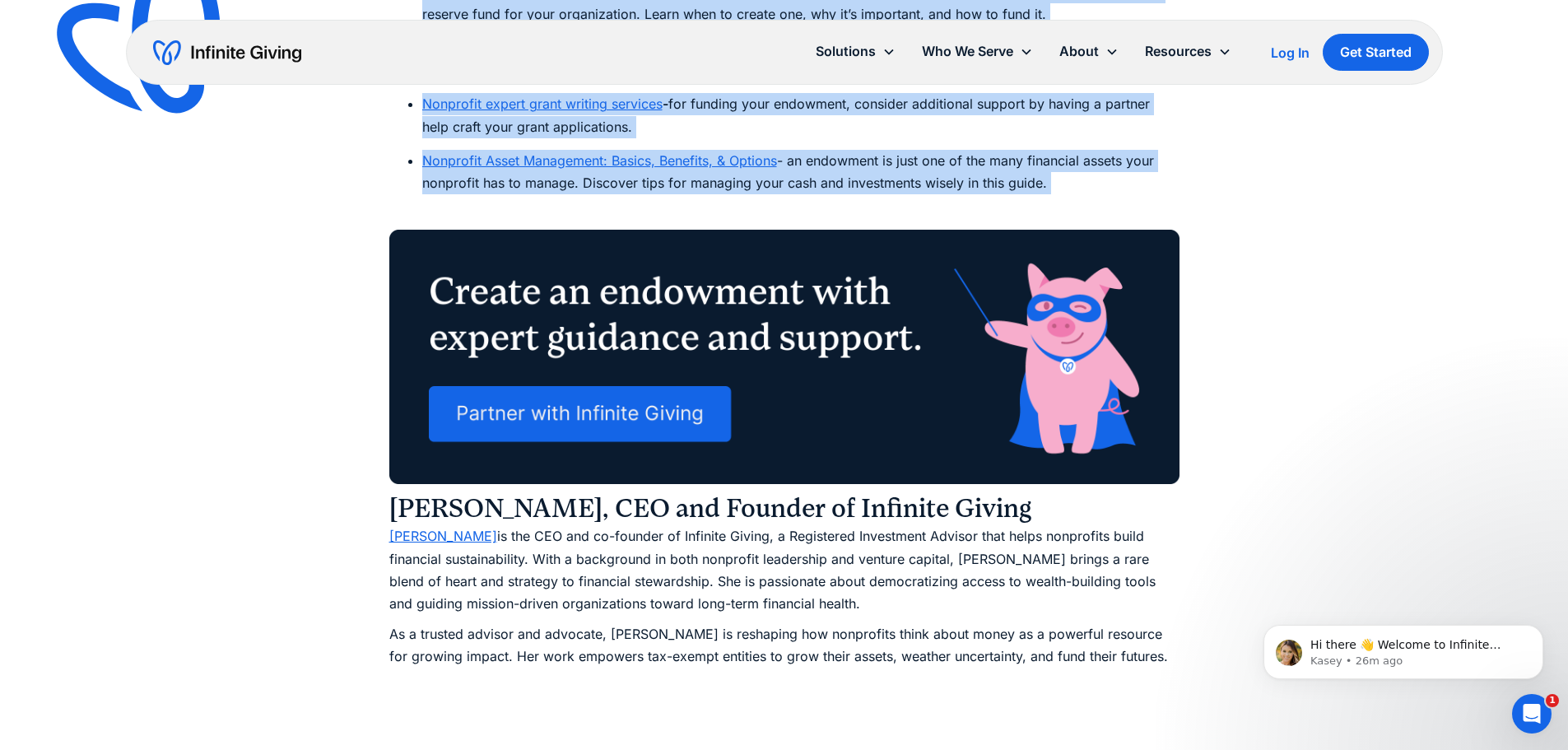
scroll to position [9879, 0]
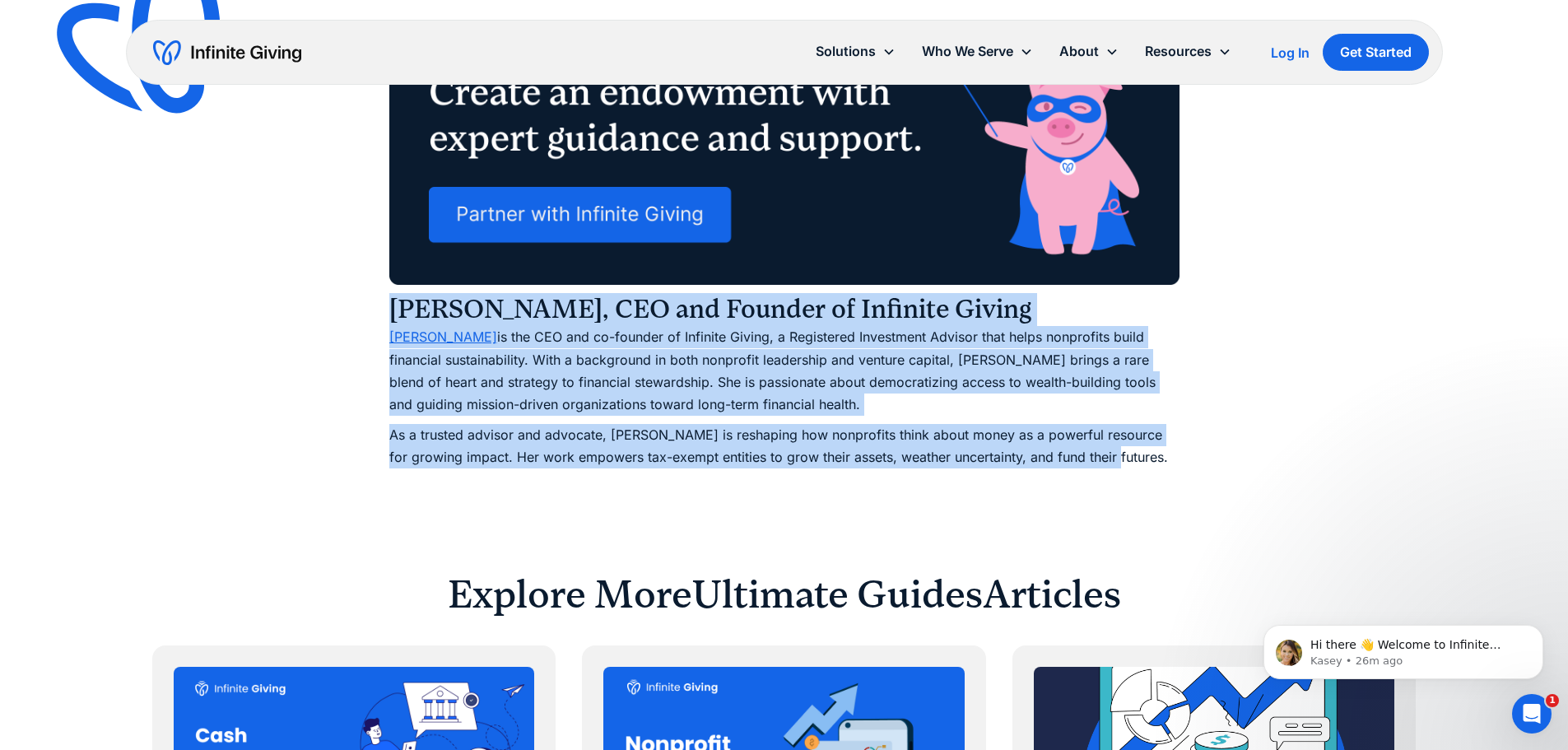
drag, startPoint x: 386, startPoint y: 300, endPoint x: 1170, endPoint y: 461, distance: 800.4
